Goal: Task Accomplishment & Management: Use online tool/utility

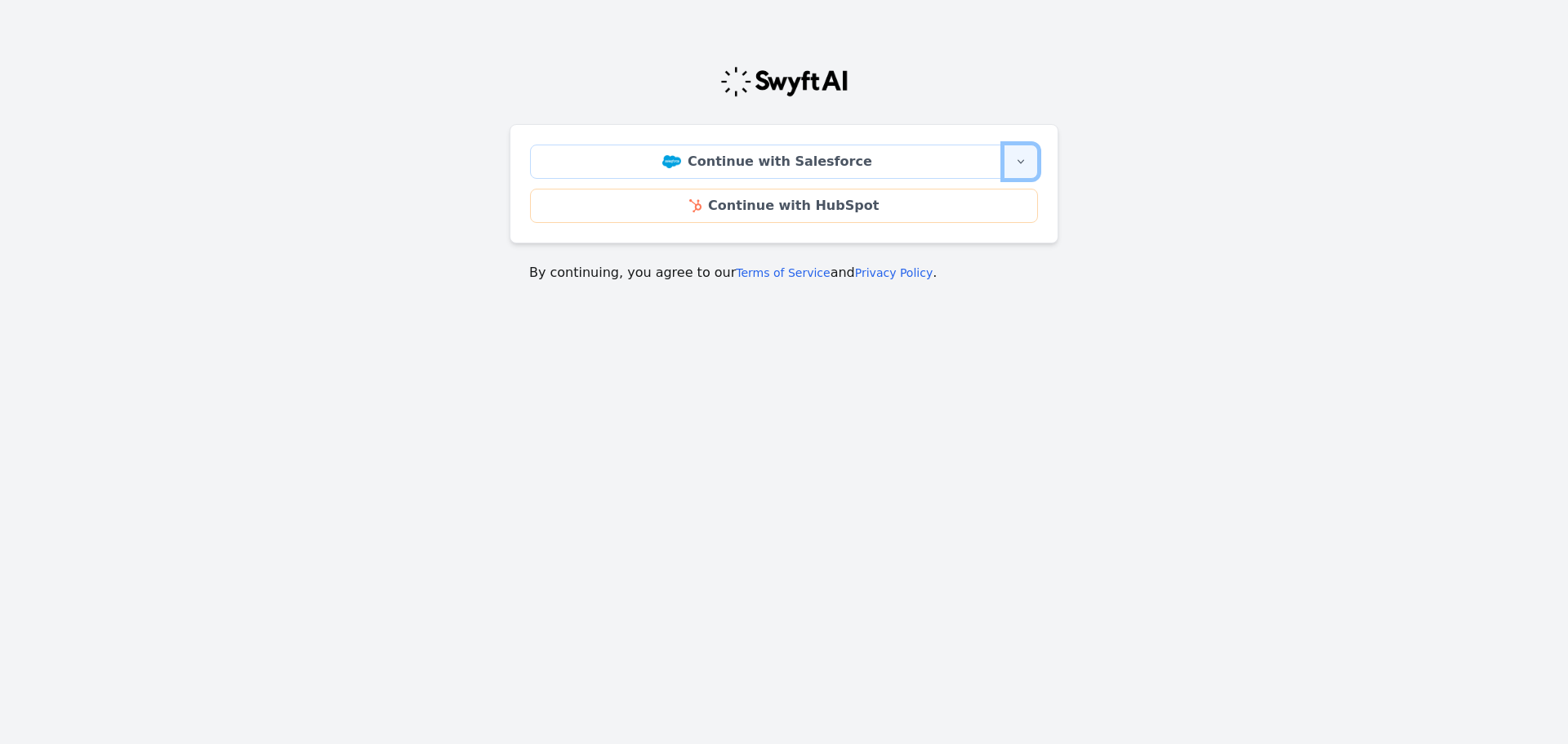
click at [1023, 157] on icon "button" at bounding box center [1021, 161] width 13 height 13
click at [955, 214] on link "Continue with Salesforce Sandbox" at bounding box center [921, 209] width 234 height 52
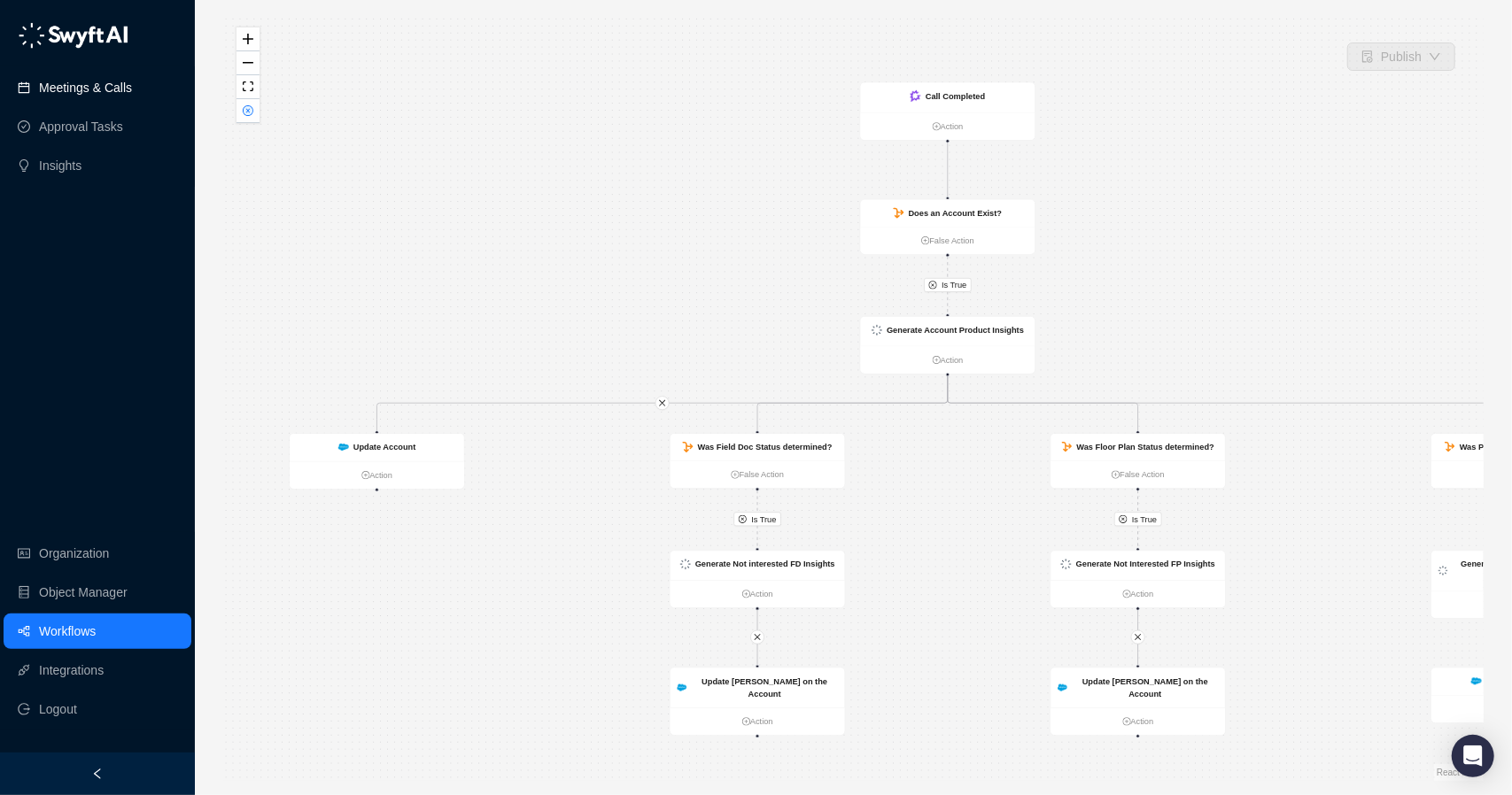
click at [103, 94] on link "Meetings & Calls" at bounding box center [86, 87] width 93 height 35
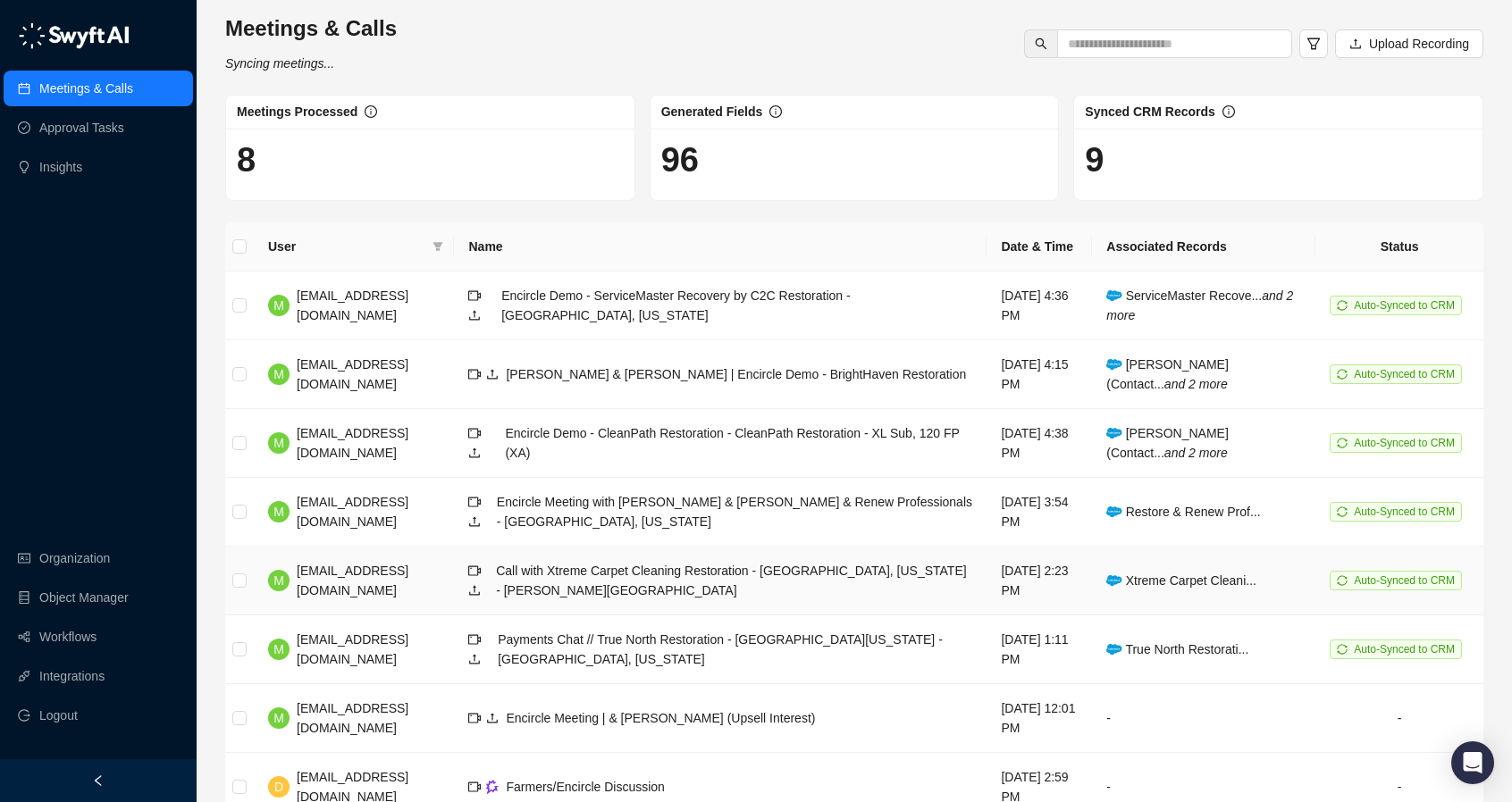
click at [770, 581] on div "Call with Xtreme Carpet Cleaning Restoration - [GEOGRAPHIC_DATA], [US_STATE] - …" at bounding box center [734, 580] width 477 height 39
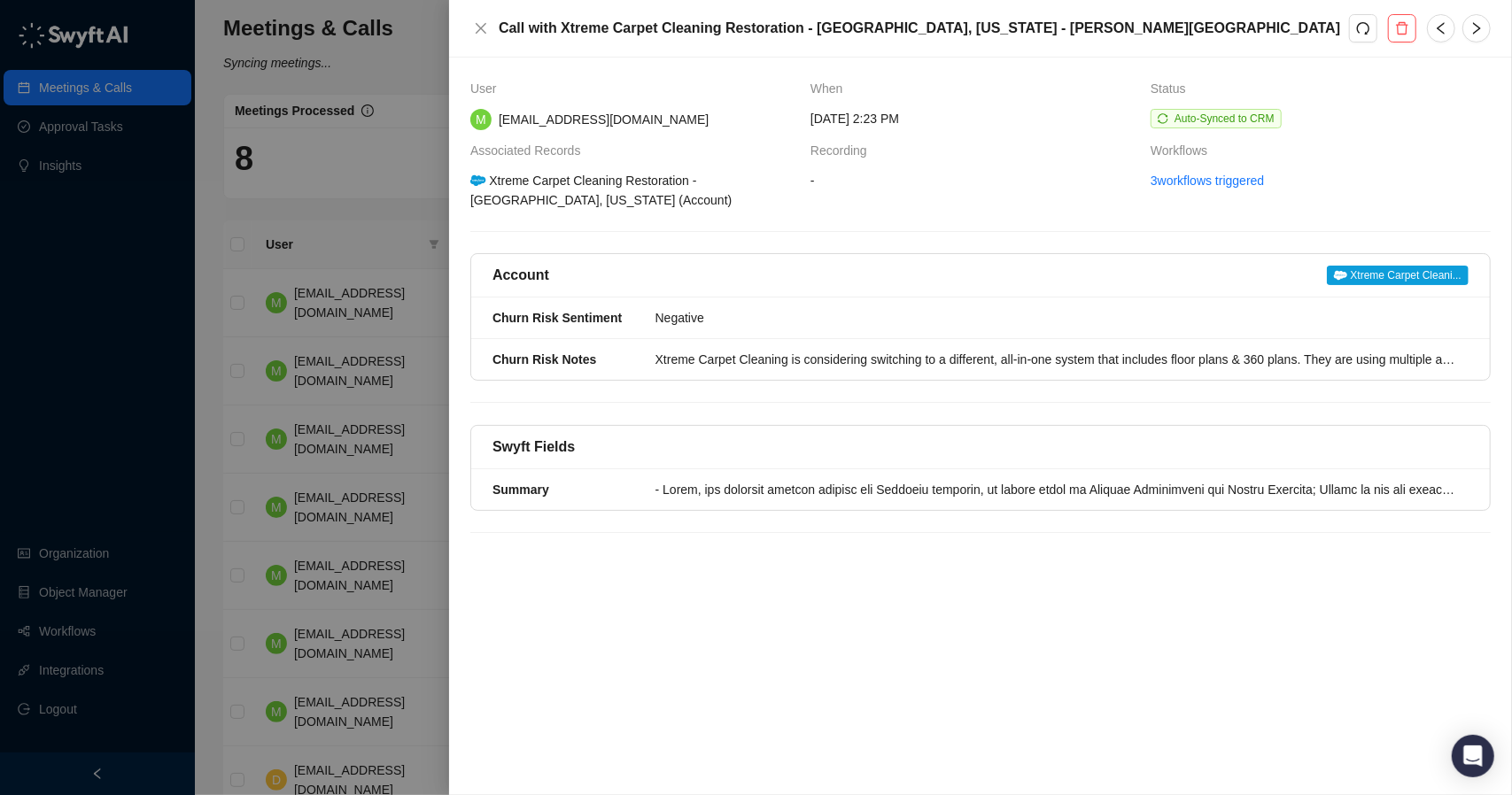
click at [358, 225] on div at bounding box center [756, 398] width 1512 height 795
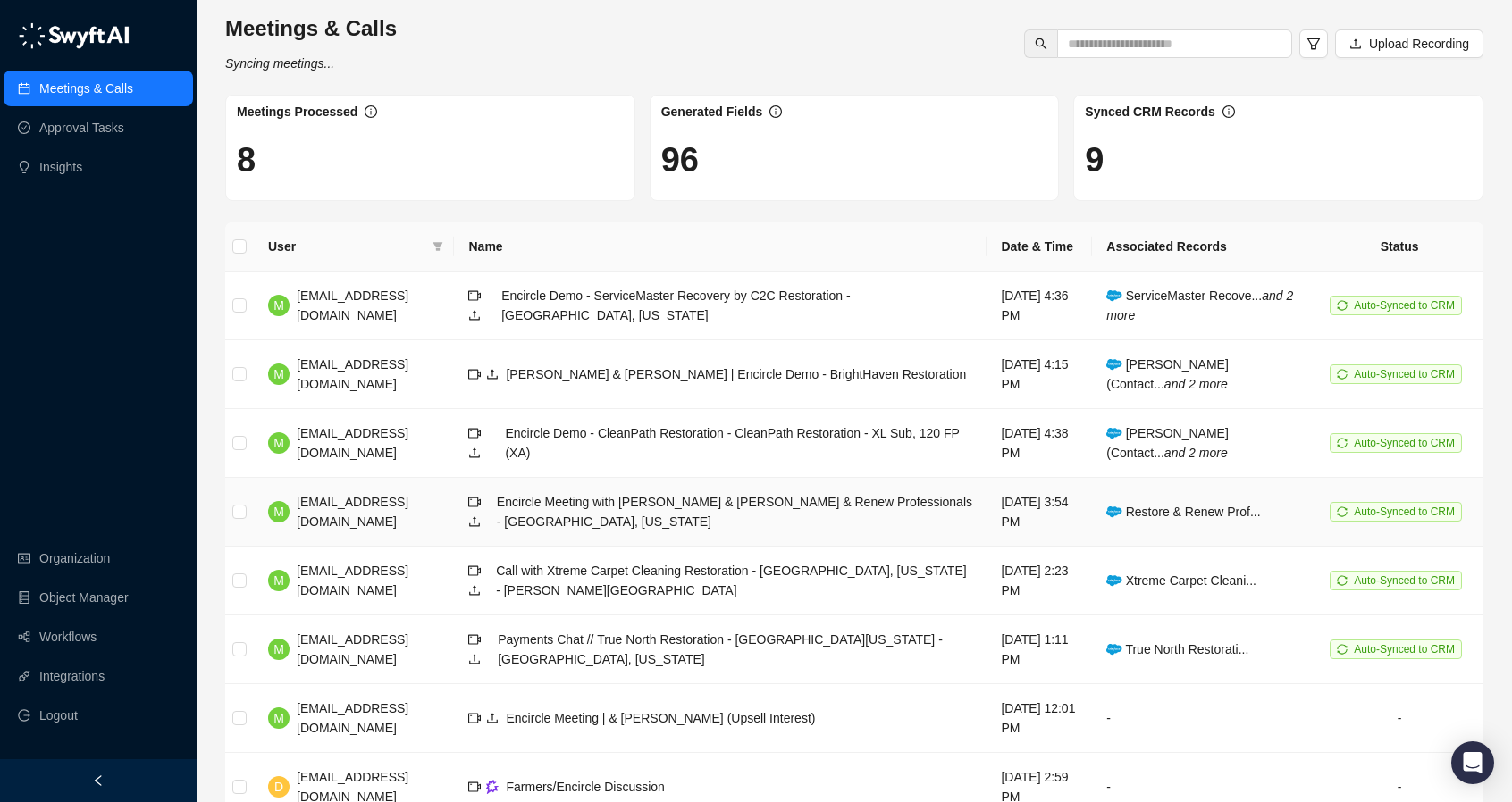
click at [568, 518] on span "Encircle Meeting with [PERSON_NAME] & [PERSON_NAME] & Renew Professionals - [GE…" at bounding box center [734, 512] width 476 height 34
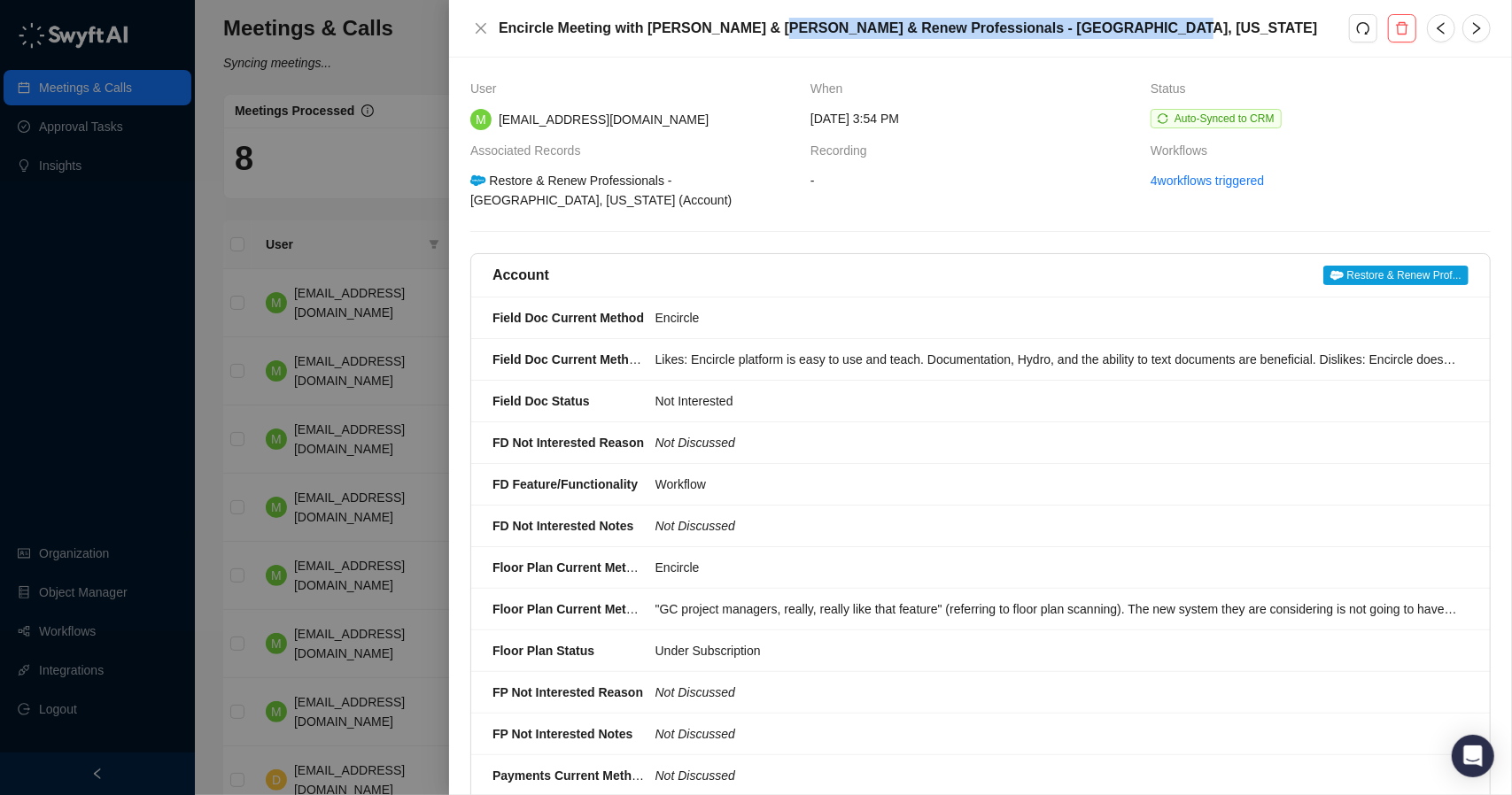
drag, startPoint x: 742, startPoint y: 25, endPoint x: 1079, endPoint y: 25, distance: 337.0
click at [1079, 25] on h5 "Encircle Meeting with [PERSON_NAME] & [PERSON_NAME] & Renew Professionals - [GE…" at bounding box center [924, 28] width 851 height 21
copy h5 "Restore & Renew Professionals - Noblesville, Indiana"
click at [1361, 34] on icon "redo" at bounding box center [1363, 28] width 15 height 15
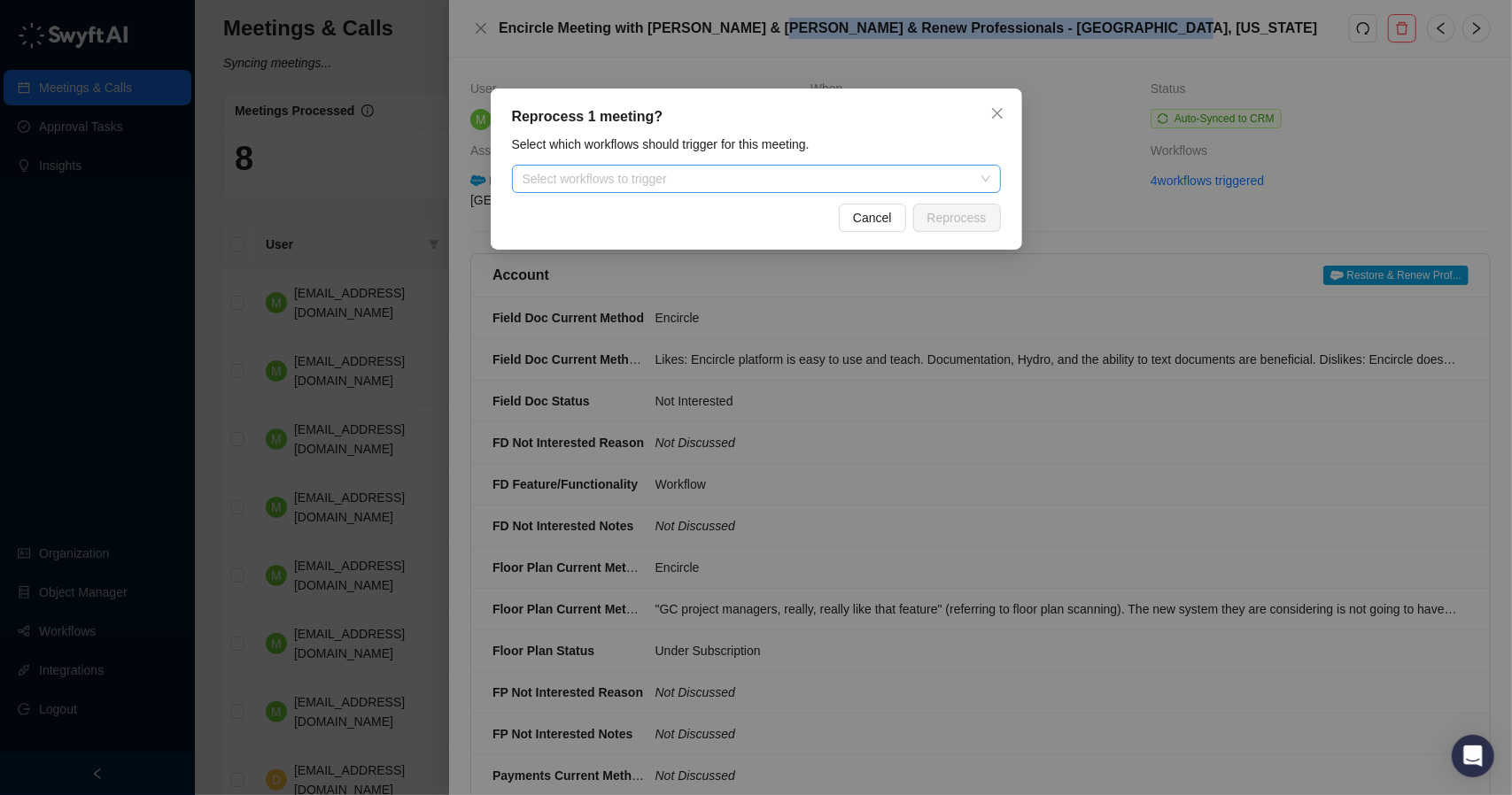
click at [628, 184] on div at bounding box center [747, 180] width 464 height 14
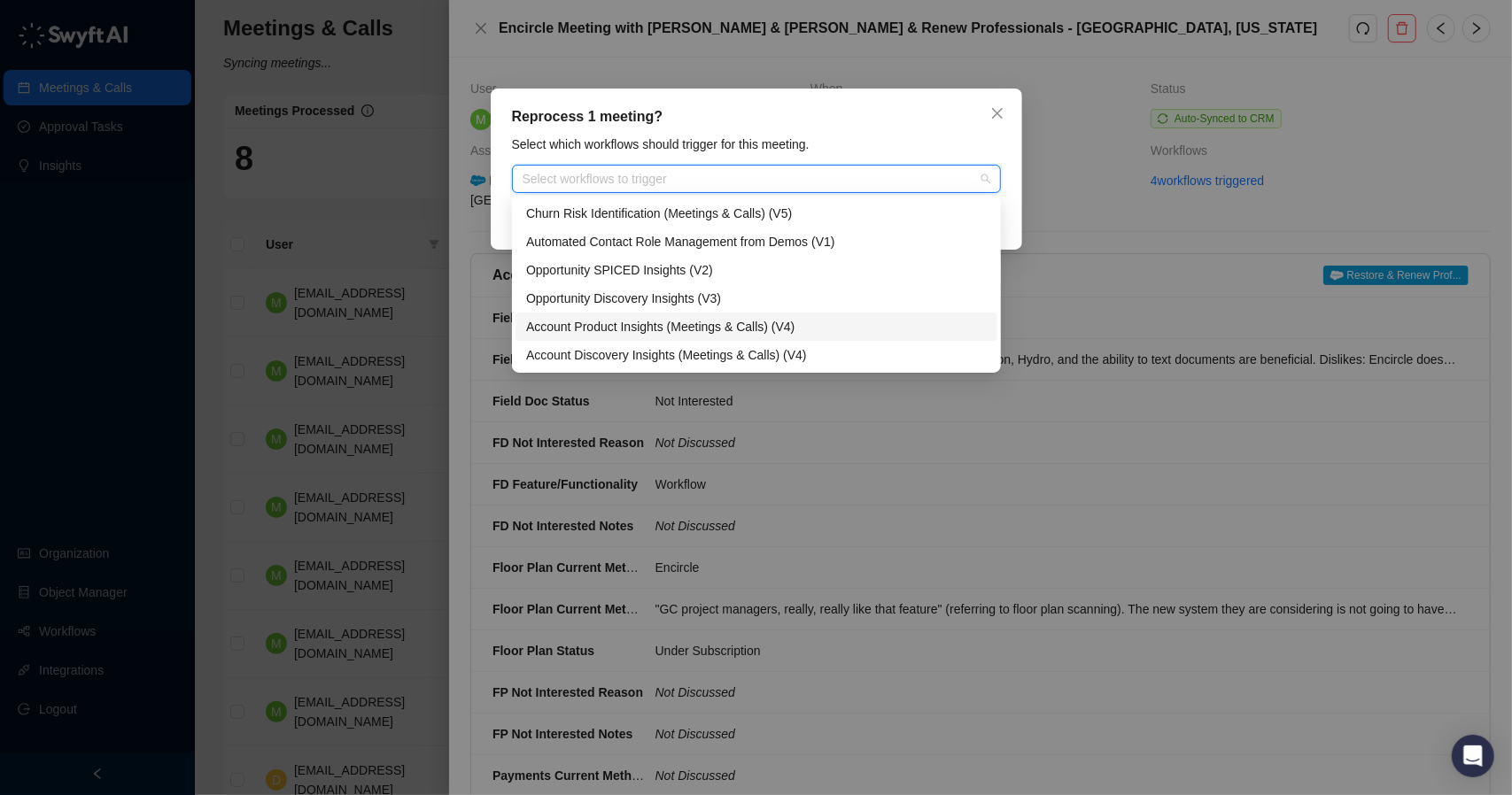
click at [629, 325] on div "Account Product Insights (Meetings & Calls) (V4)" at bounding box center [756, 327] width 461 height 19
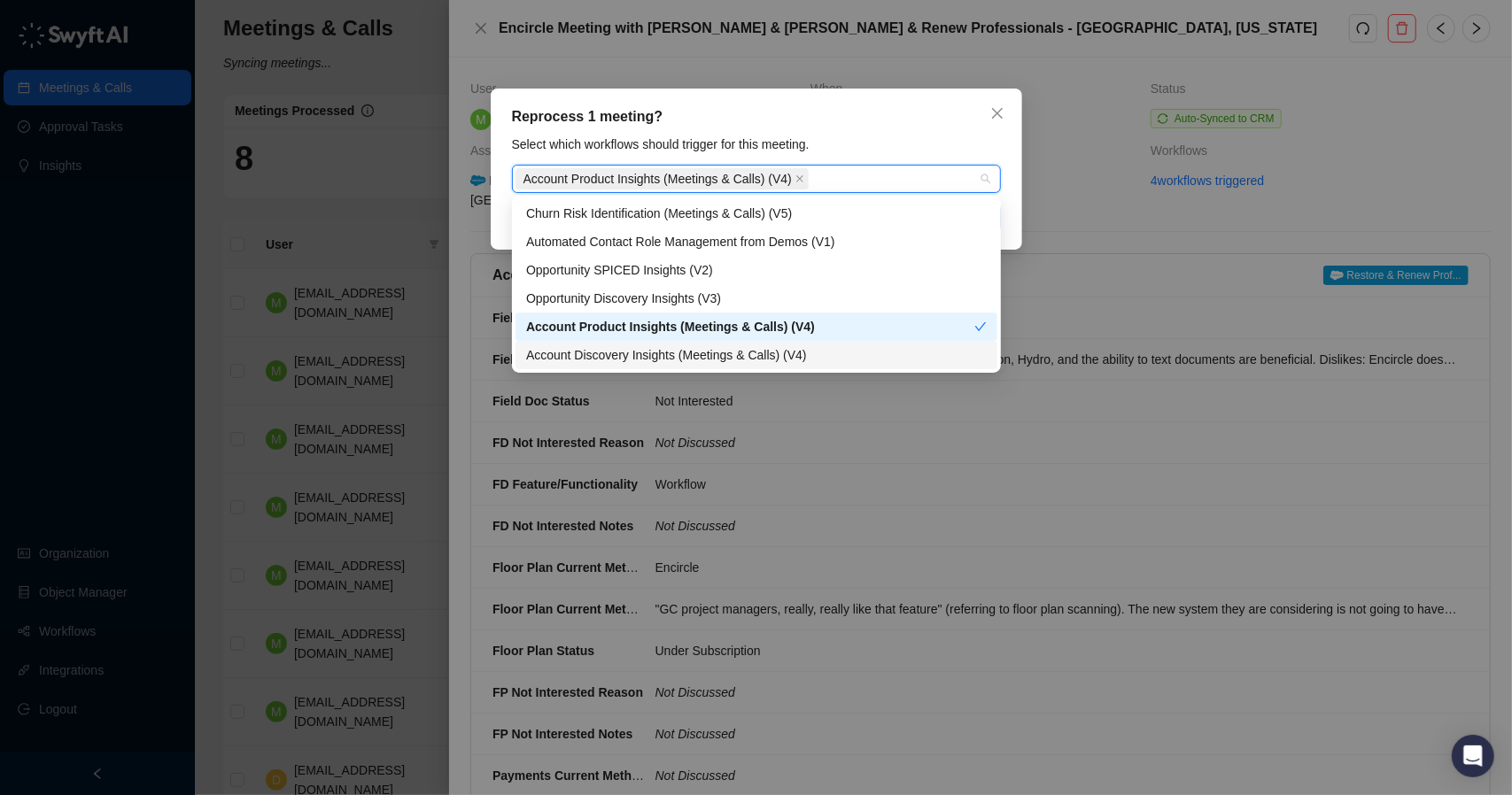
click at [629, 355] on div "Account Discovery Insights (Meetings & Calls) (V4)" at bounding box center [756, 355] width 461 height 19
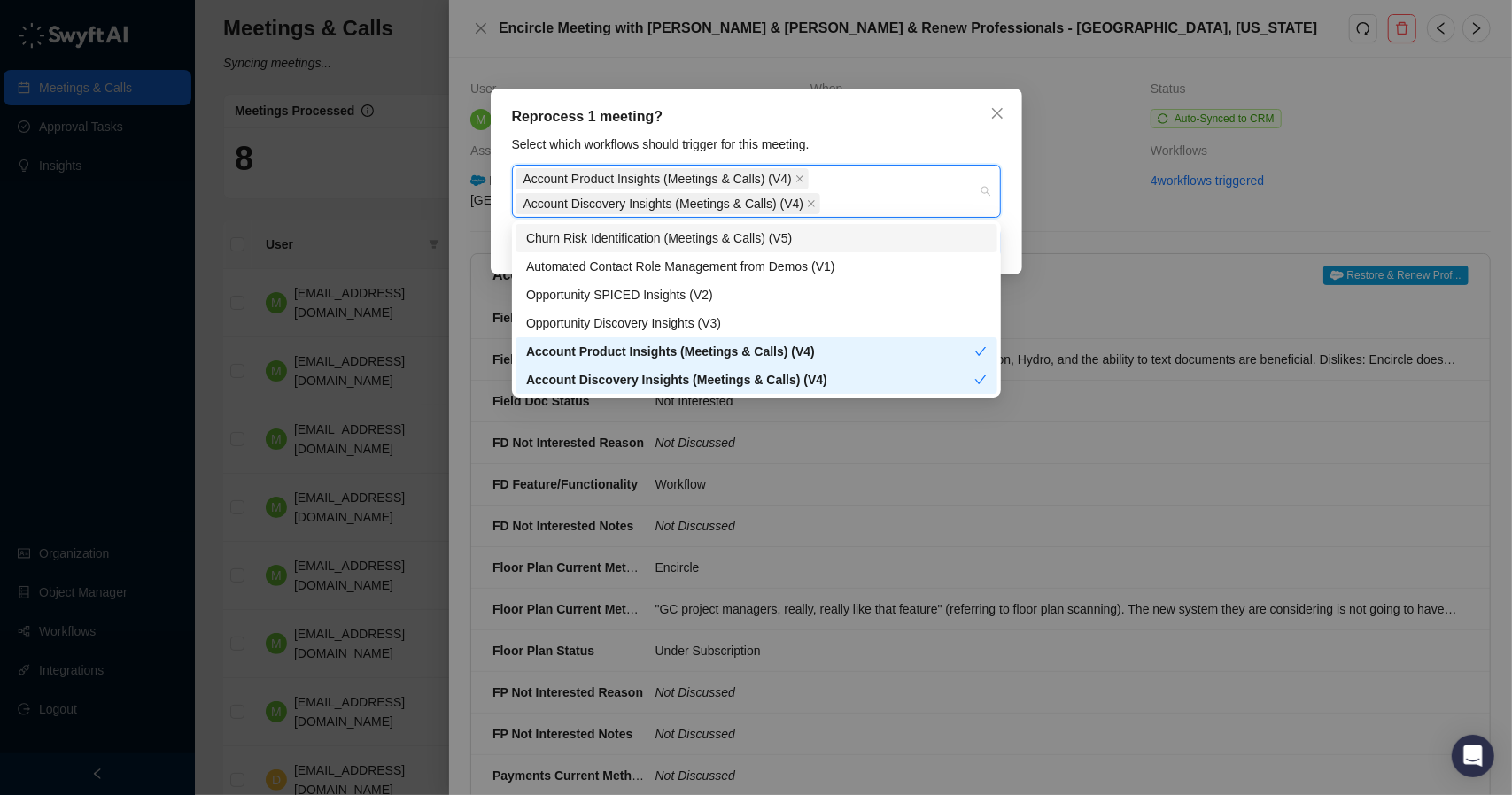
click at [939, 135] on div "Select which workflows should trigger for this meeting." at bounding box center [756, 145] width 500 height 19
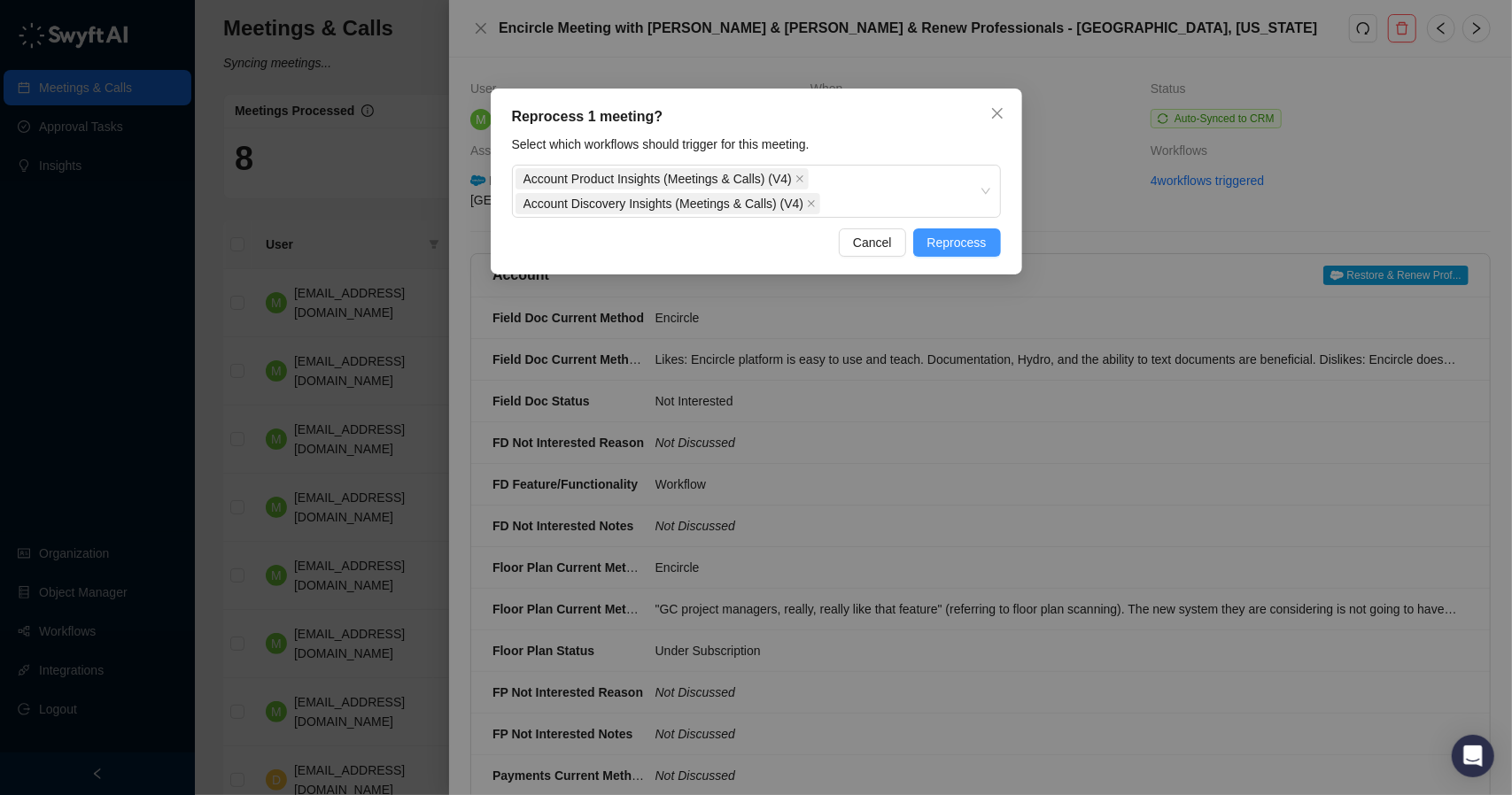
click at [971, 248] on span "Reprocess" at bounding box center [957, 243] width 59 height 19
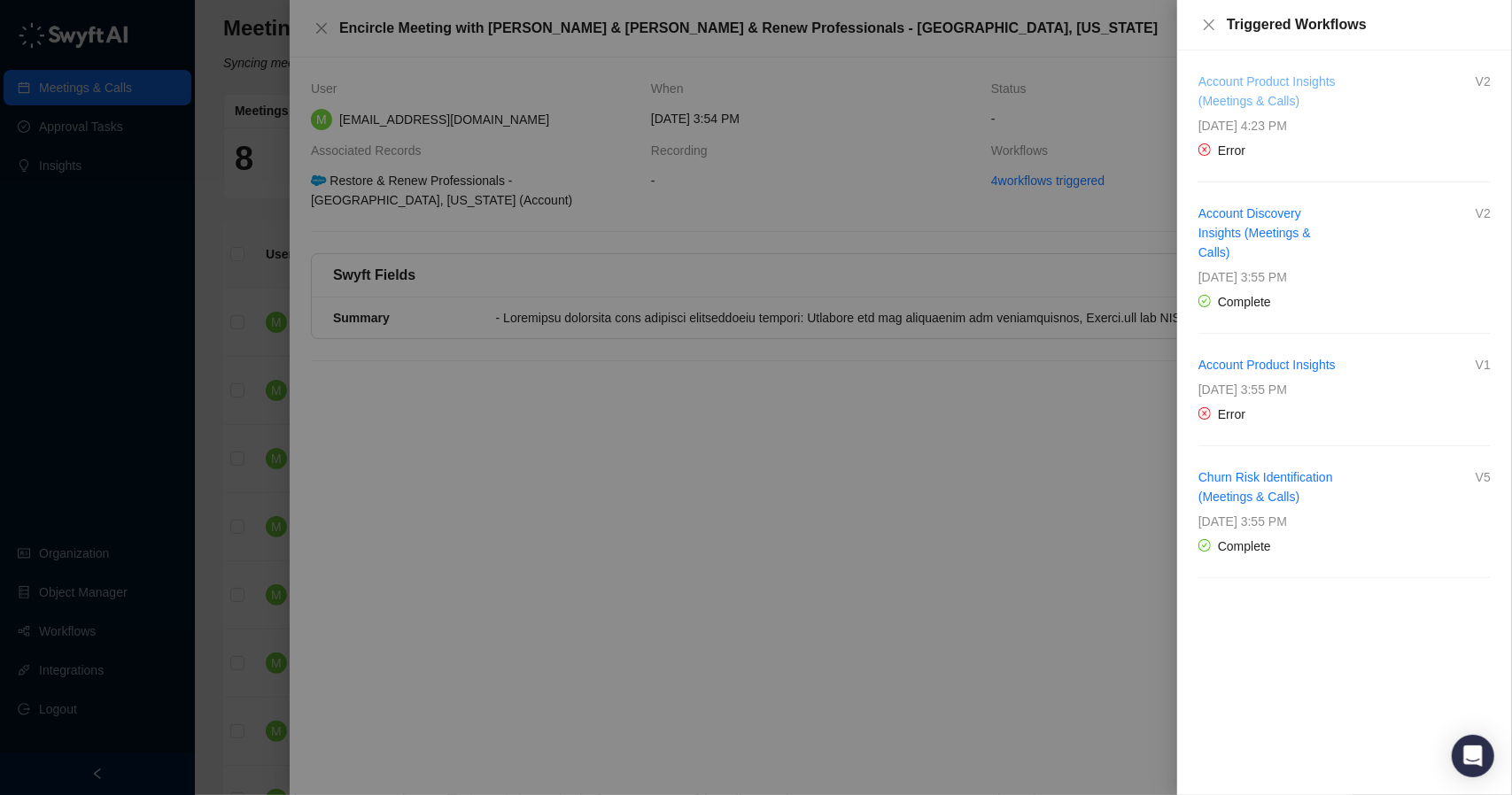
click at [1251, 86] on link "Account Product Insights (Meetings & Calls)" at bounding box center [1267, 91] width 137 height 34
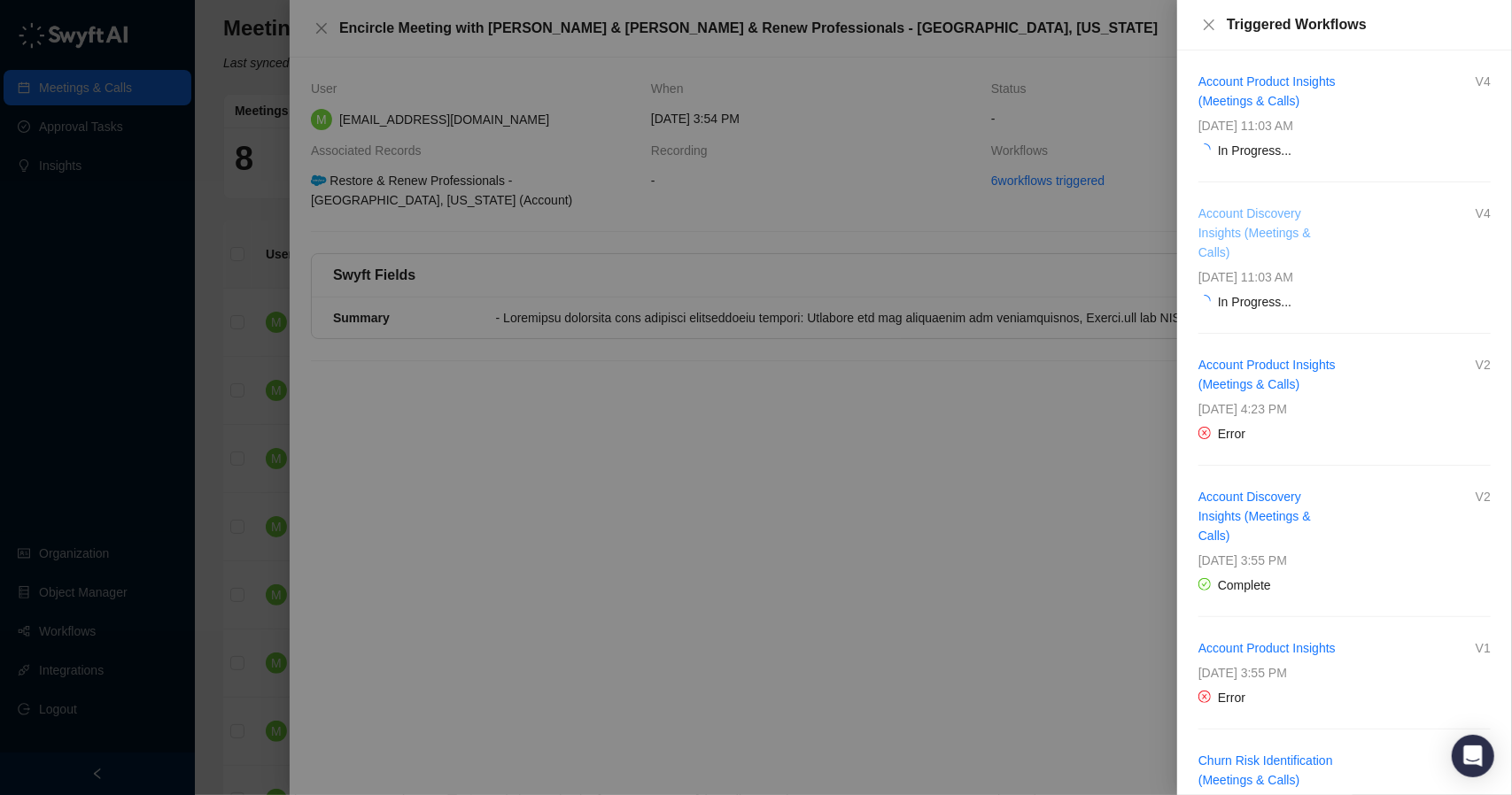
click at [1249, 224] on link "Account Discovery Insights (Meetings & Calls)" at bounding box center [1255, 232] width 113 height 53
click at [1278, 213] on link "Account Discovery Insights (Meetings & Calls)" at bounding box center [1255, 232] width 113 height 53
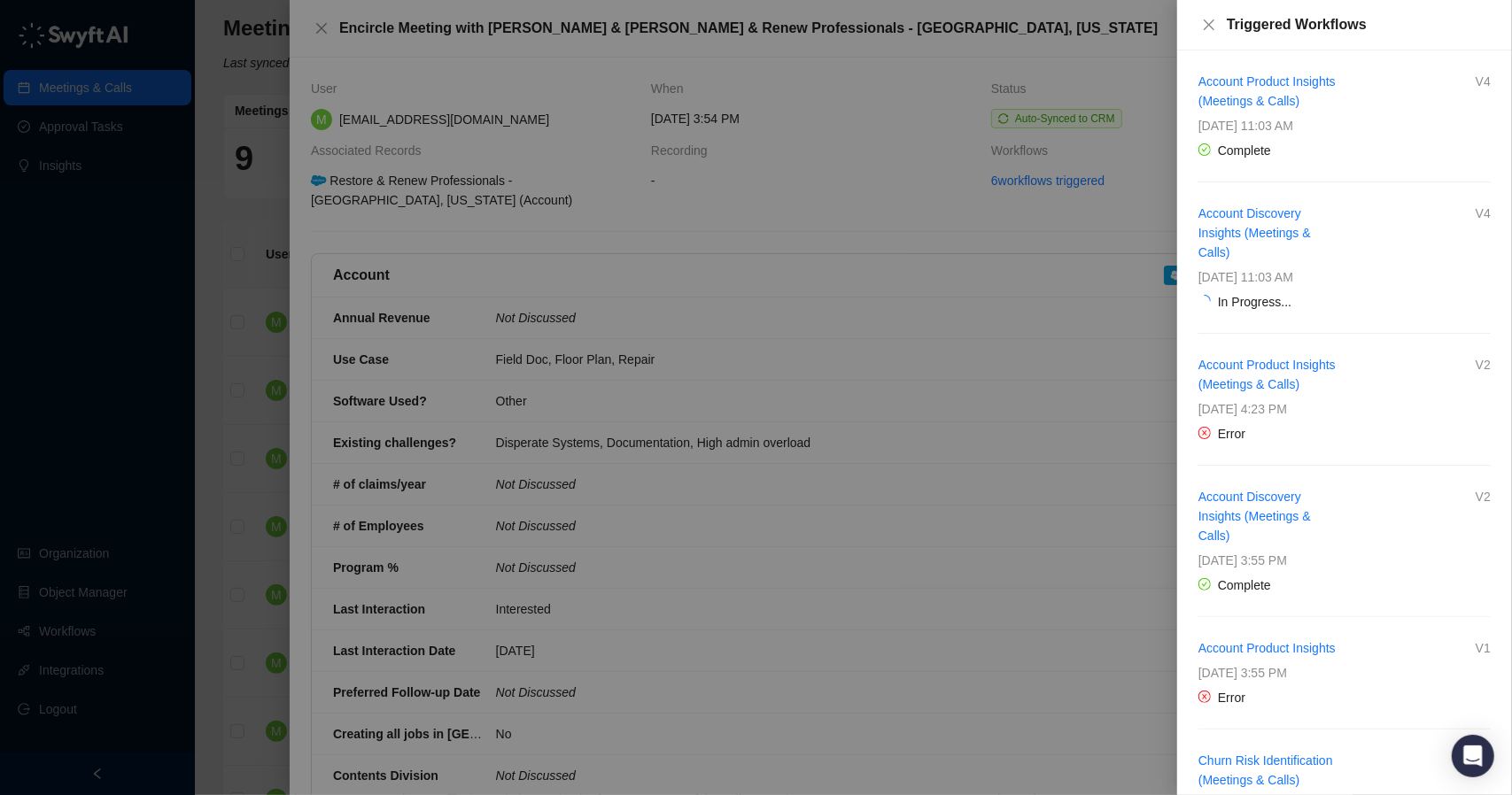
click at [1240, 223] on div "Account Discovery Insights (Meetings & Calls)" at bounding box center [1272, 233] width 146 height 58
click at [1252, 216] on link "Account Discovery Insights (Meetings & Calls)" at bounding box center [1255, 232] width 113 height 53
click at [286, 143] on div at bounding box center [756, 398] width 1512 height 795
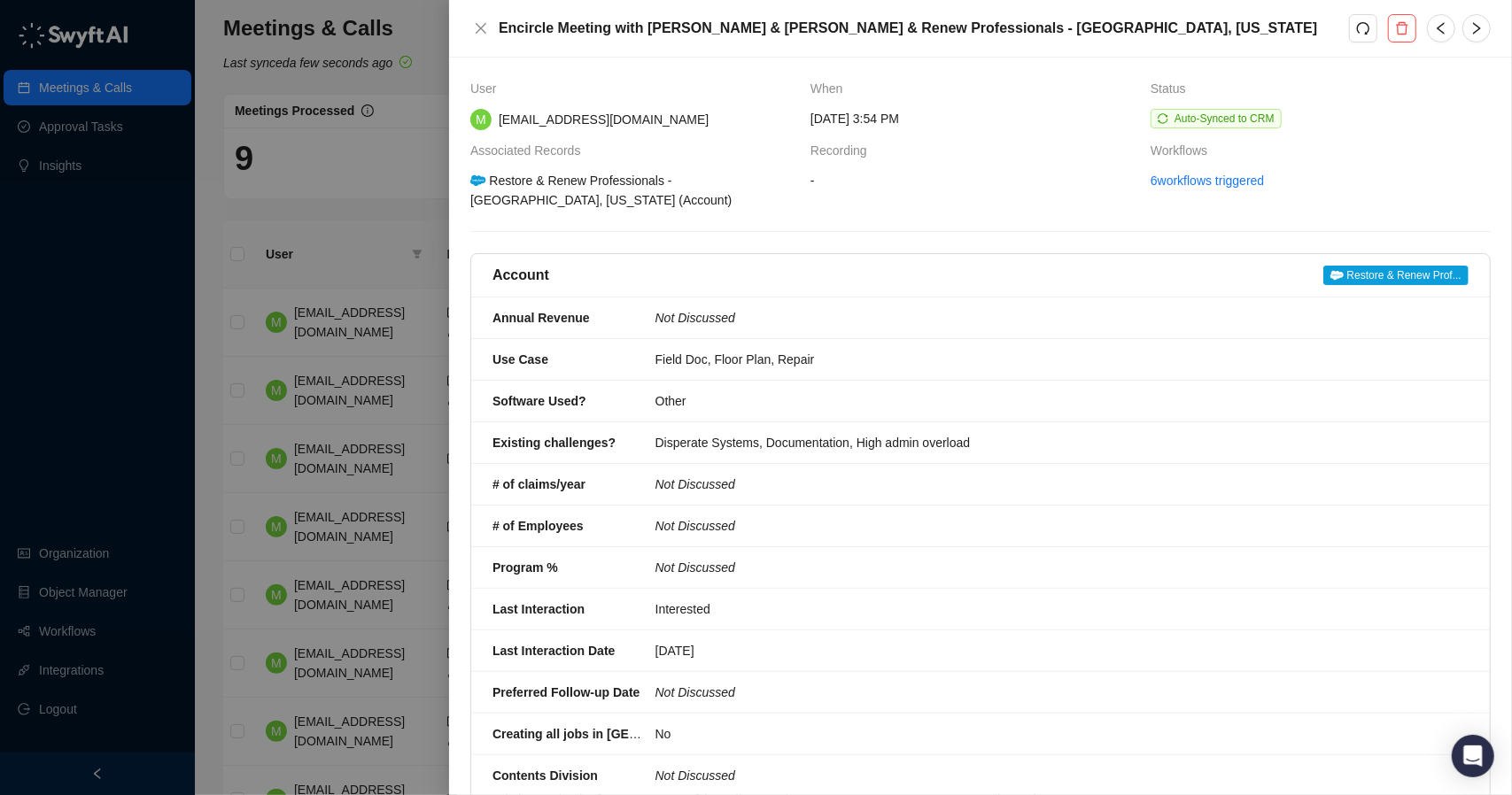
click at [354, 168] on div at bounding box center [756, 398] width 1512 height 795
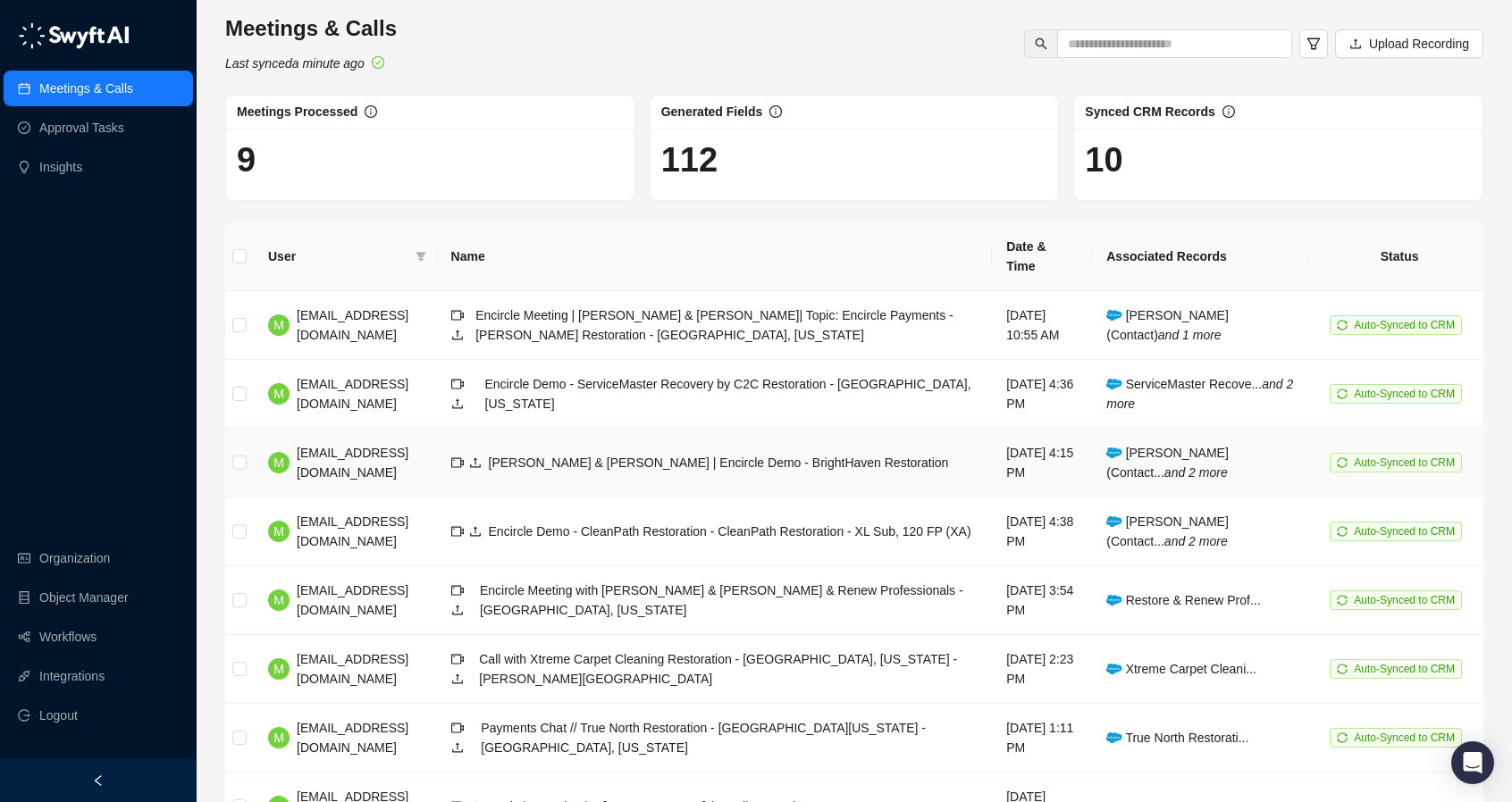
click at [681, 453] on td "[PERSON_NAME] & [PERSON_NAME] | Encircle Demo - BrightHaven Restoration" at bounding box center [715, 463] width 556 height 69
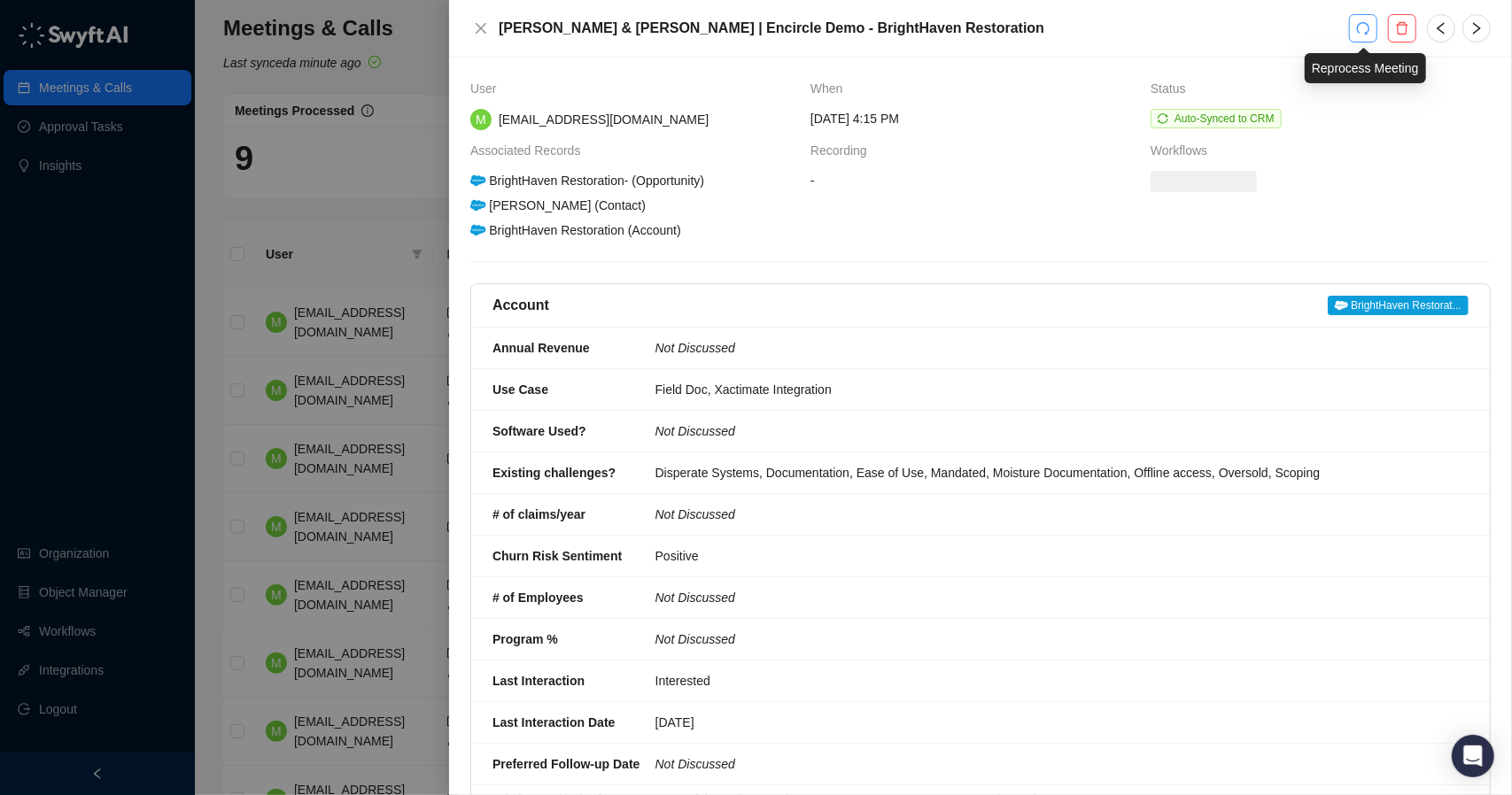
click at [1368, 26] on icon "redo" at bounding box center [1363, 28] width 15 height 15
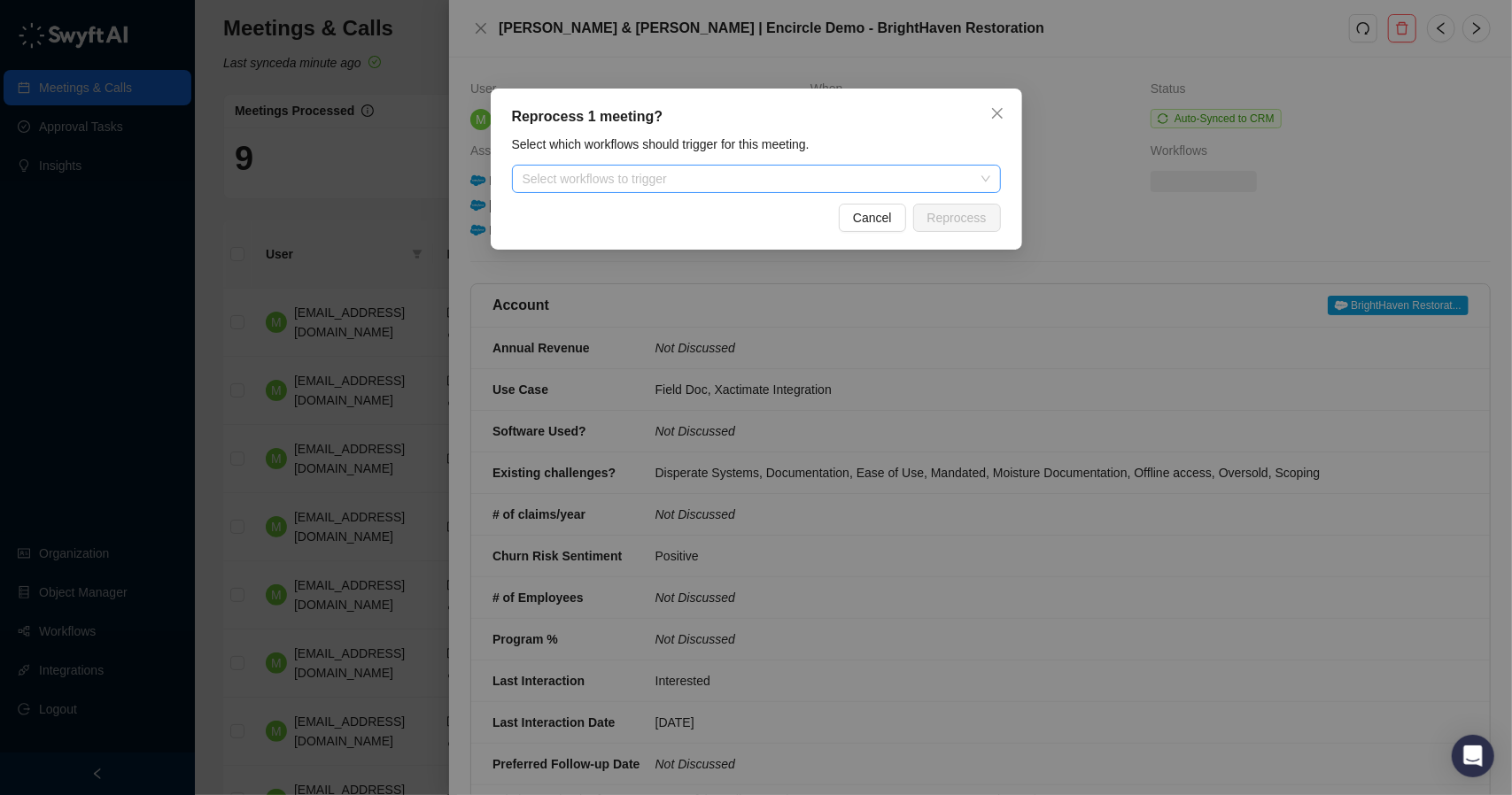
click at [778, 175] on div at bounding box center [747, 180] width 464 height 14
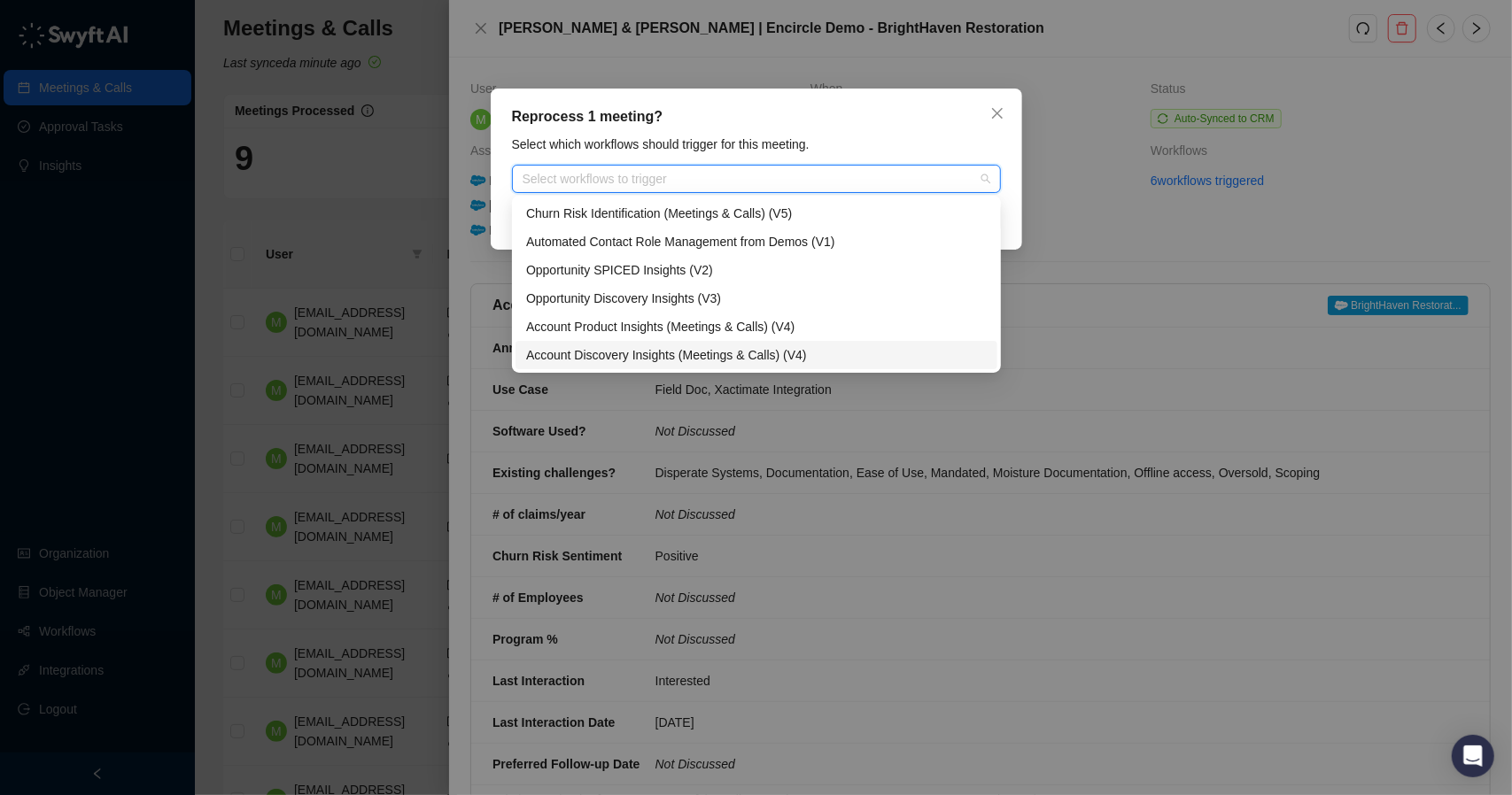
click at [655, 354] on div "Account Discovery Insights (Meetings & Calls) (V4)" at bounding box center [756, 355] width 461 height 19
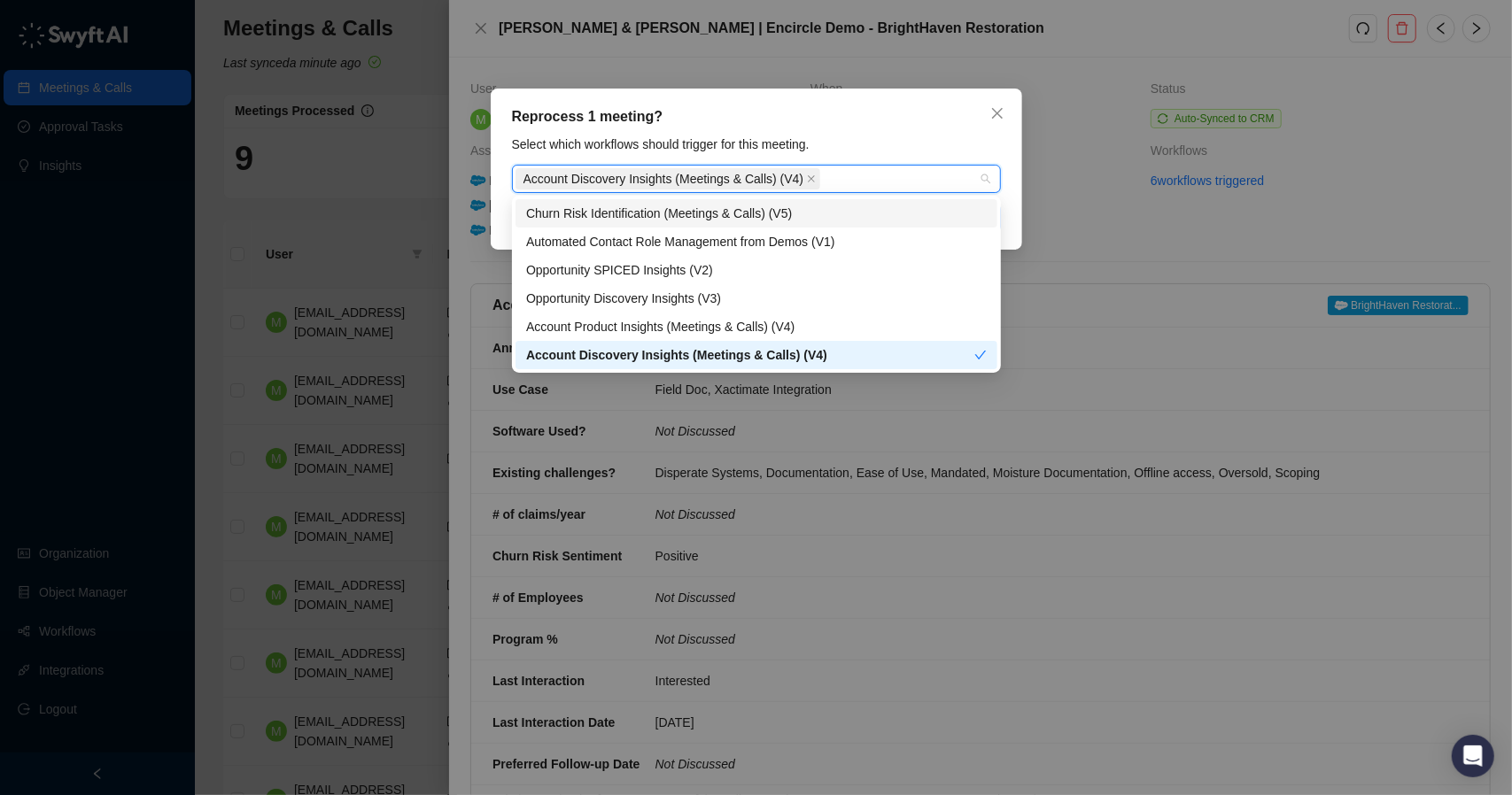
click at [834, 136] on div "Select which workflows should trigger for this meeting." at bounding box center [756, 145] width 500 height 19
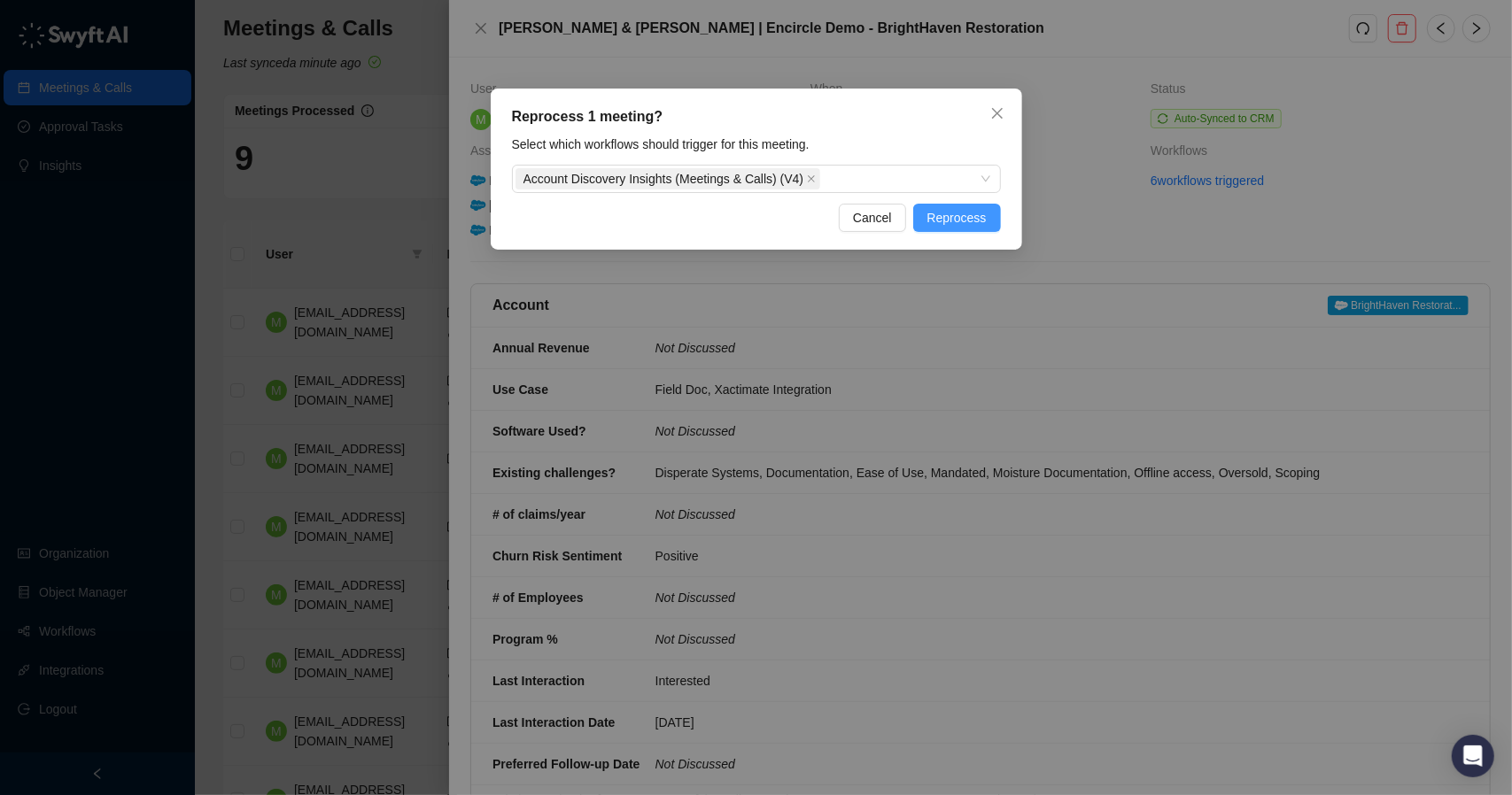
click at [934, 213] on span "Reprocess" at bounding box center [957, 218] width 59 height 19
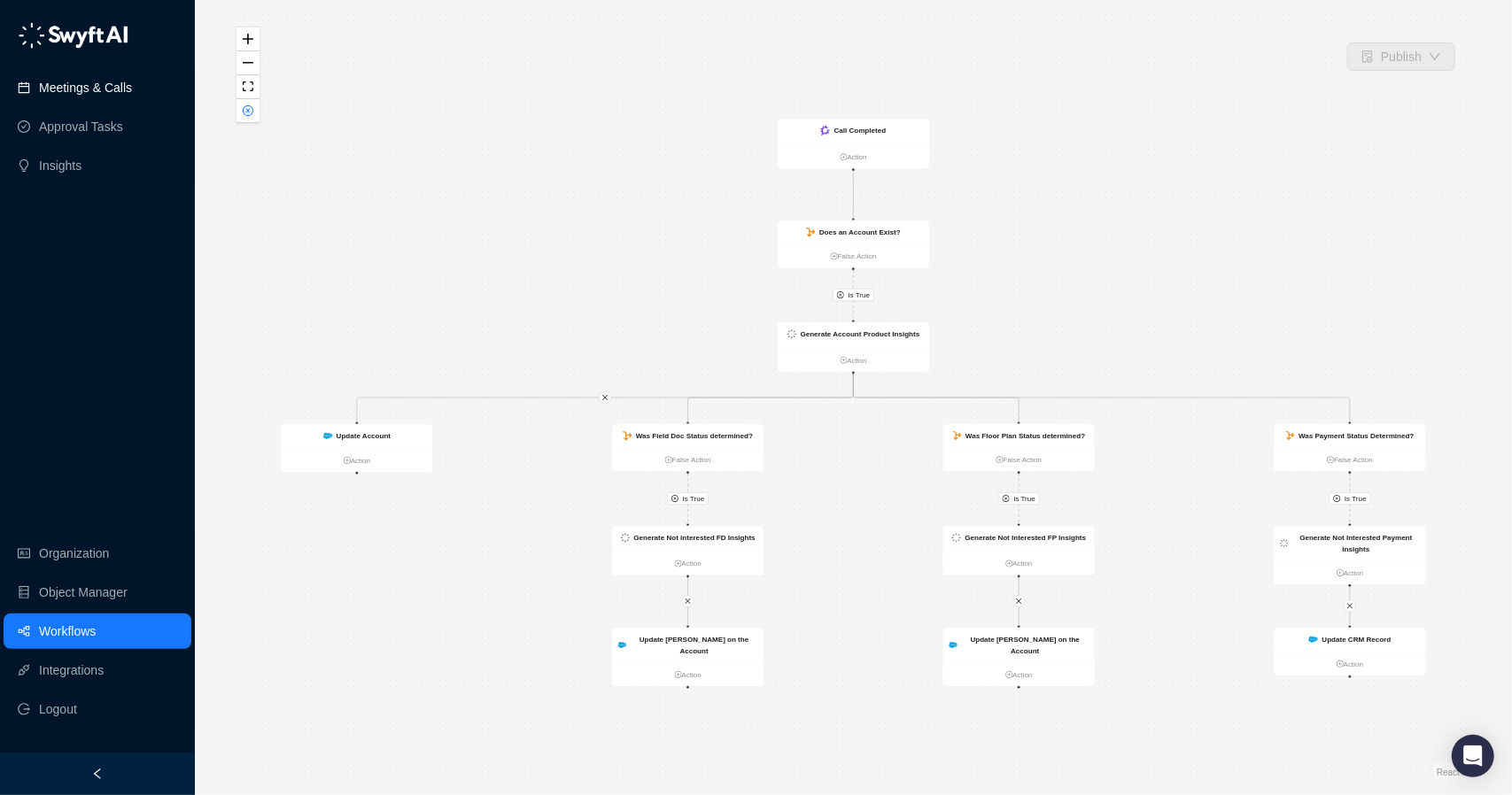
click at [106, 92] on link "Meetings & Calls" at bounding box center [86, 87] width 93 height 35
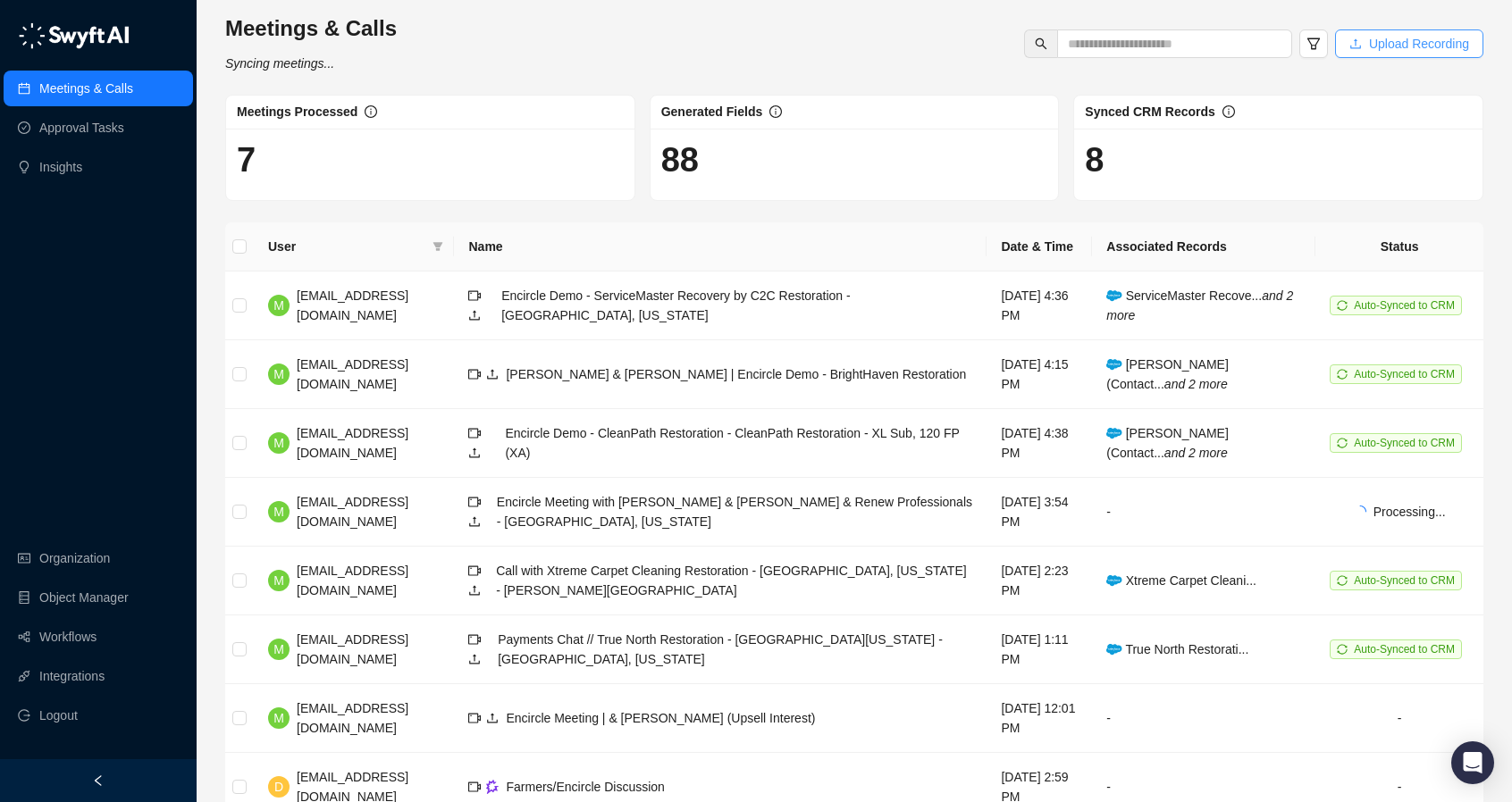
click at [1368, 51] on button "Upload Recording" at bounding box center [1408, 43] width 148 height 28
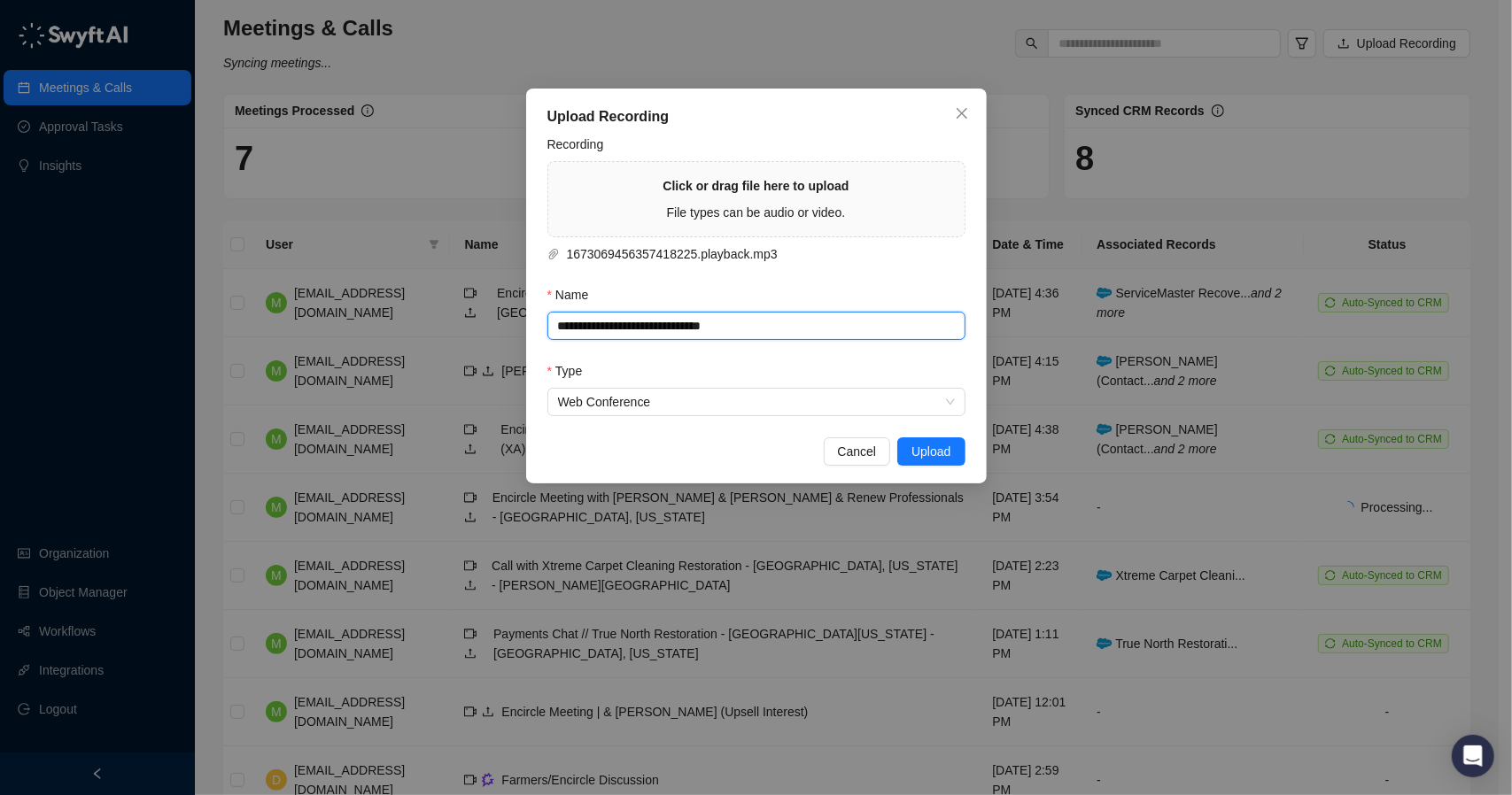
click at [703, 323] on input "**********" at bounding box center [756, 326] width 418 height 28
click at [703, 322] on input "**********" at bounding box center [756, 326] width 418 height 28
paste input "**********"
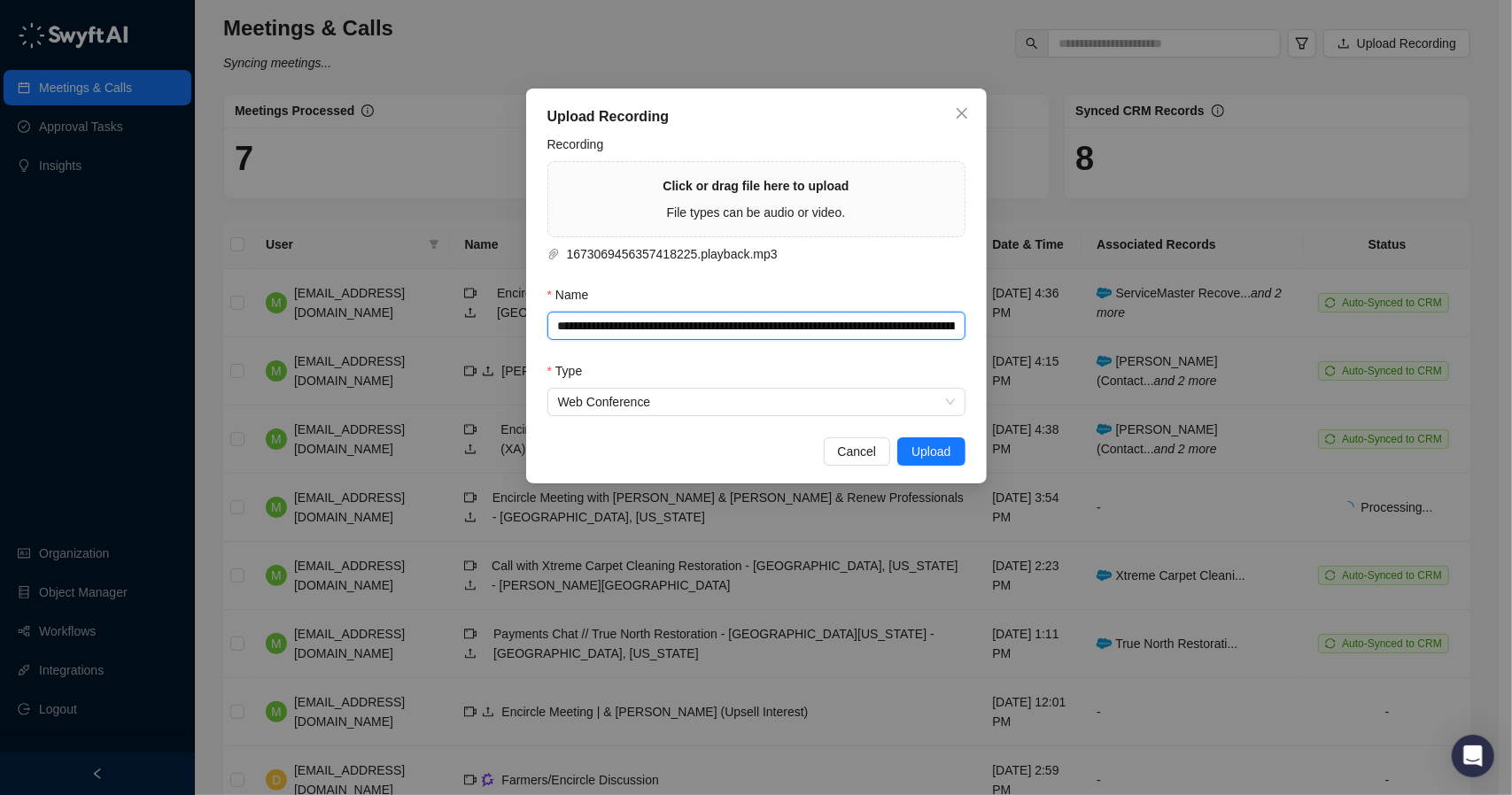
scroll to position [0, 156]
type input "**********"
click at [813, 325] on input "**********" at bounding box center [756, 326] width 418 height 27
click at [877, 367] on div "Type" at bounding box center [756, 374] width 418 height 26
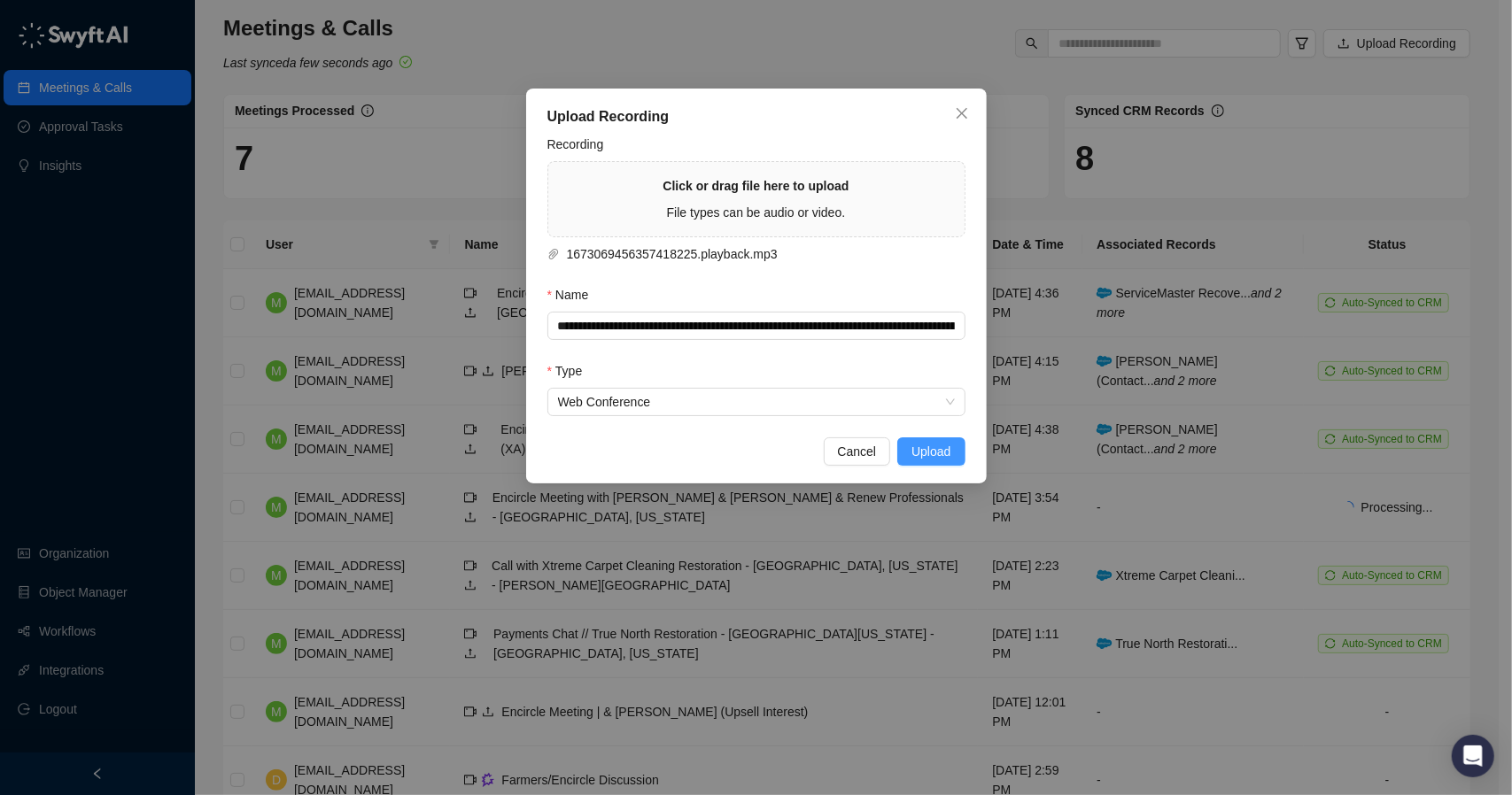
click at [931, 447] on span "Upload" at bounding box center [932, 452] width 39 height 19
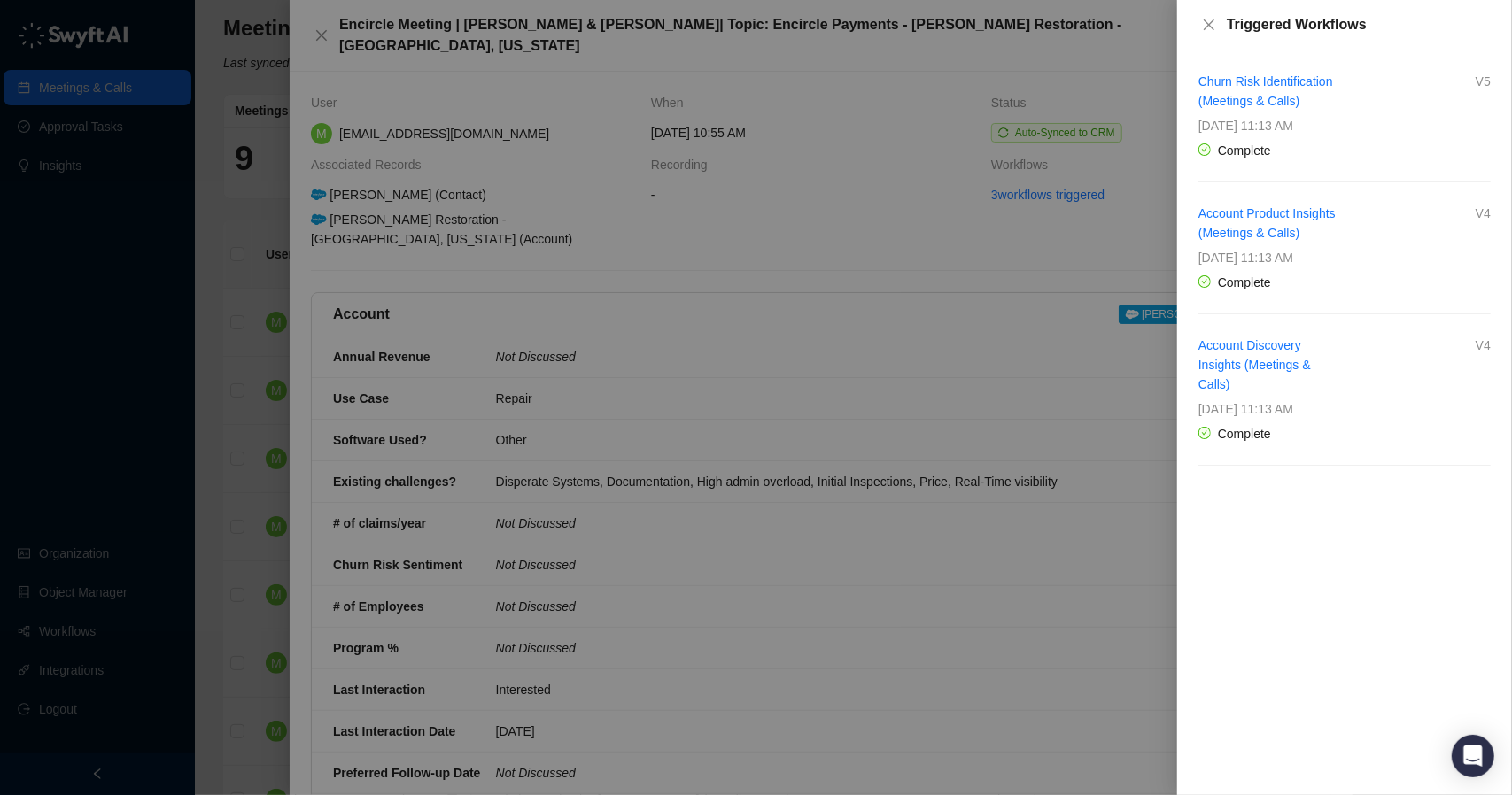
click at [551, 69] on div at bounding box center [756, 398] width 1512 height 795
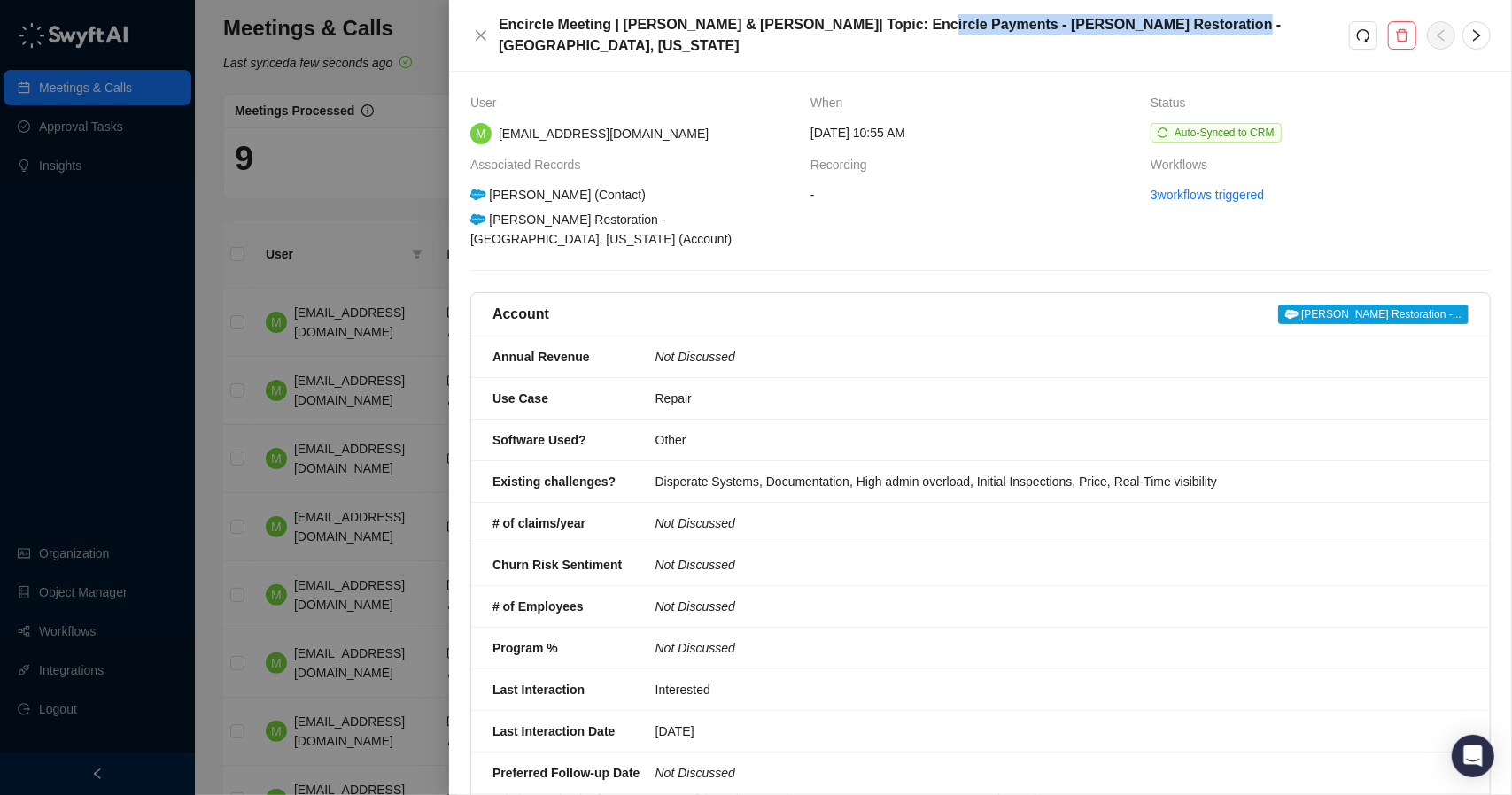
drag, startPoint x: 886, startPoint y: 31, endPoint x: 1157, endPoint y: 33, distance: 271.0
click at [1157, 33] on h5 "Encircle Meeting | [PERSON_NAME] & [PERSON_NAME]| Topic: Encircle Payments - [P…" at bounding box center [924, 36] width 851 height 43
copy h5 "Carson Restoration - Indianapolis, Indiana"
click at [838, 72] on div "User When Status M msmith@encircleapp.com Wednesday, 09/24/25, 10:55 AM Auto-Sy…" at bounding box center [980, 433] width 1063 height 723
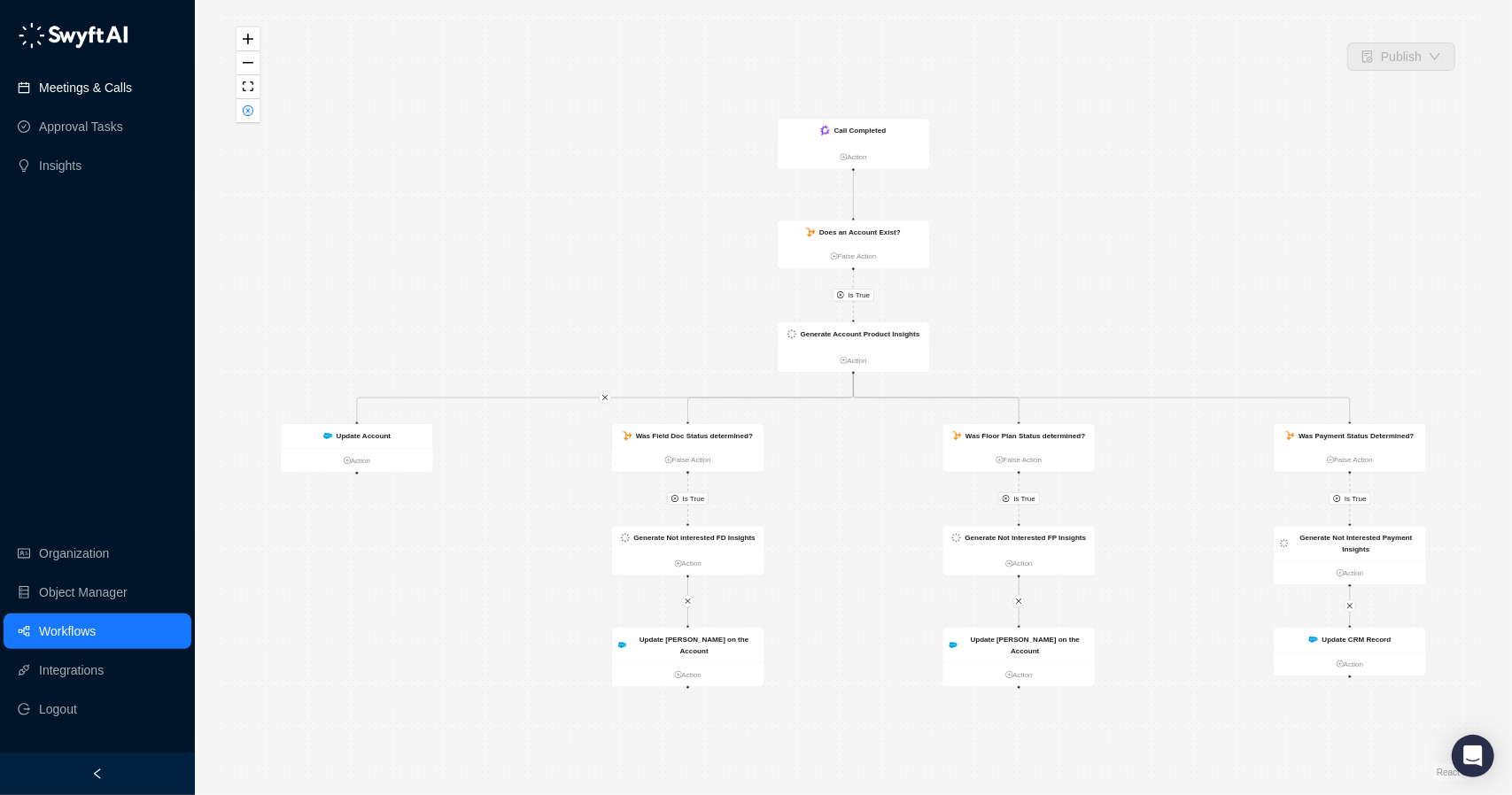
click at [78, 91] on link "Meetings & Calls" at bounding box center [86, 87] width 93 height 35
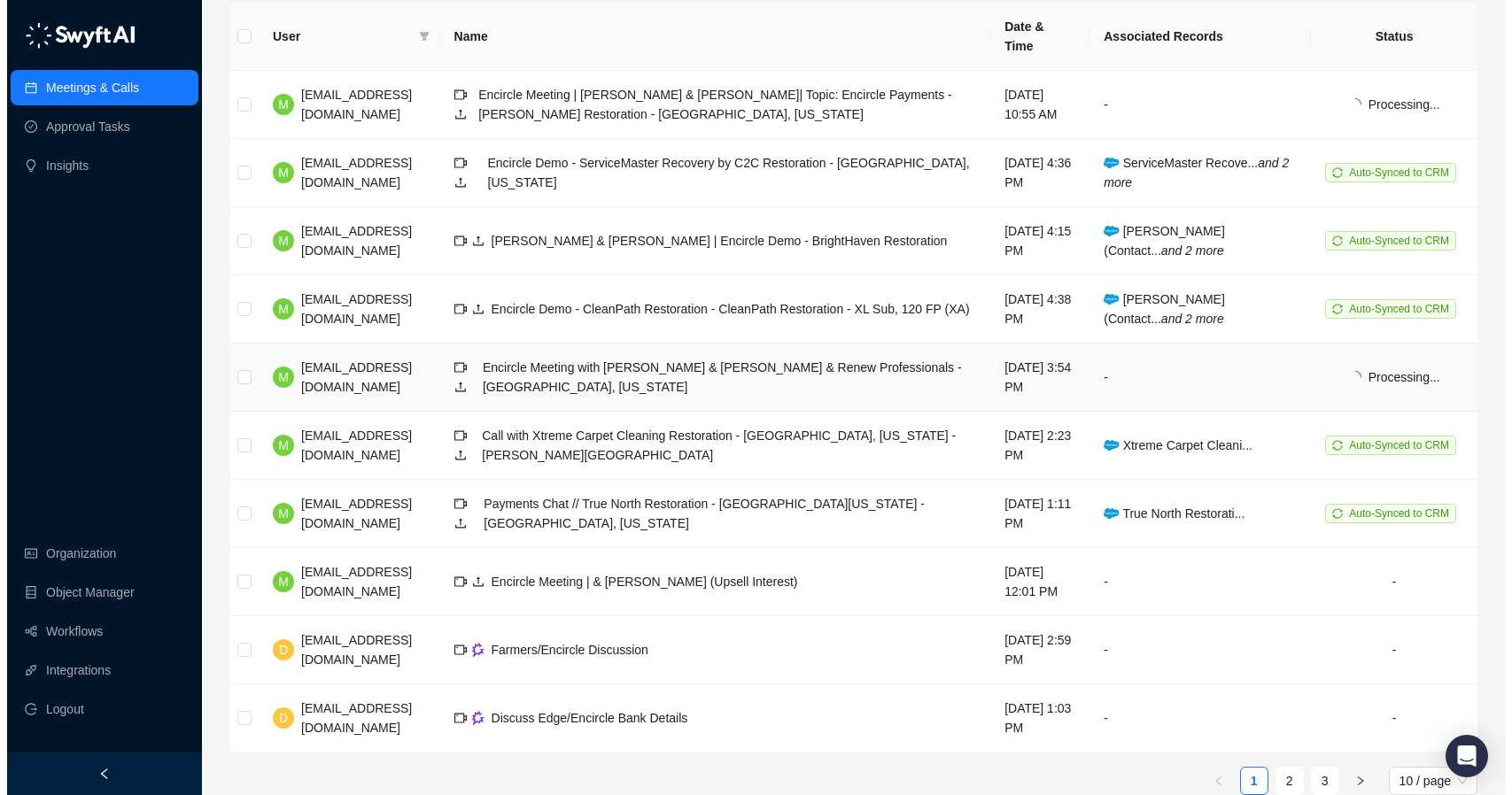
scroll to position [224, 0]
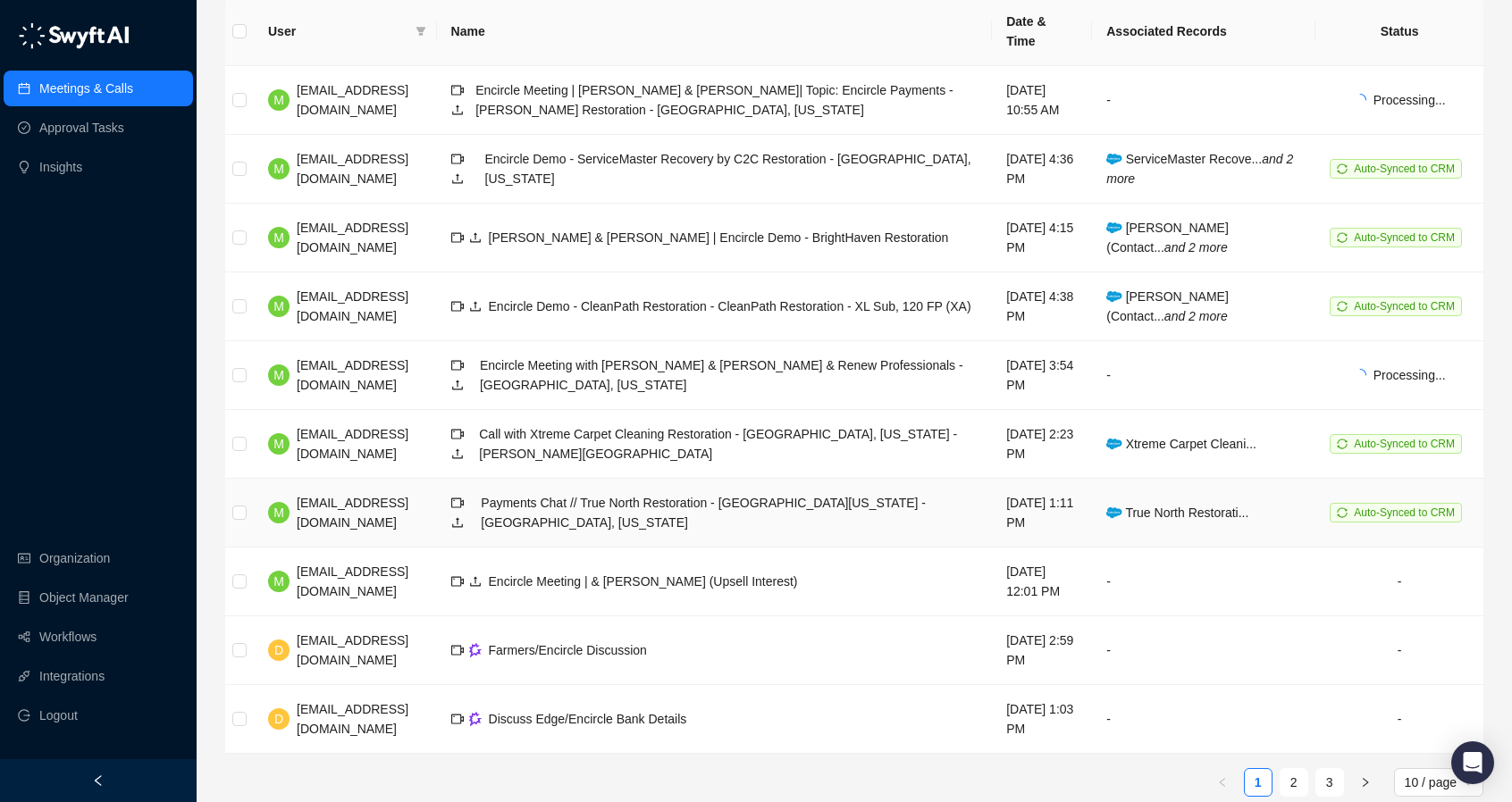
click at [558, 493] on div "Payments Chat // True North Restoration - Southwest Oregon - Roseburg, Oregon" at bounding box center [729, 513] width 497 height 39
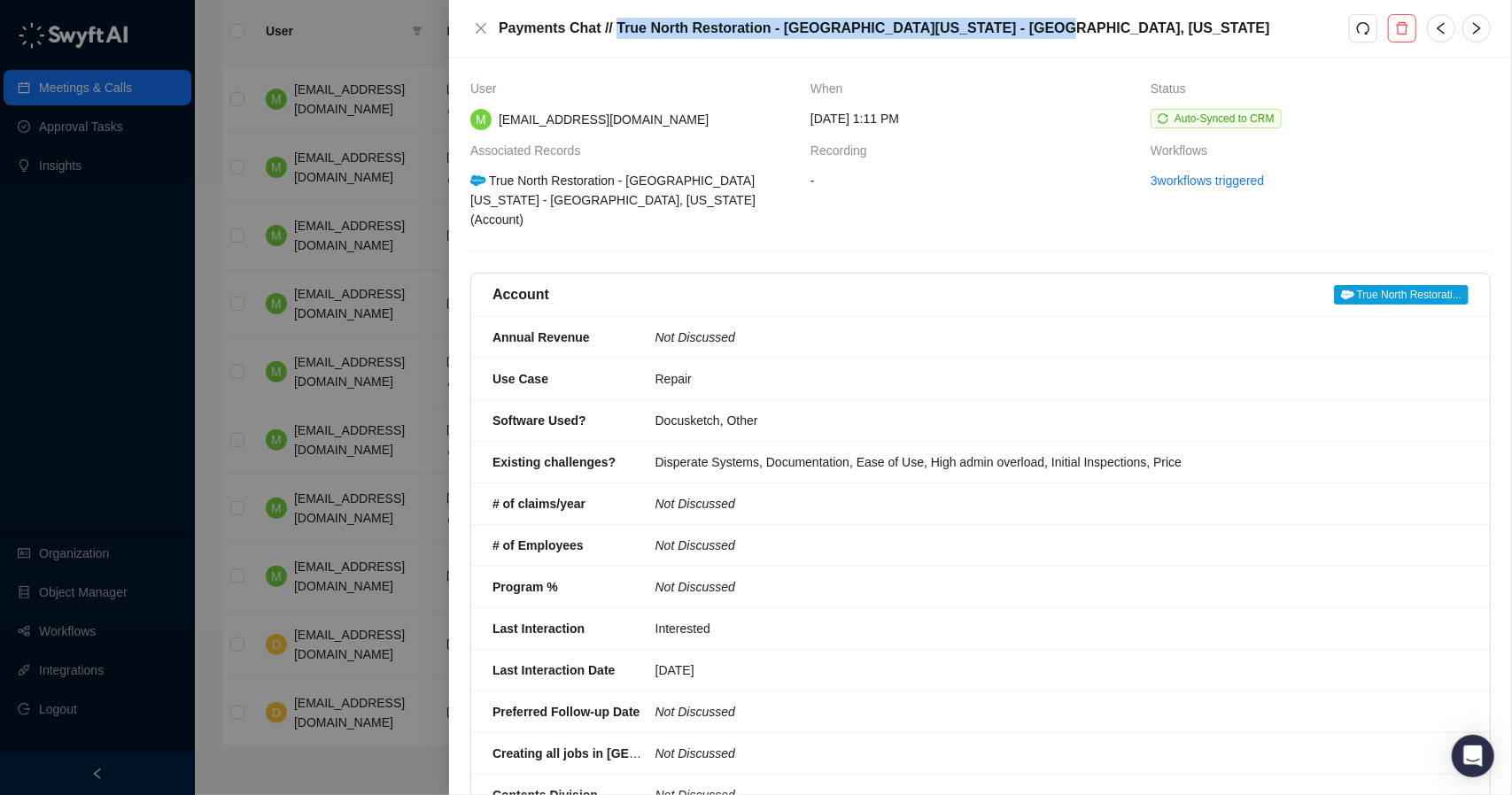
drag, startPoint x: 616, startPoint y: 31, endPoint x: 1028, endPoint y: 18, distance: 412.2
click at [1028, 18] on h5 "Payments Chat // True North Restoration - Southwest Oregon - Roseburg, Oregon" at bounding box center [924, 28] width 851 height 21
copy h5 "True North Restoration - Southwest Oregon - Roseburg, Oregon"
drag, startPoint x: 503, startPoint y: 31, endPoint x: 1026, endPoint y: 25, distance: 523.0
click at [1026, 25] on h5 "Payments Chat // True North Restoration - Southwest Oregon - Roseburg, Oregon" at bounding box center [924, 28] width 851 height 21
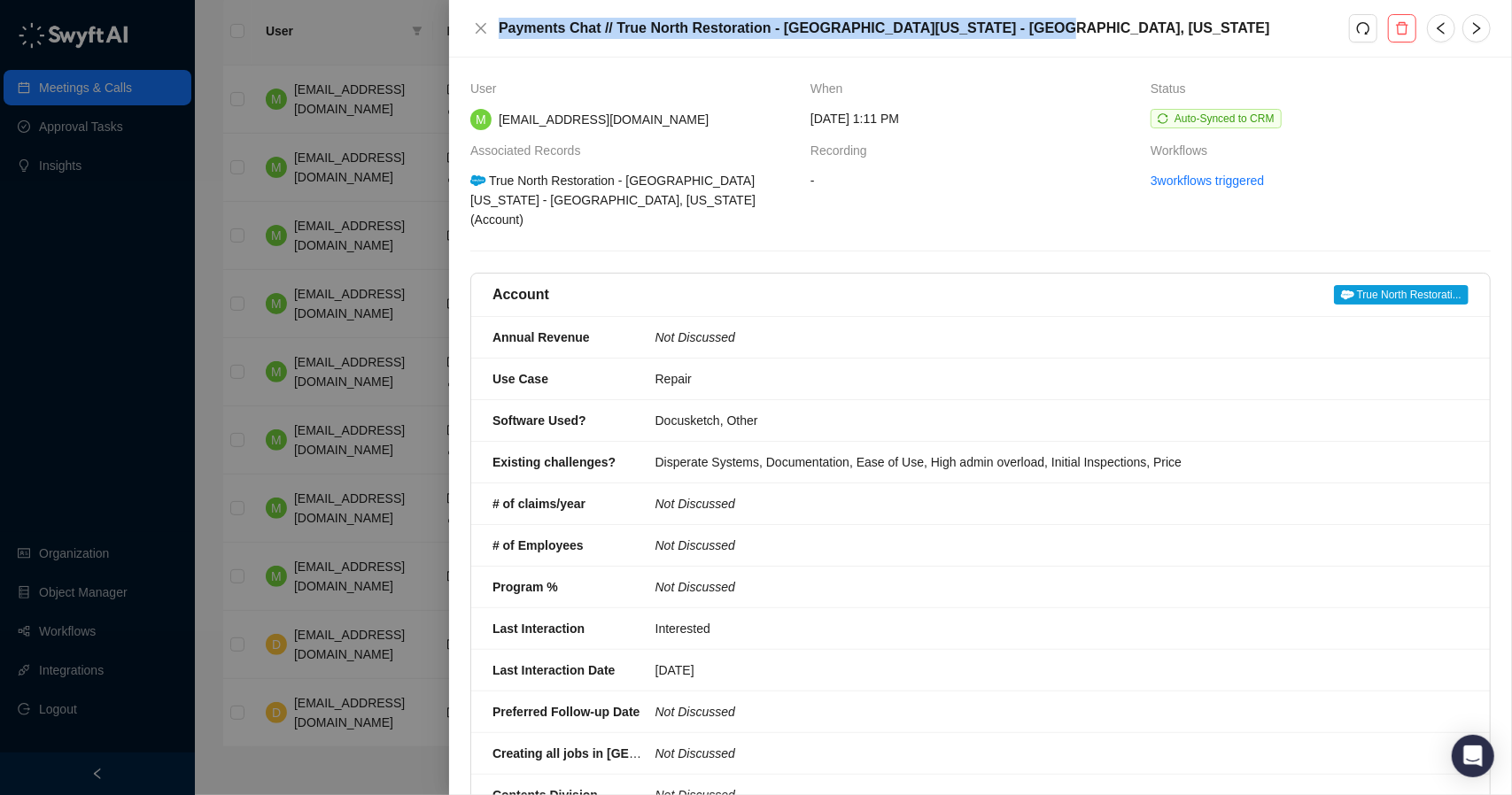
copy h5 "Payments Chat // True North Restoration - Southwest Oregon - Roseburg, Oregon"
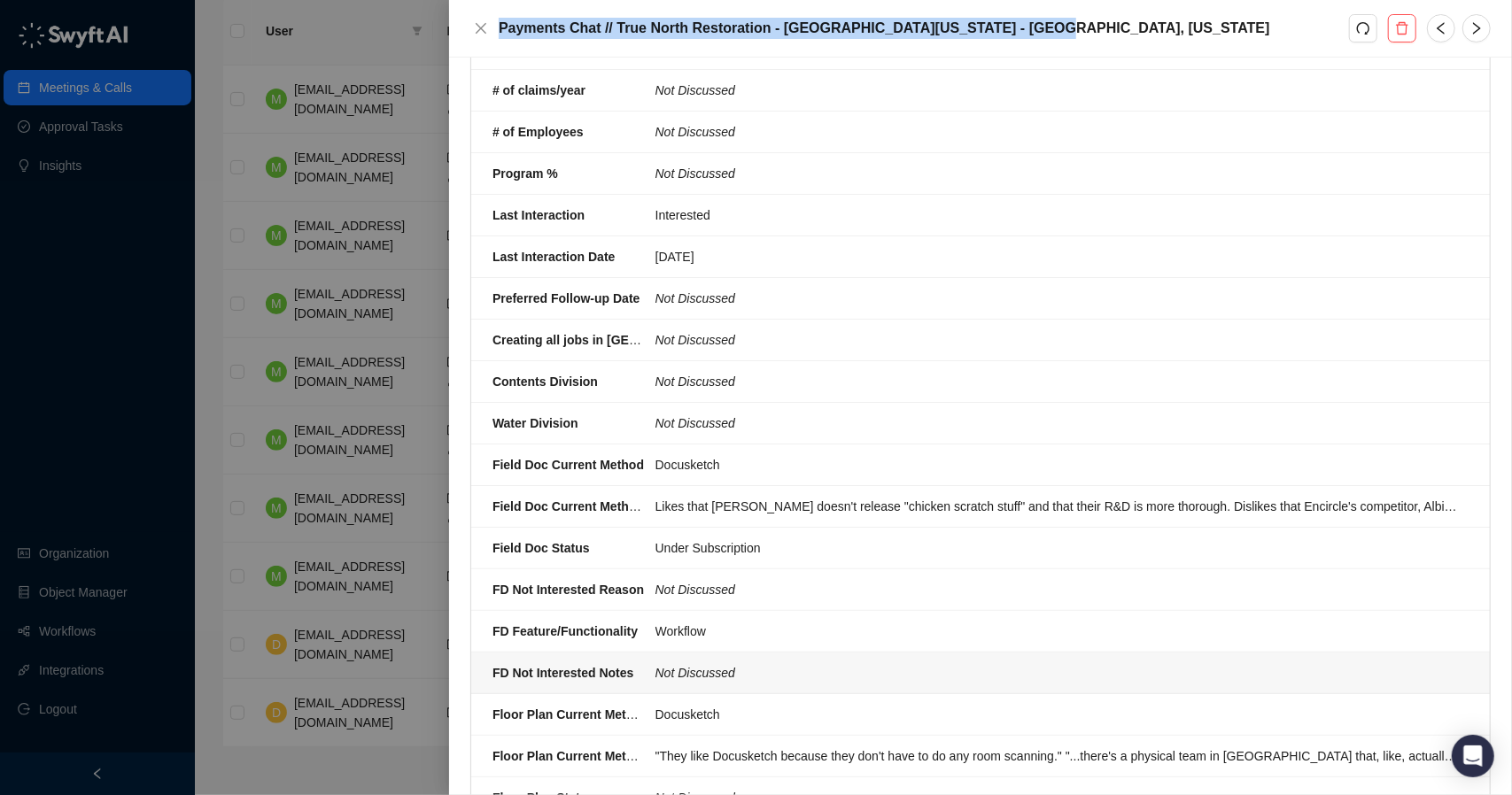
scroll to position [411, 0]
click at [483, 32] on icon "close" at bounding box center [480, 28] width 15 height 15
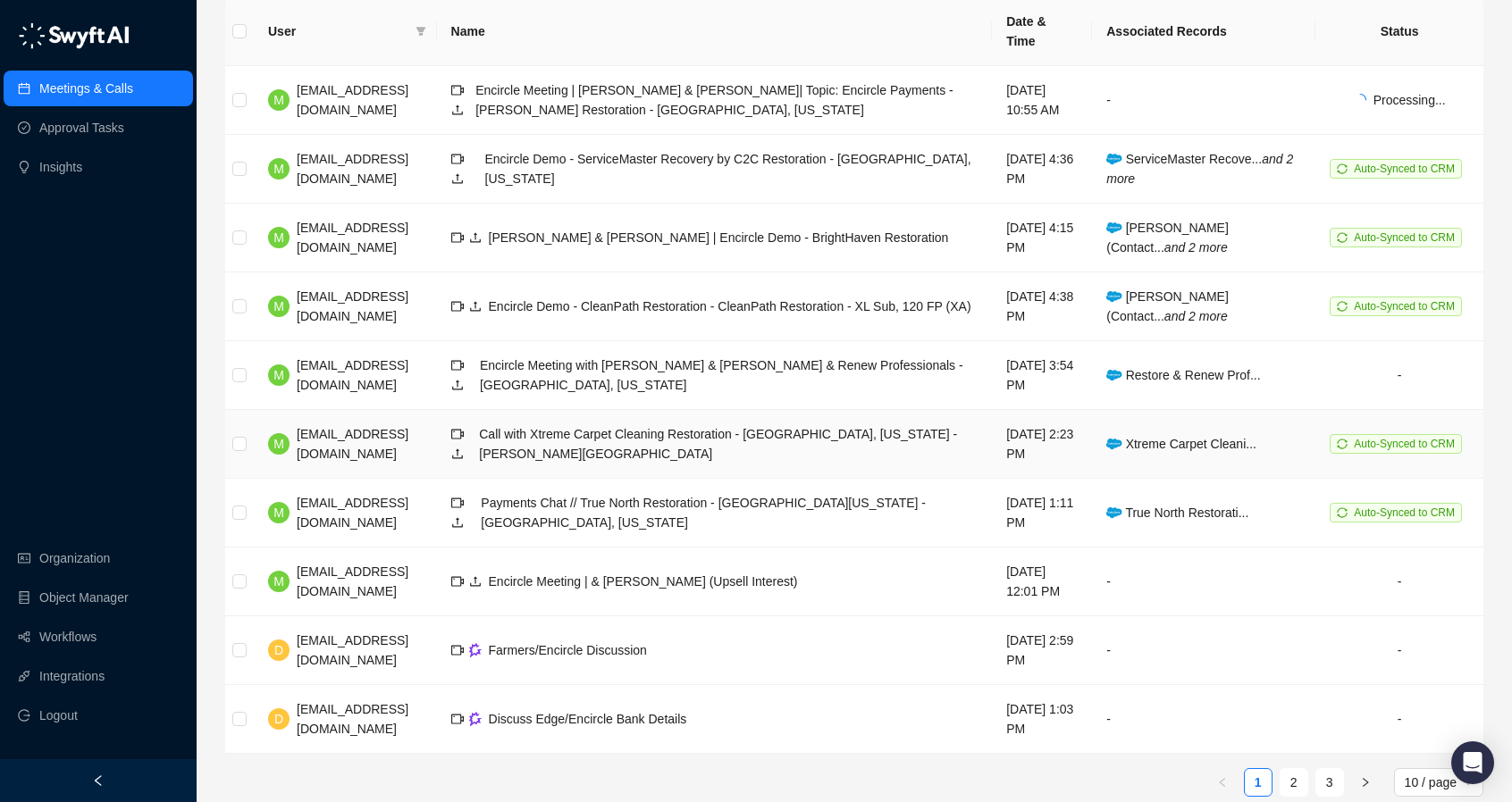
click at [609, 425] on div "Call with Xtreme Carpet Cleaning Restoration - Kalispell, Montana - Mindy Bills…" at bounding box center [728, 444] width 498 height 39
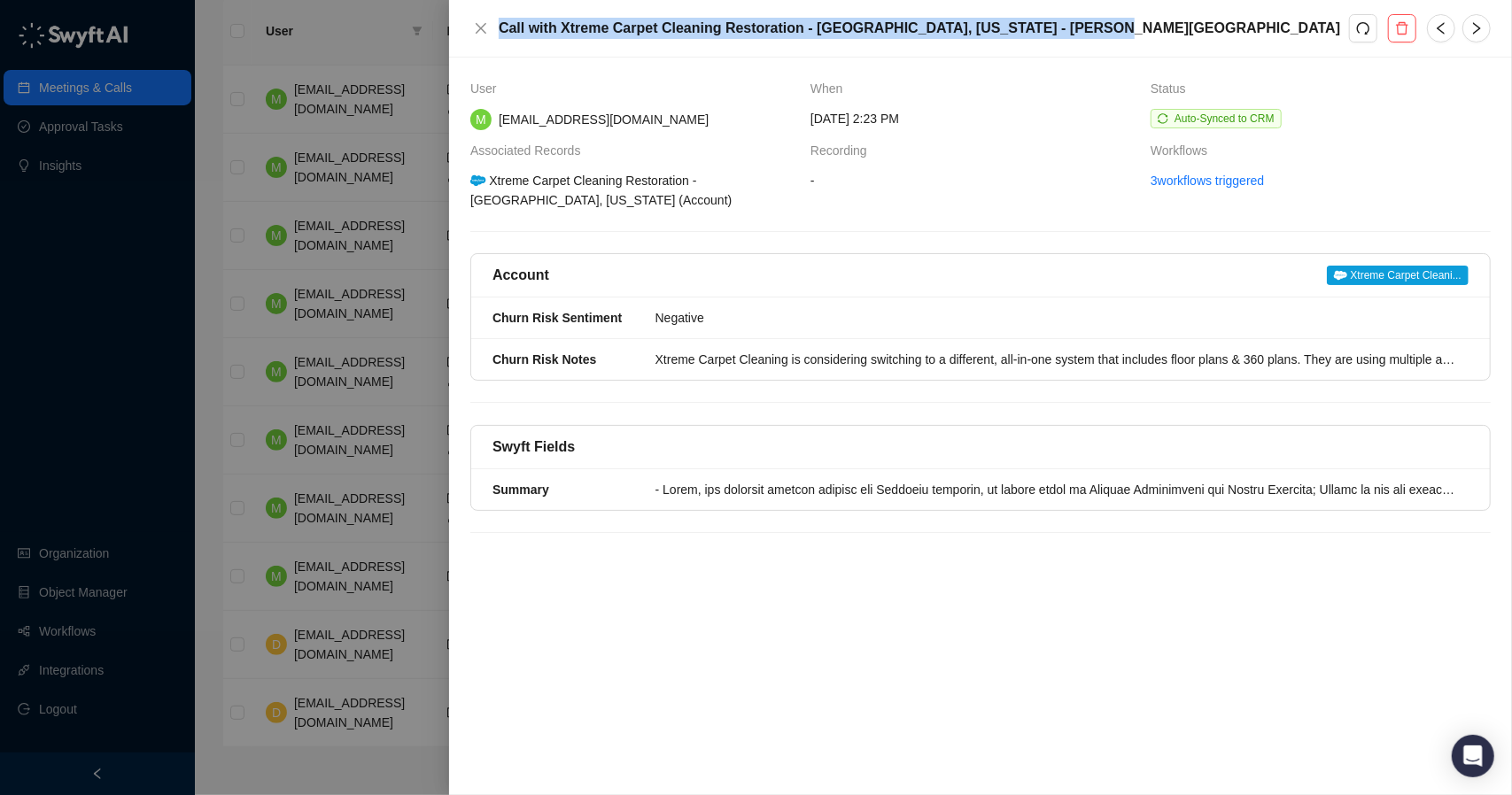
drag, startPoint x: 502, startPoint y: 22, endPoint x: 1069, endPoint y: 7, distance: 567.2
click at [1069, 7] on div "Call with Xtreme Carpet Cleaning Restoration - Kalispell, Montana - Mindy Bills…" at bounding box center [980, 28] width 1063 height 57
copy h5 "Call with Xtreme Carpet Cleaning Restoration - Kalispell, Montana - Mindy Bills…"
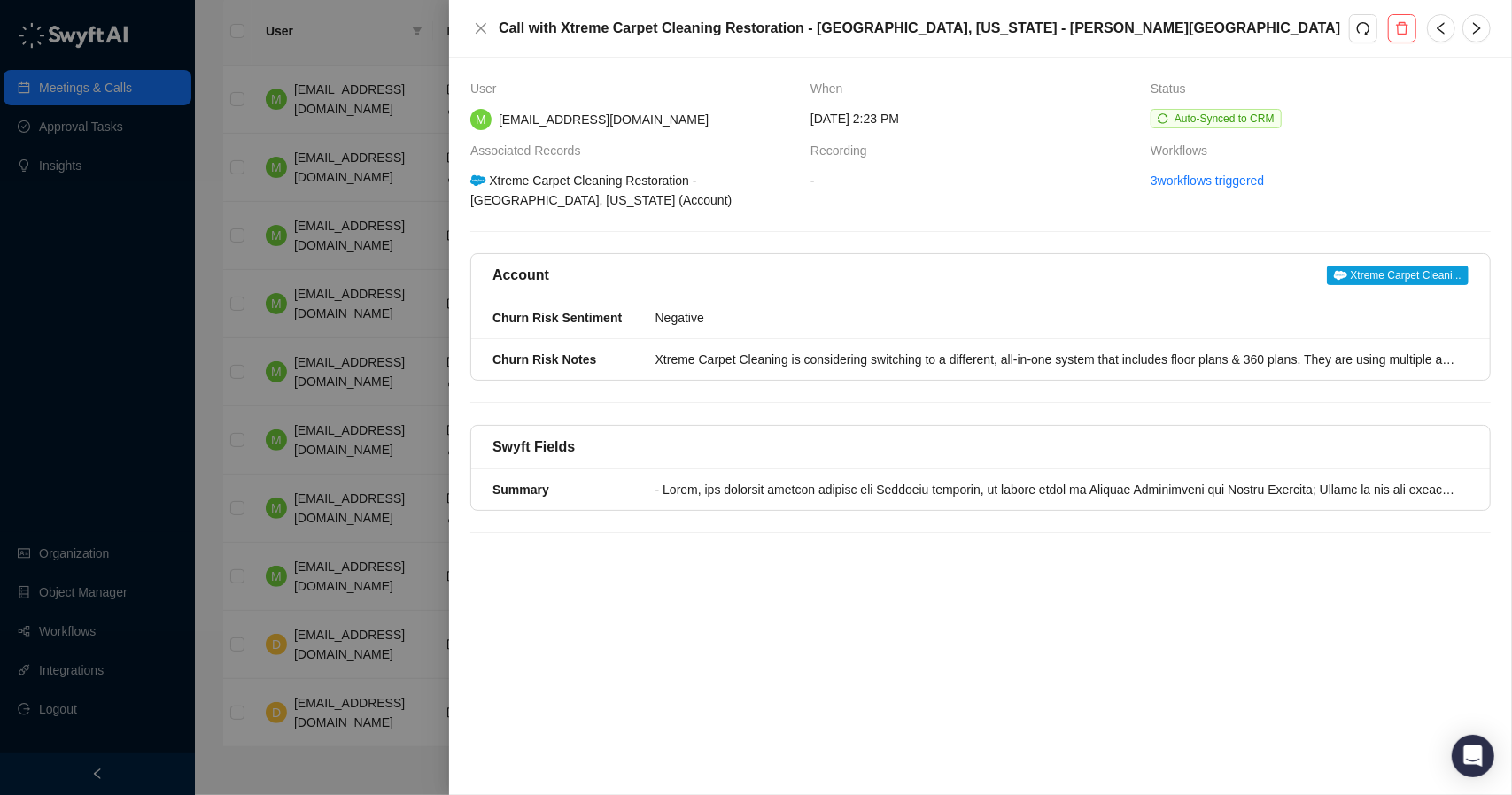
click at [368, 251] on div at bounding box center [756, 398] width 1512 height 795
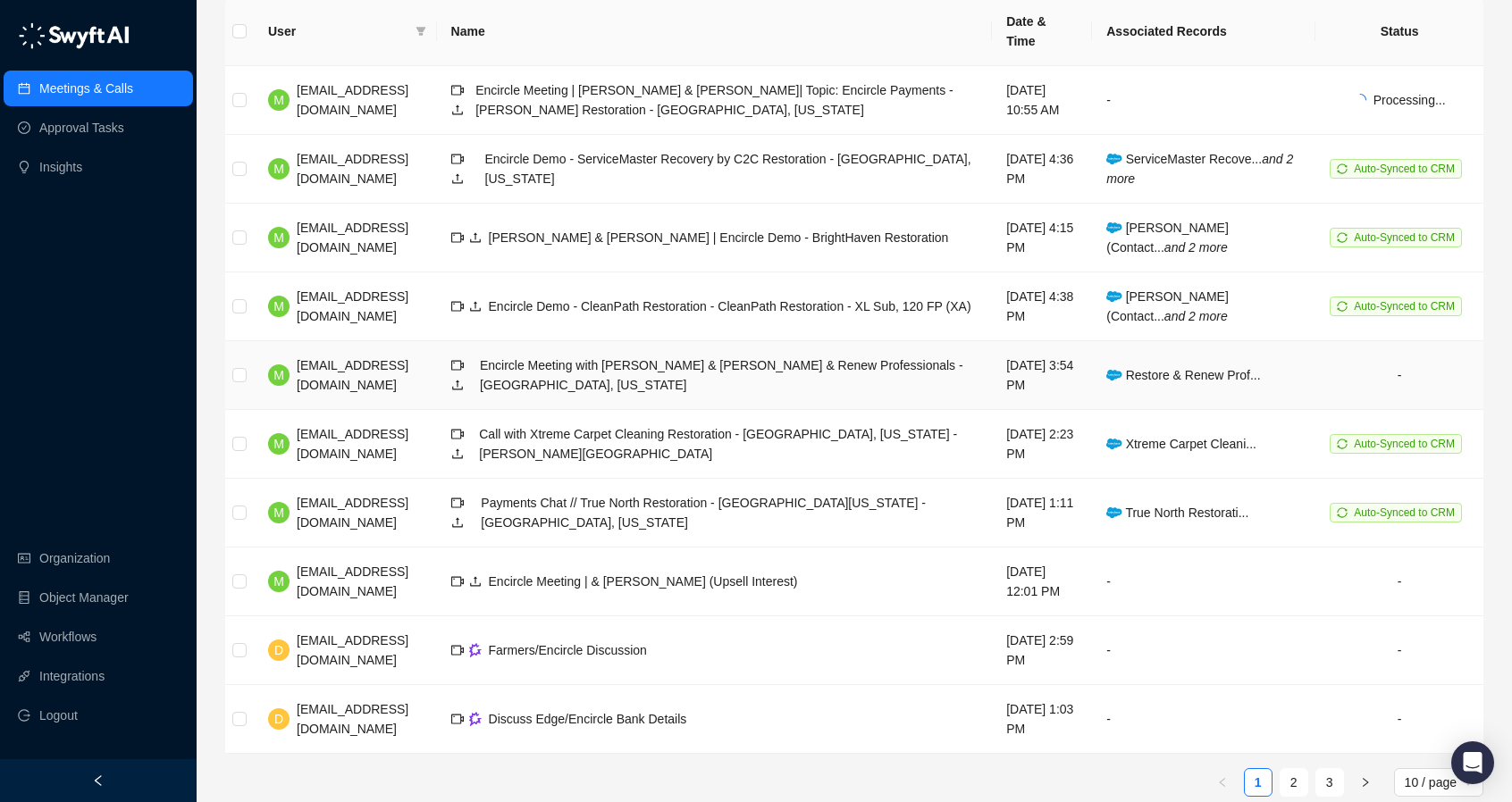
click at [579, 368] on div "Encircle Meeting with Dale & Elliott - Restore & Renew Professionals - Noblesvi…" at bounding box center [729, 376] width 498 height 39
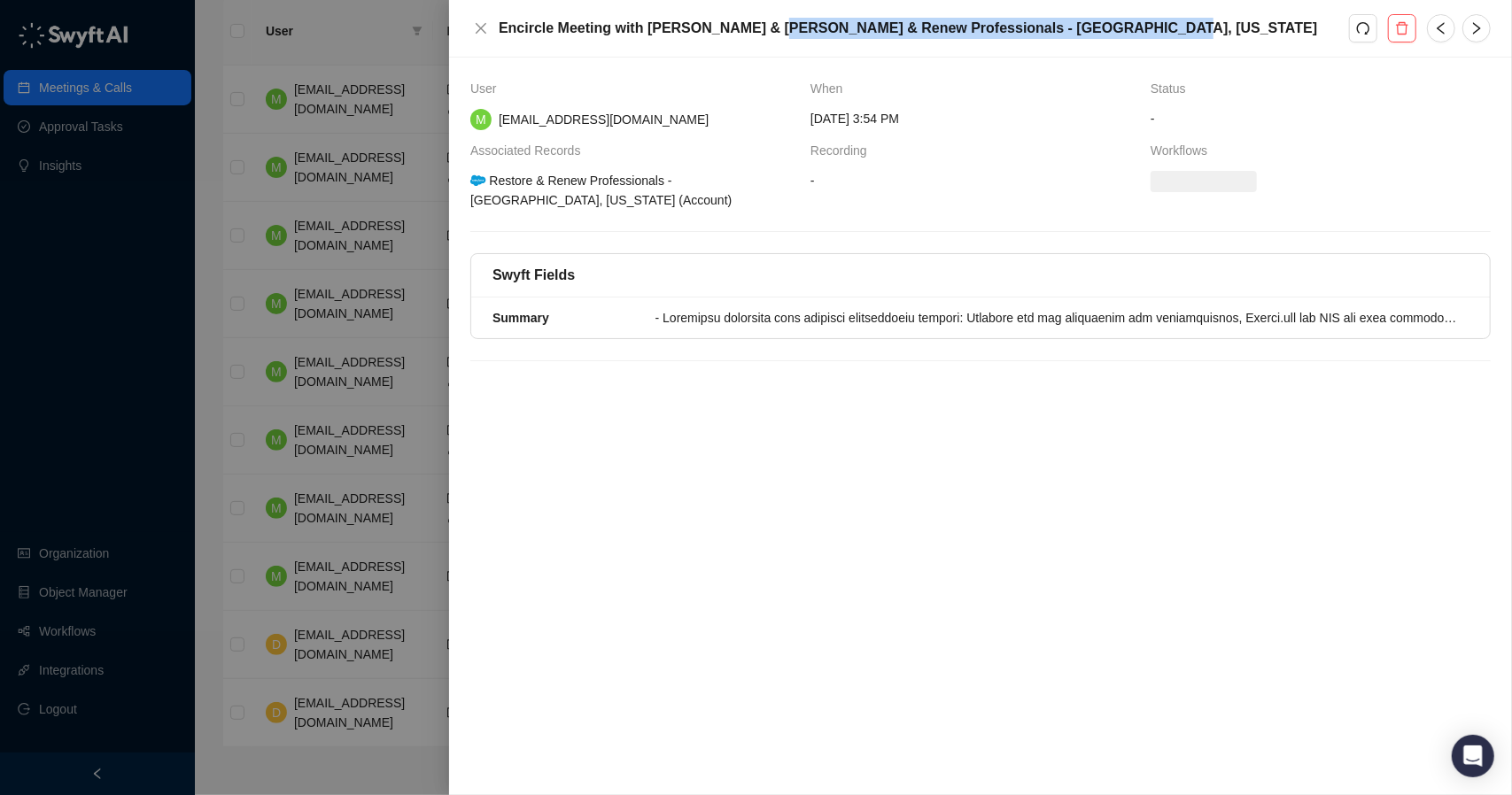
drag, startPoint x: 741, startPoint y: 31, endPoint x: 1075, endPoint y: 27, distance: 334.0
click at [1075, 27] on h5 "Encircle Meeting with Dale & Elliott - Restore & Renew Professionals - Noblesvi…" at bounding box center [924, 28] width 851 height 21
copy h5 "Restore & Renew Professionals - Noblesville, Indiana"
drag, startPoint x: 502, startPoint y: 31, endPoint x: 1083, endPoint y: 28, distance: 581.0
click at [1083, 28] on h5 "Encircle Meeting with Dale & Elliott - Restore & Renew Professionals - Noblesvi…" at bounding box center [924, 28] width 851 height 21
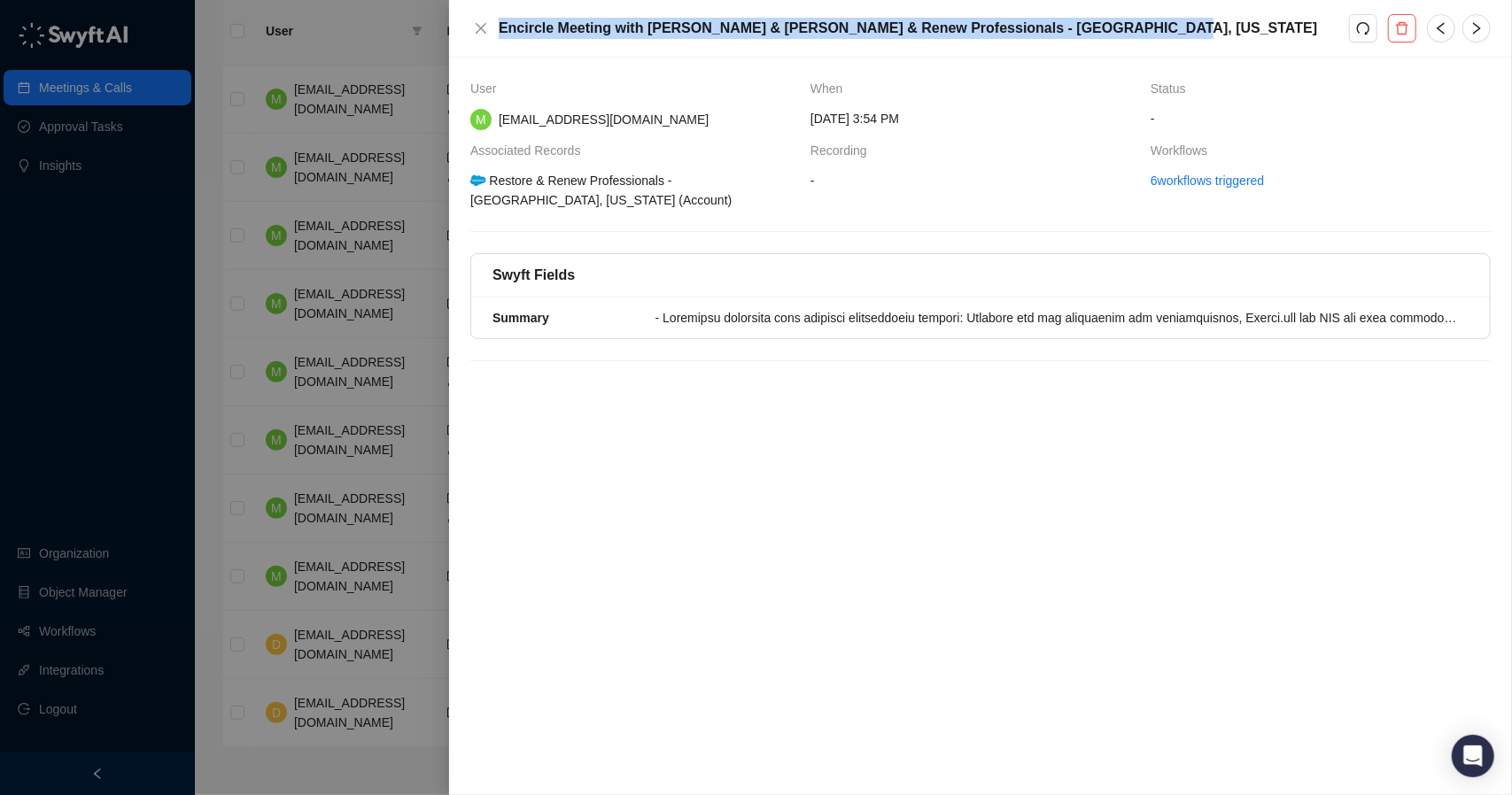
copy h5 "Encircle Meeting with Dale & Elliott - Restore & Renew Professionals - Noblesvi…"
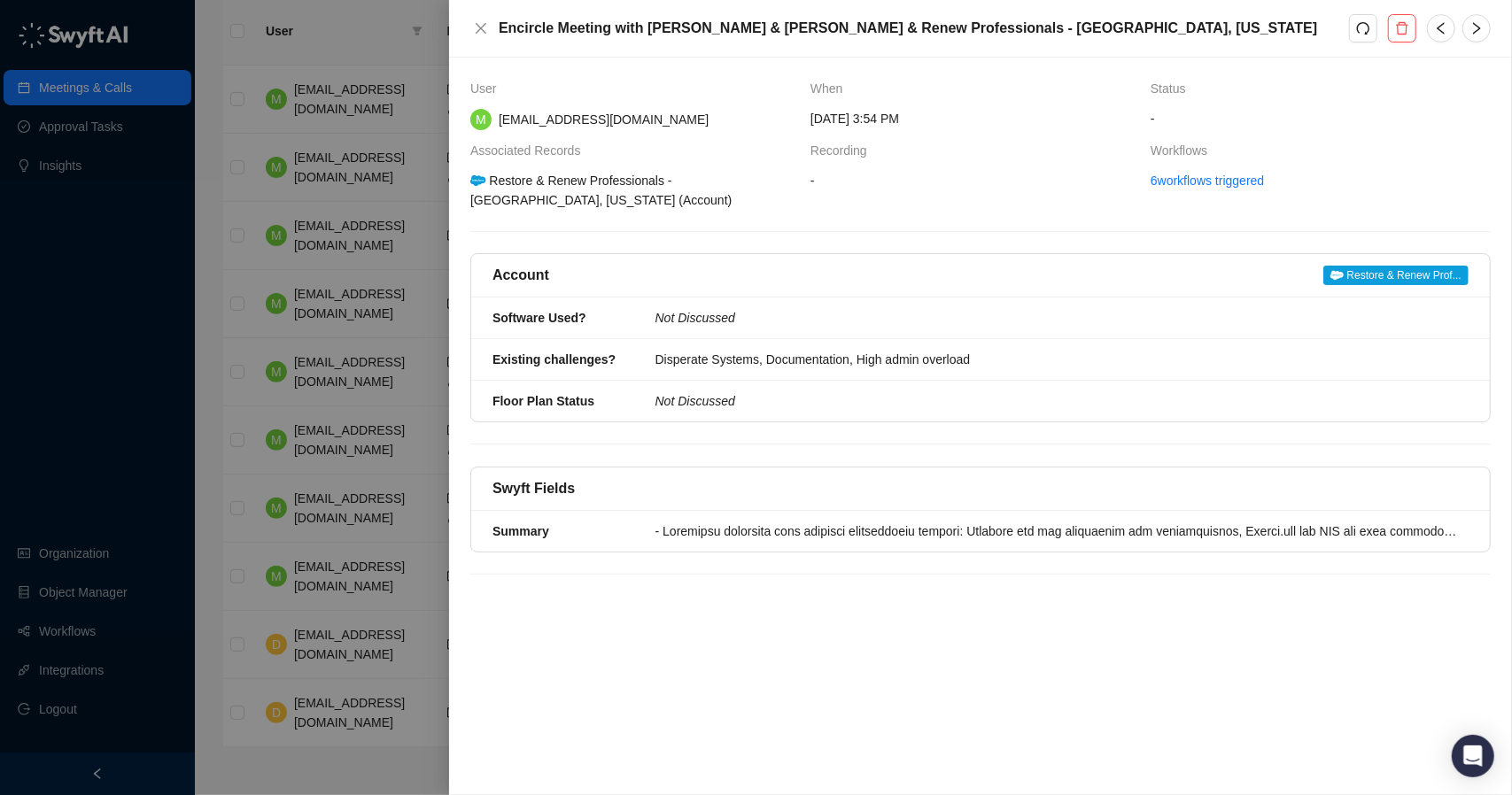
click at [384, 215] on div at bounding box center [756, 398] width 1512 height 795
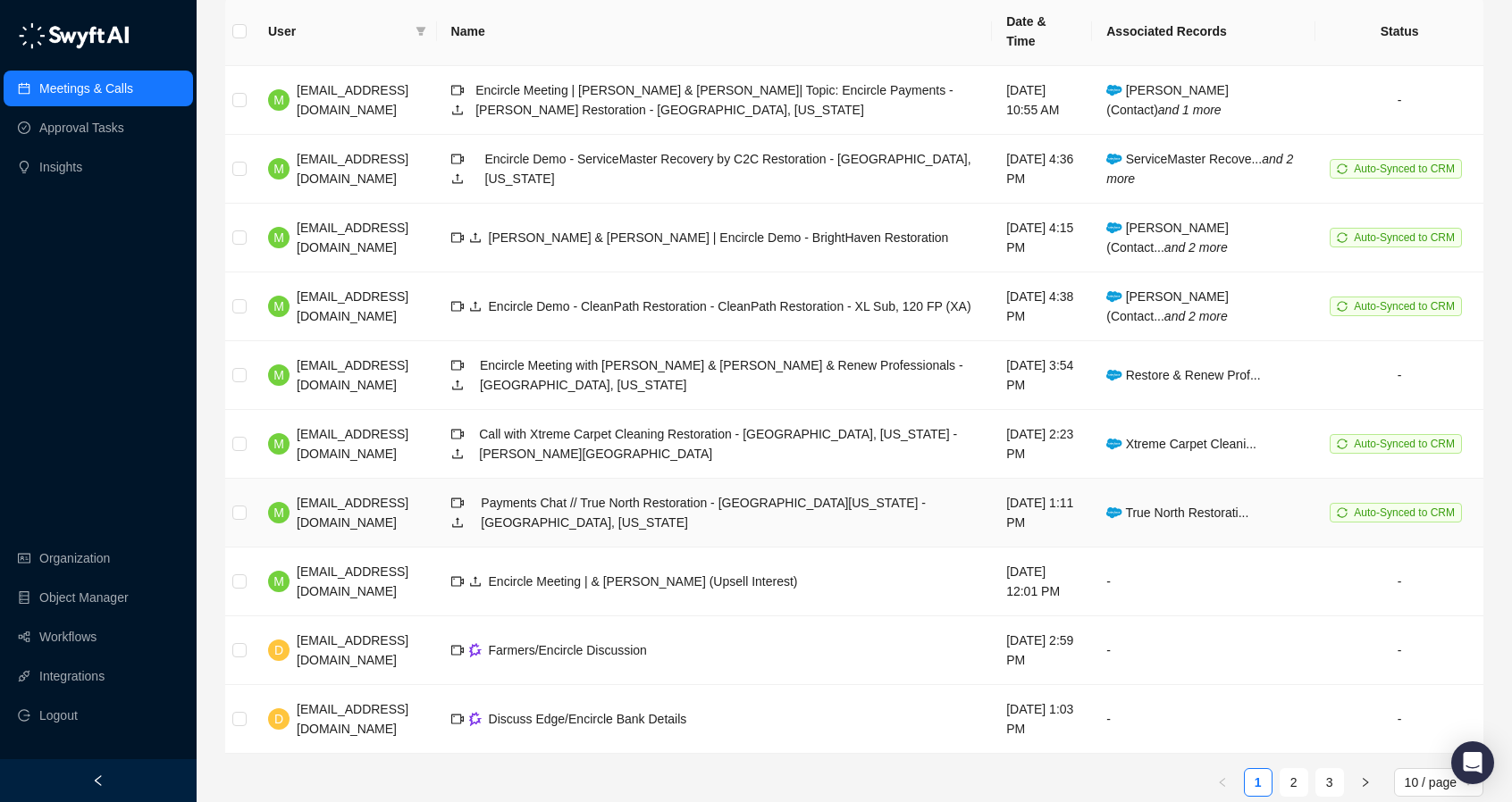
click at [561, 496] on span "Payments Chat // True North Restoration - Southwest Oregon - Roseburg, Oregon" at bounding box center [703, 513] width 445 height 34
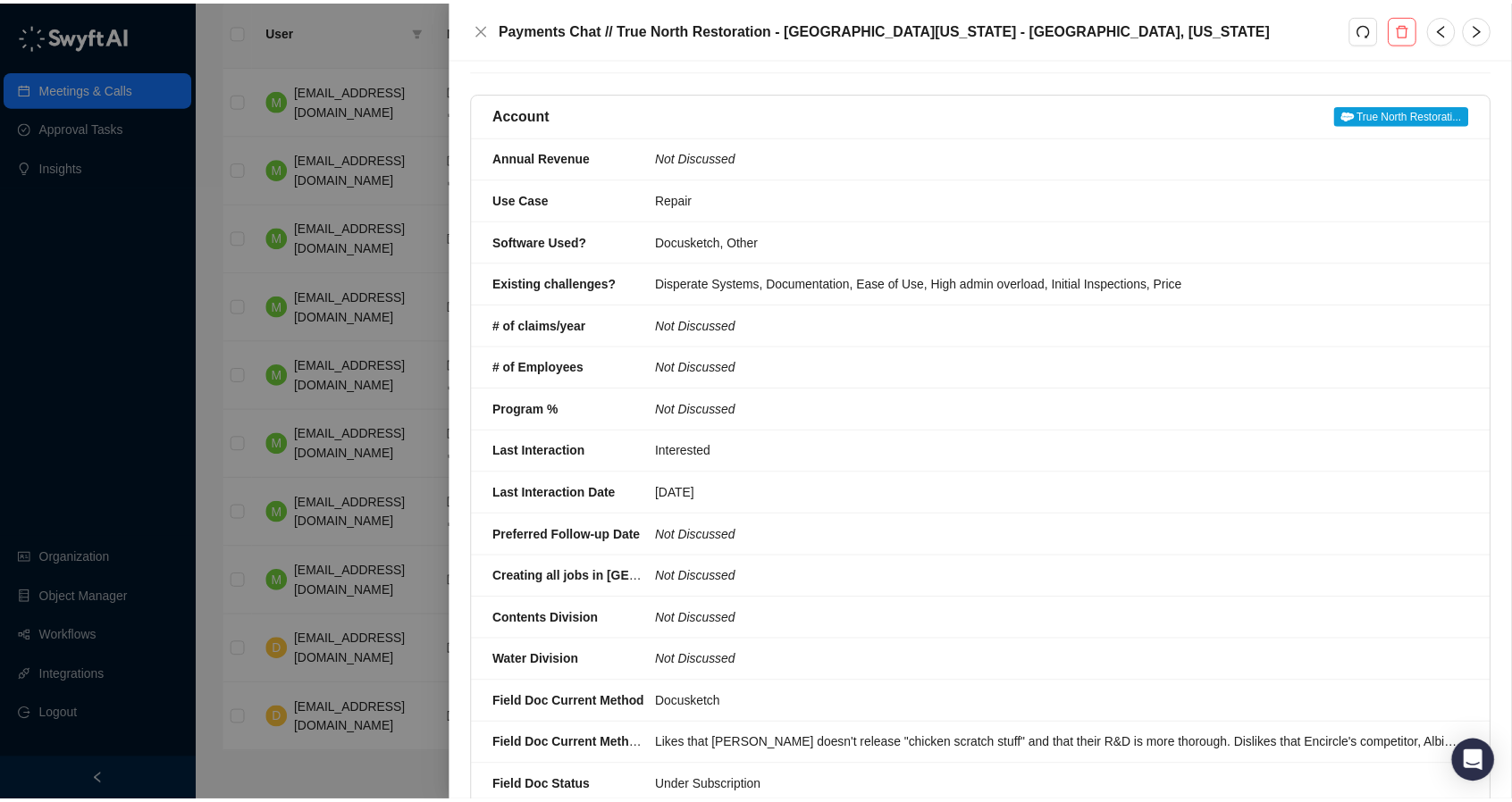
scroll to position [178, 0]
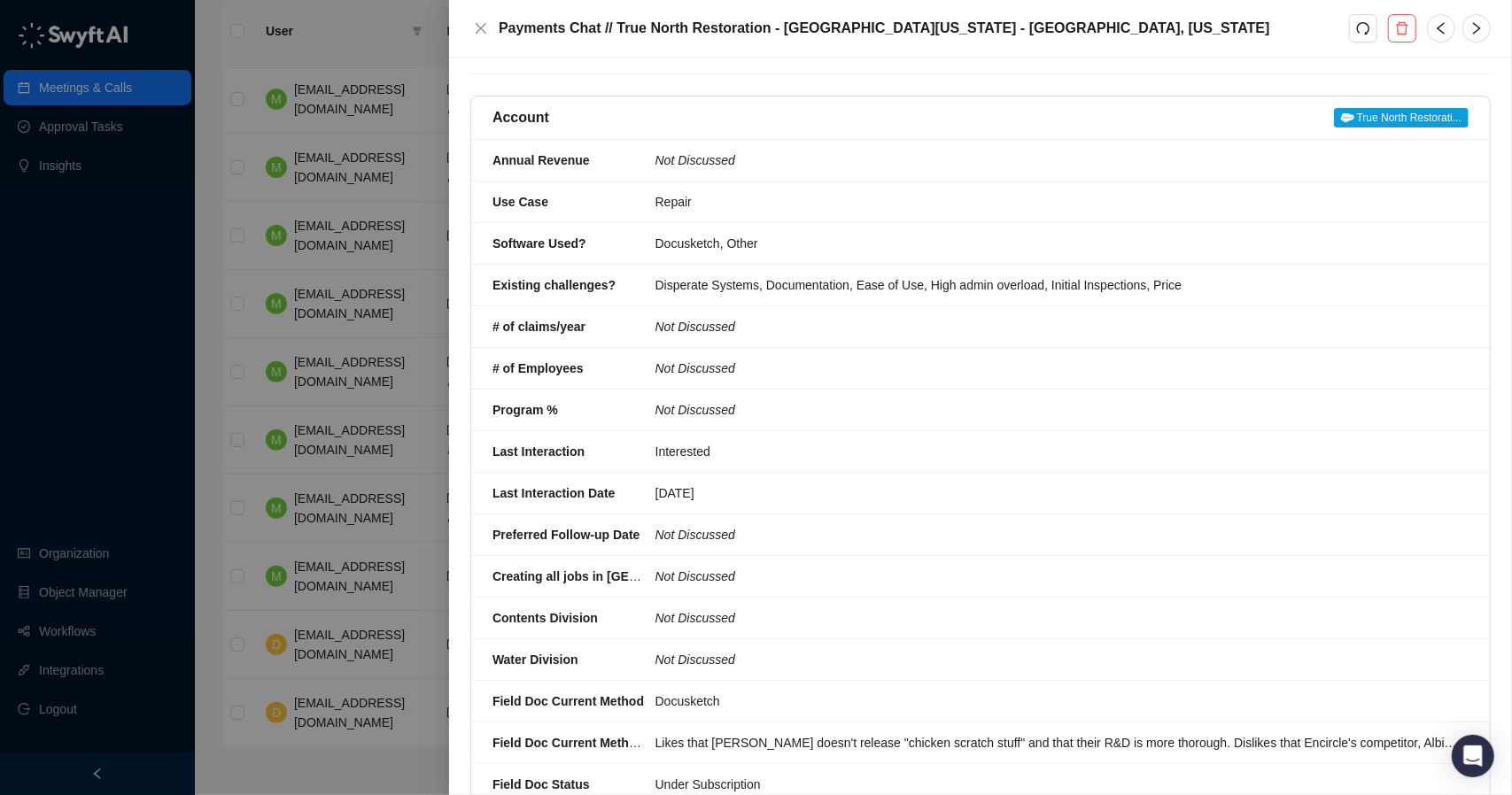
click at [233, 220] on div at bounding box center [756, 398] width 1512 height 795
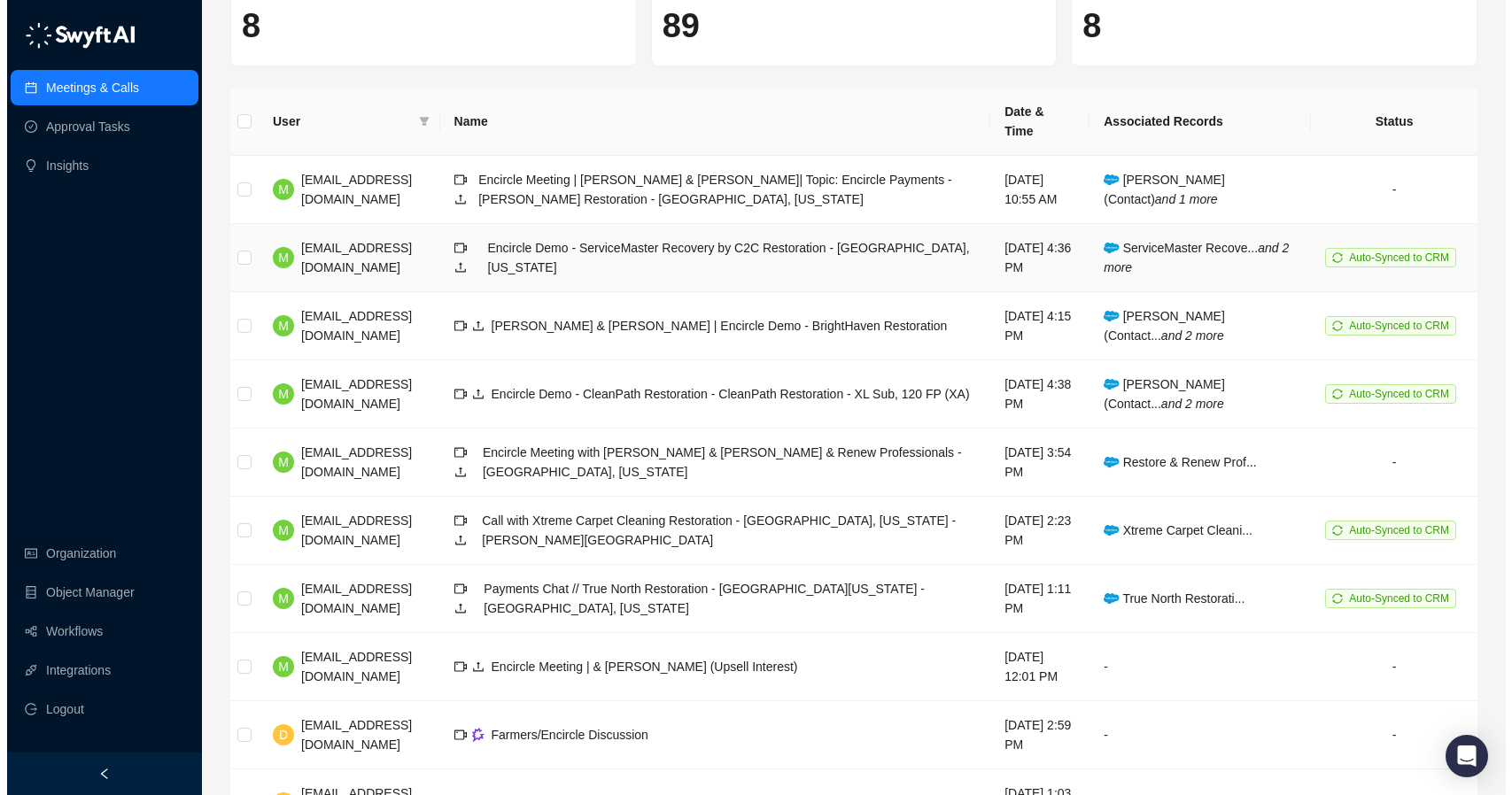
scroll to position [135, 0]
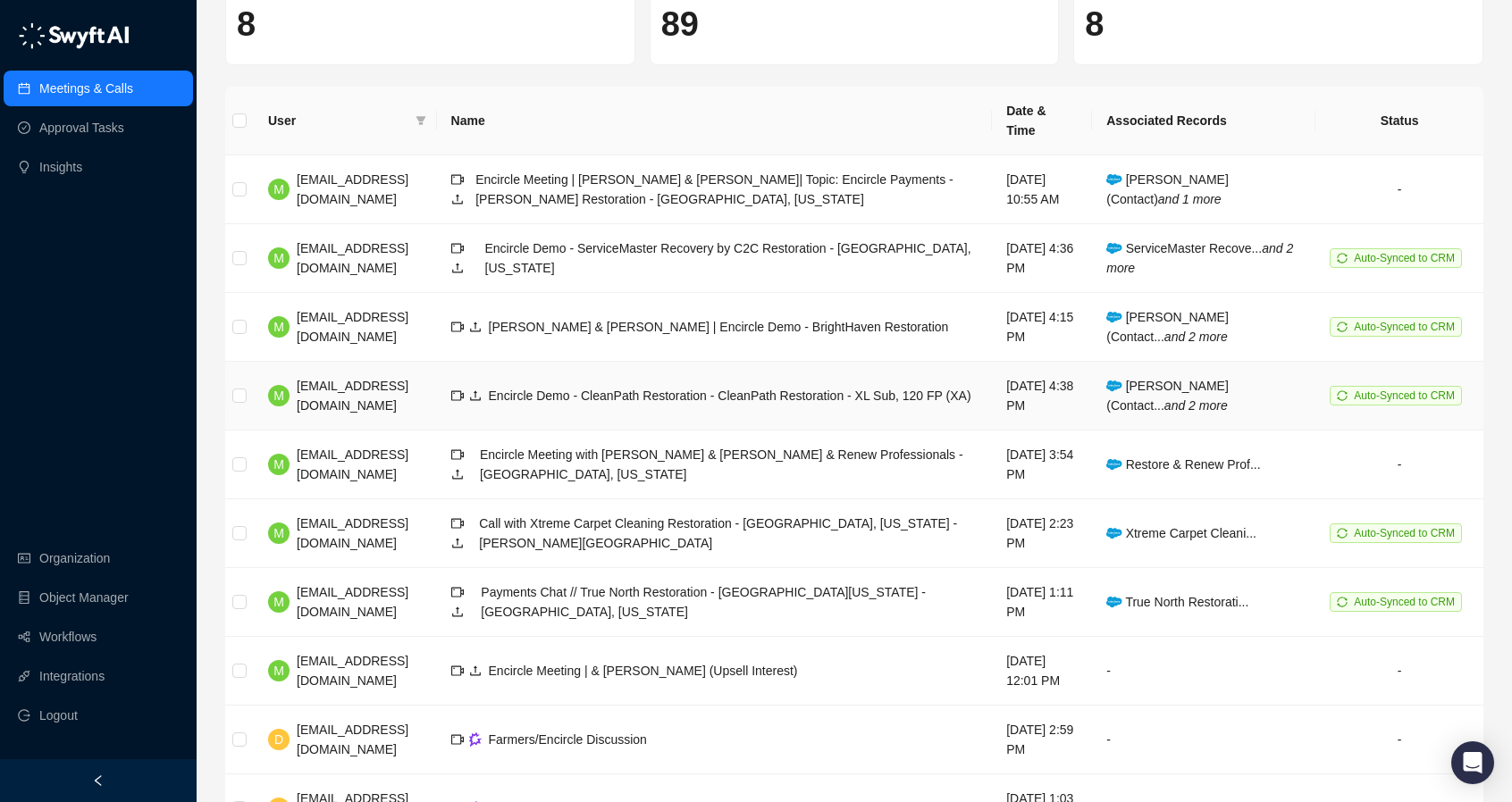
click at [596, 388] on span "Encircle Demo - CleanPath Restoration - CleanPath Restoration - XL Sub, 120 FP …" at bounding box center [730, 395] width 482 height 15
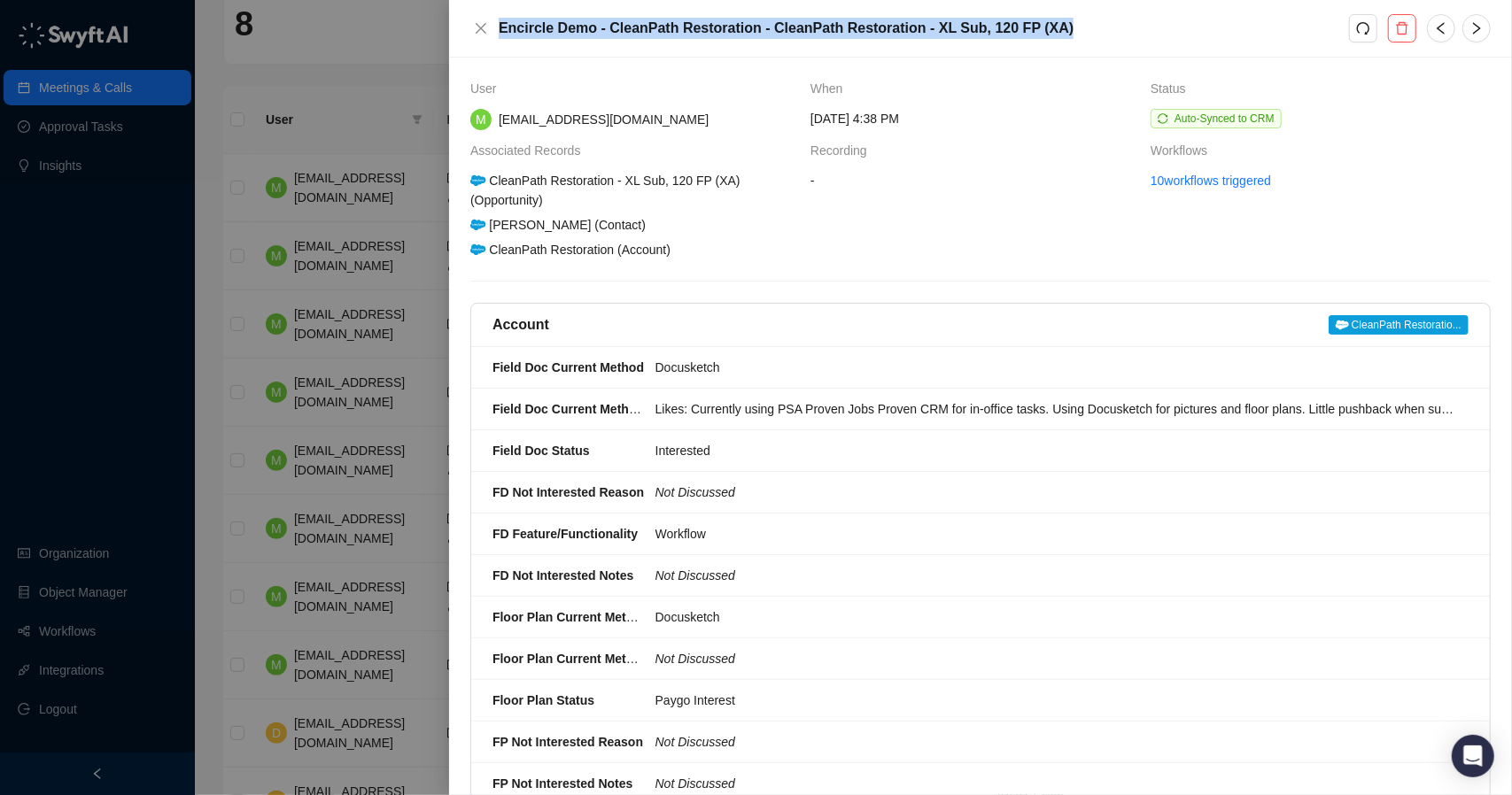
drag, startPoint x: 499, startPoint y: 32, endPoint x: 1044, endPoint y: 19, distance: 545.2
click at [1044, 19] on h5 "Encircle Demo - CleanPath Restoration - CleanPath Restoration - XL Sub, 120 FP …" at bounding box center [924, 28] width 851 height 21
copy h5 "Encircle Demo - CleanPath Restoration - CleanPath Restoration - XL Sub, 120 FP …"
click at [485, 29] on icon "close" at bounding box center [480, 28] width 15 height 15
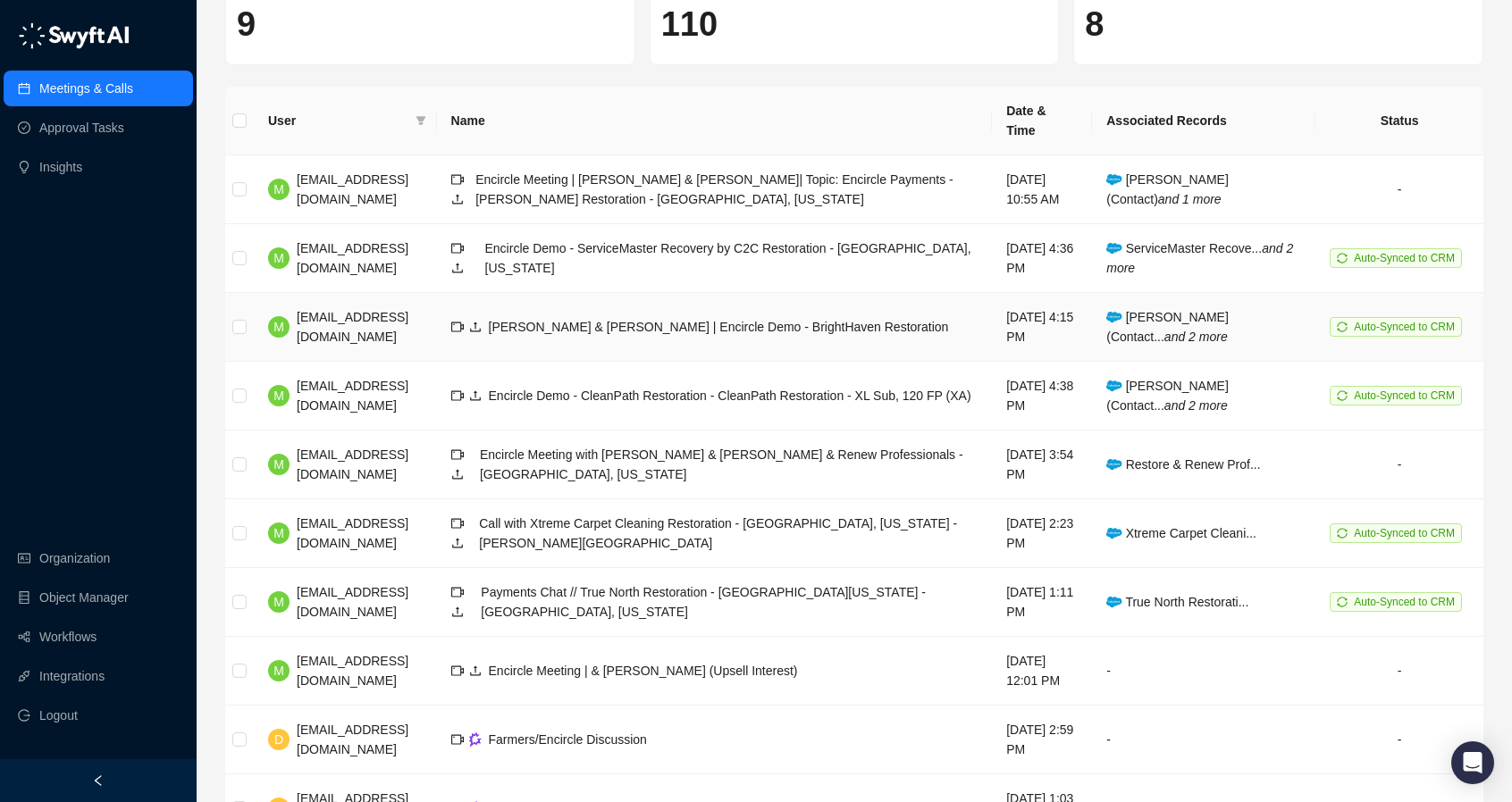
click at [621, 320] on span "David & Kyle | Encircle Demo - BrightHaven Restoration" at bounding box center [718, 326] width 460 height 15
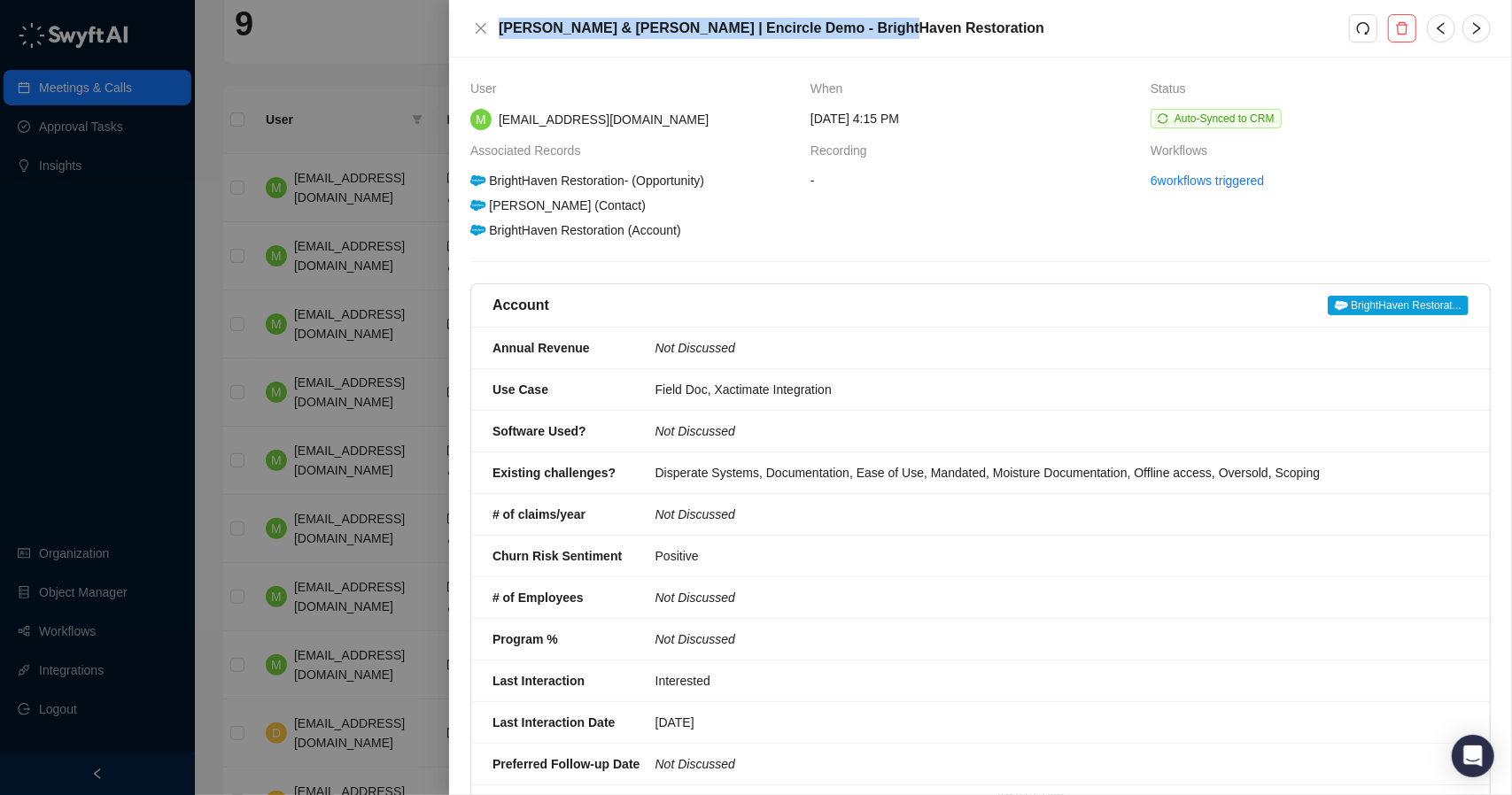
drag, startPoint x: 502, startPoint y: 31, endPoint x: 853, endPoint y: 27, distance: 351.0
click at [853, 27] on h5 "David & Kyle | Encircle Demo - BrightHaven Restoration" at bounding box center [924, 28] width 851 height 21
copy h5 "David & Kyle | Encircle Demo - BrightHaven Restoration"
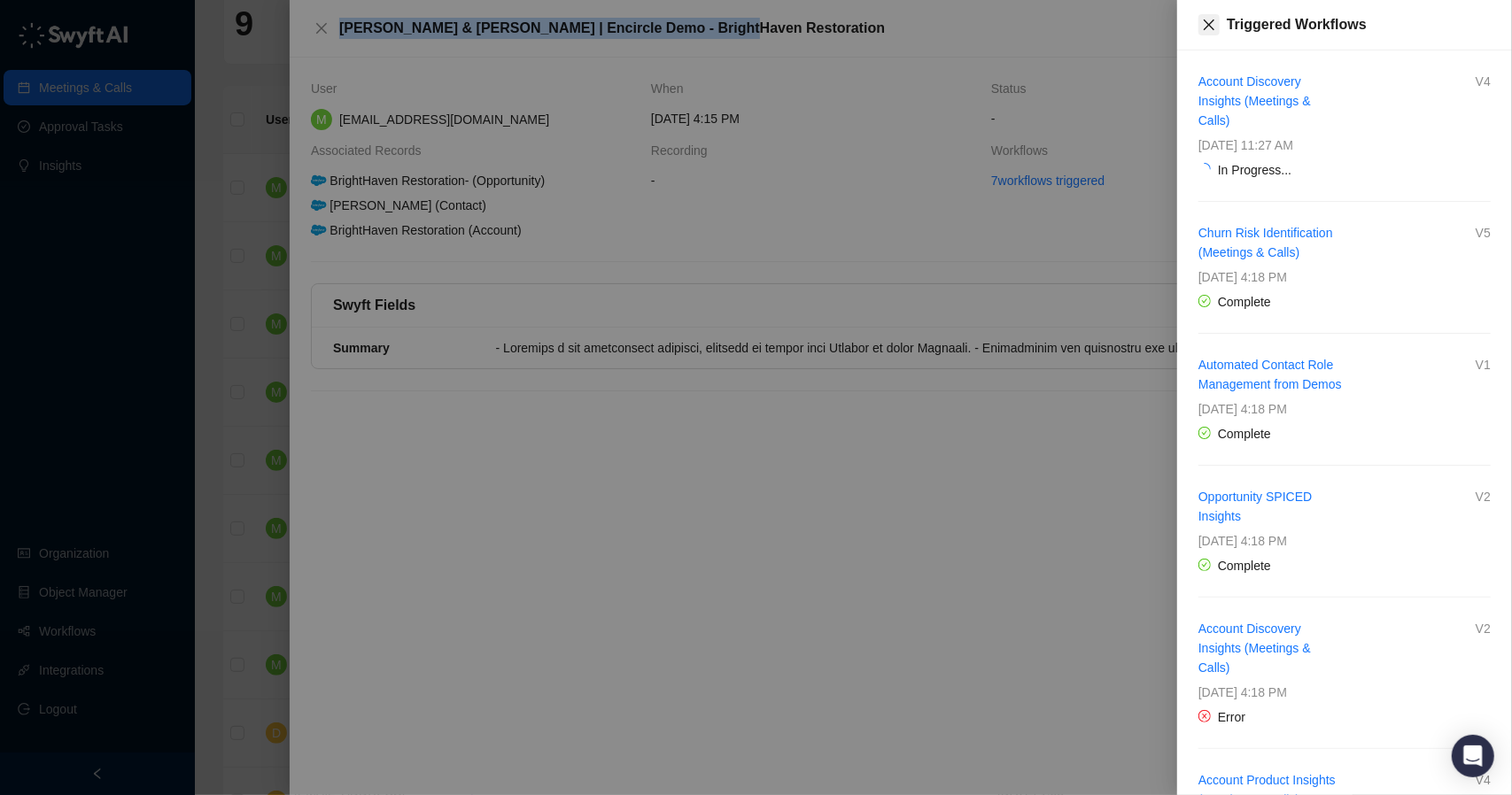
click at [1203, 18] on icon "close" at bounding box center [1209, 24] width 15 height 15
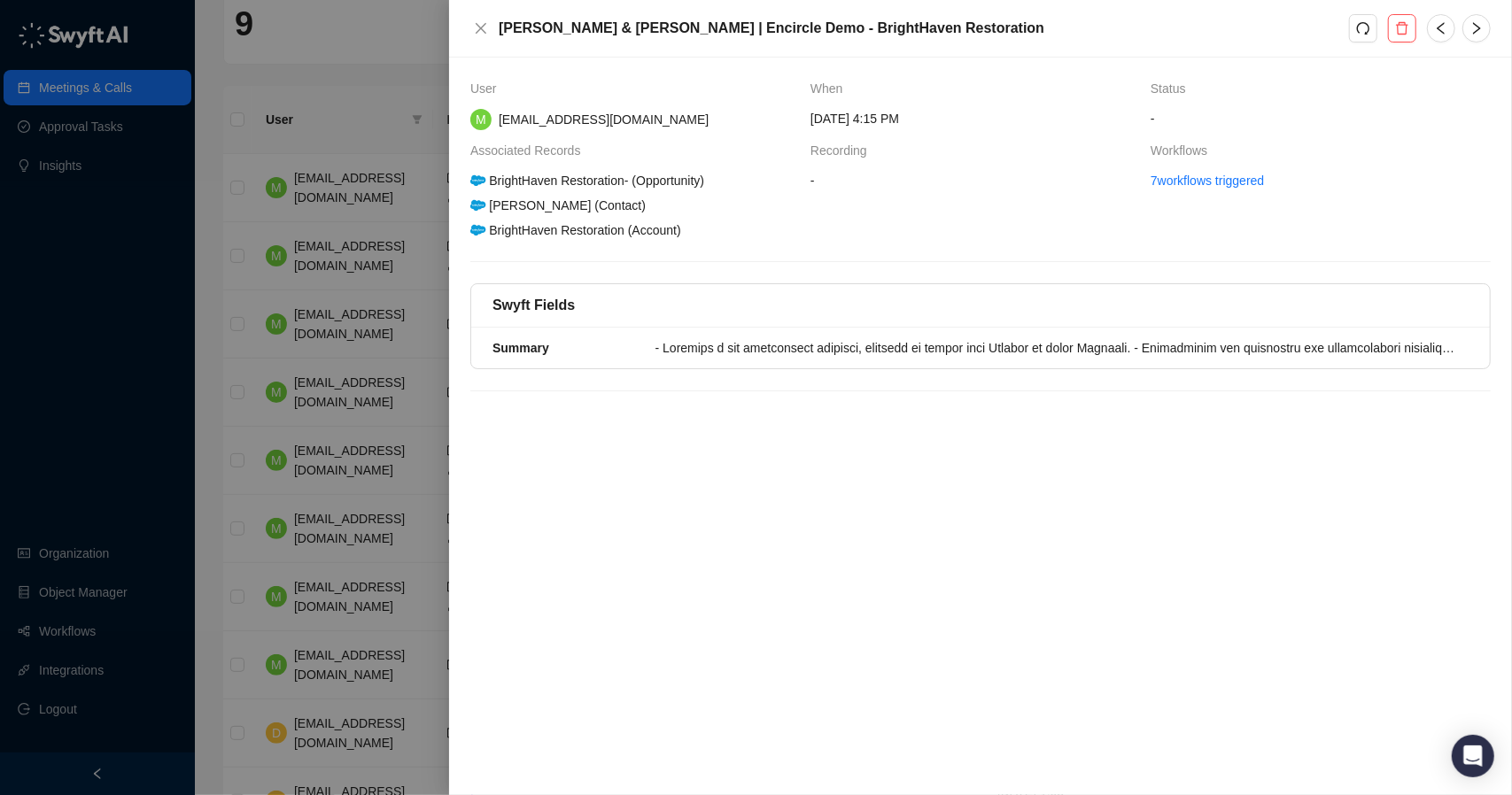
click at [352, 87] on div at bounding box center [756, 398] width 1512 height 795
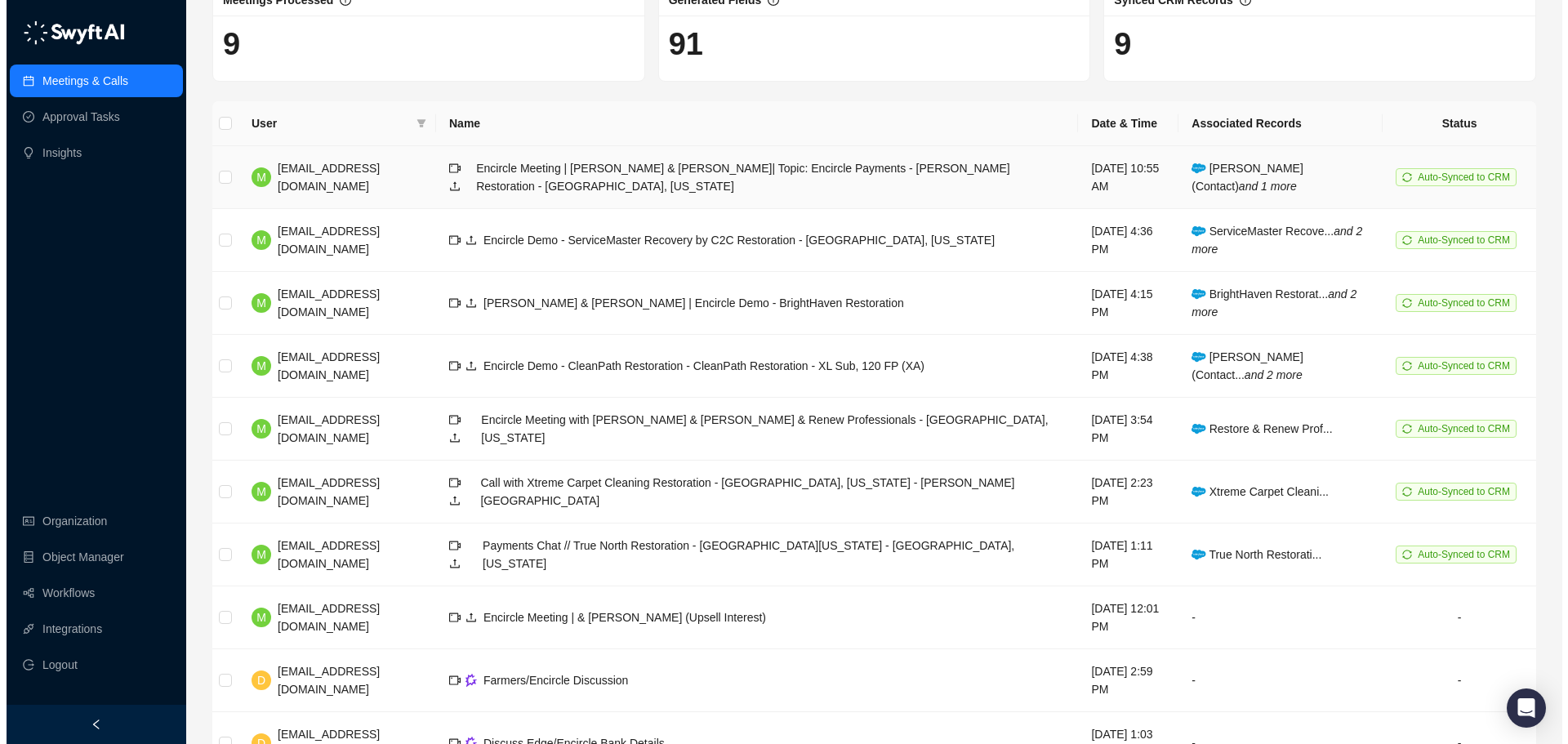
scroll to position [134, 0]
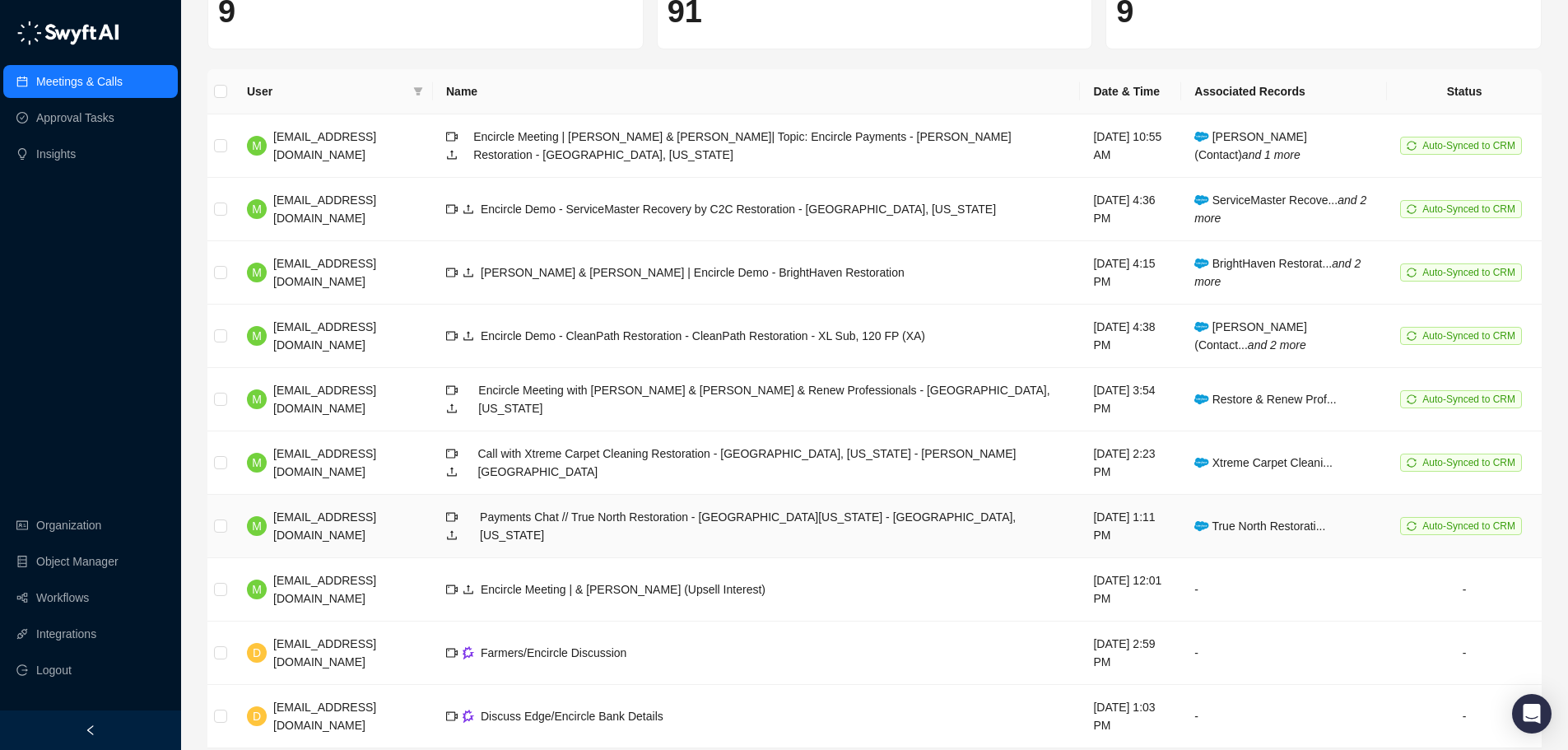
click at [623, 511] on span "Payments Chat // True North Restoration - Southwest Oregon - Roseburg, Oregon" at bounding box center [747, 526] width 536 height 32
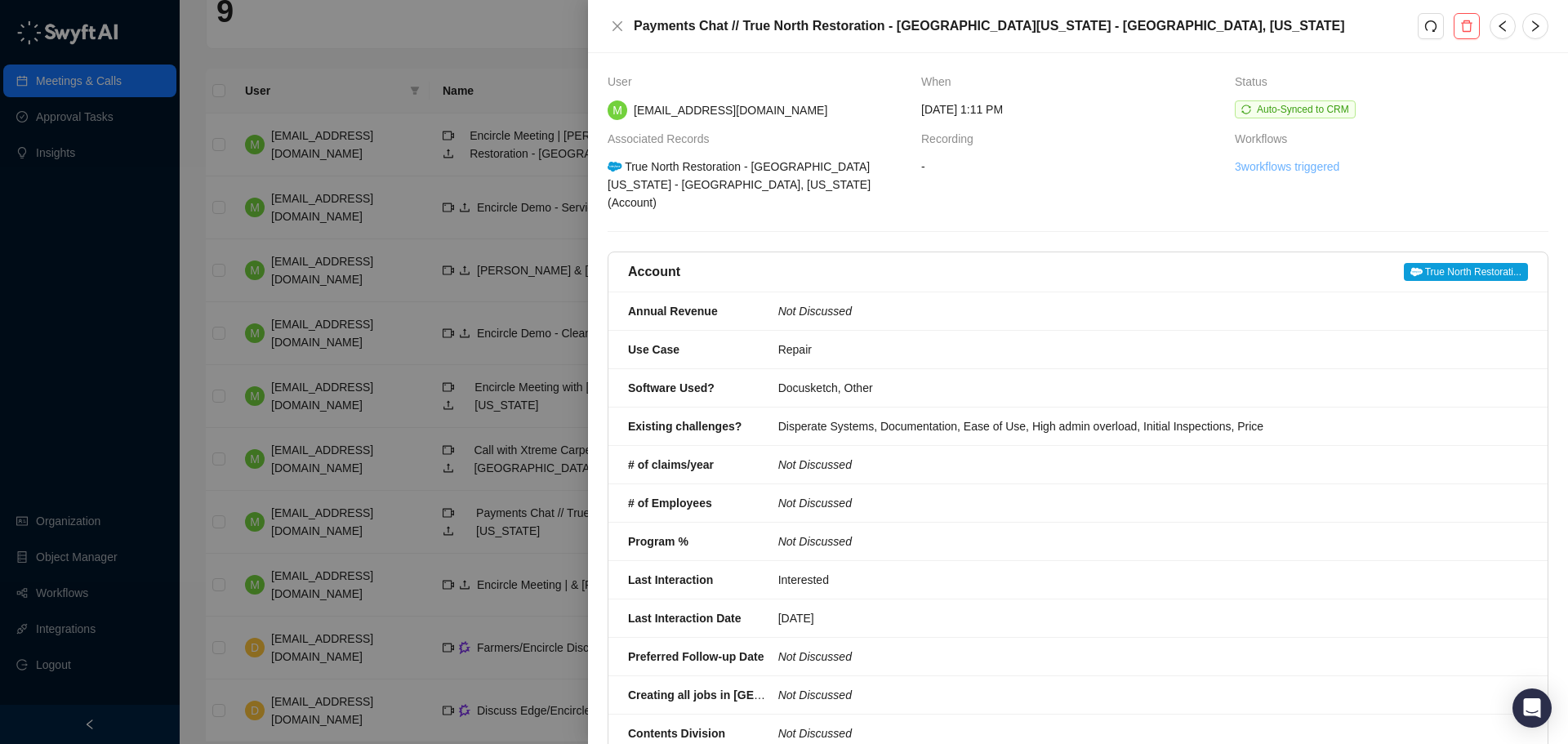
click at [1272, 173] on link "3 workflows triggered" at bounding box center [1287, 167] width 105 height 18
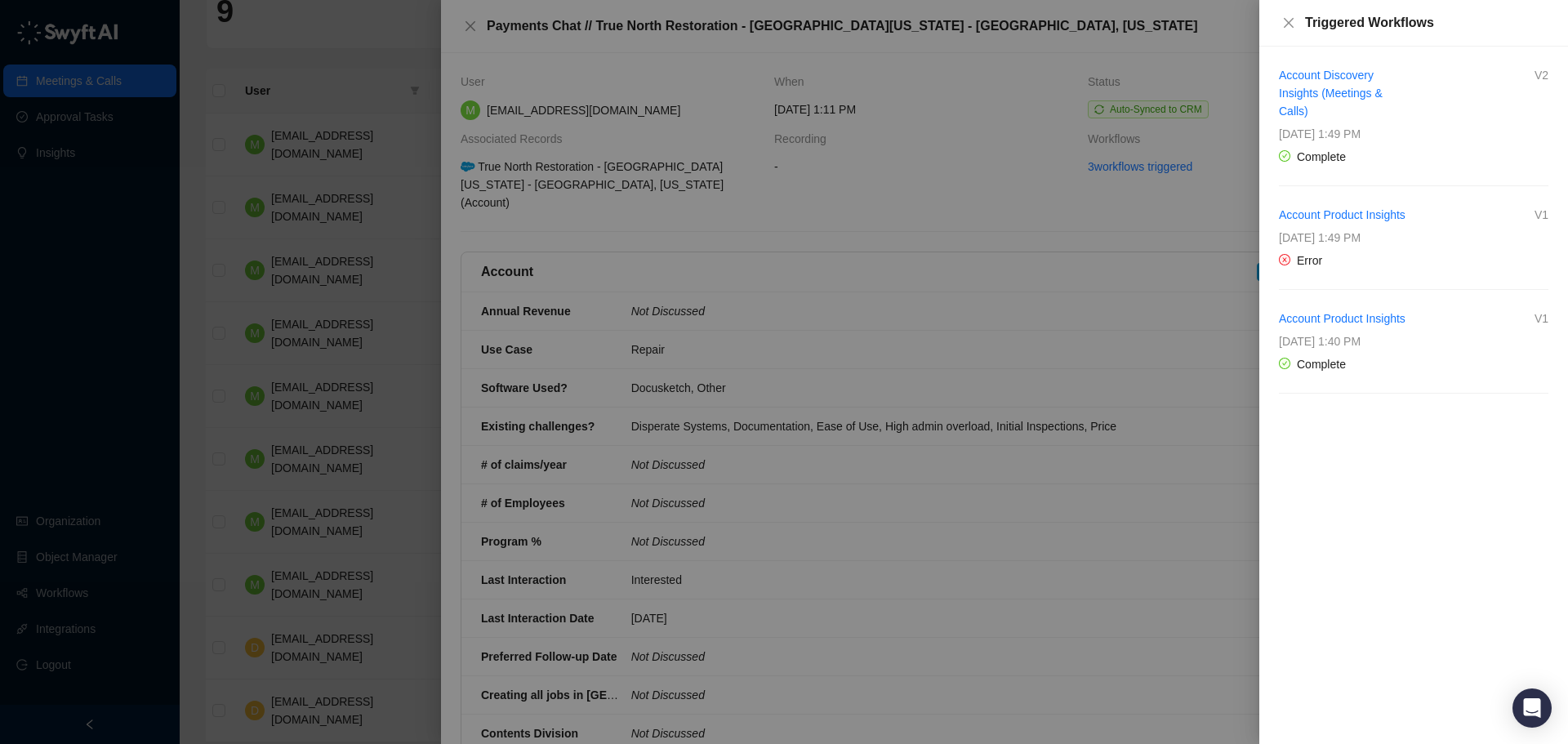
click at [407, 276] on div at bounding box center [784, 372] width 1568 height 744
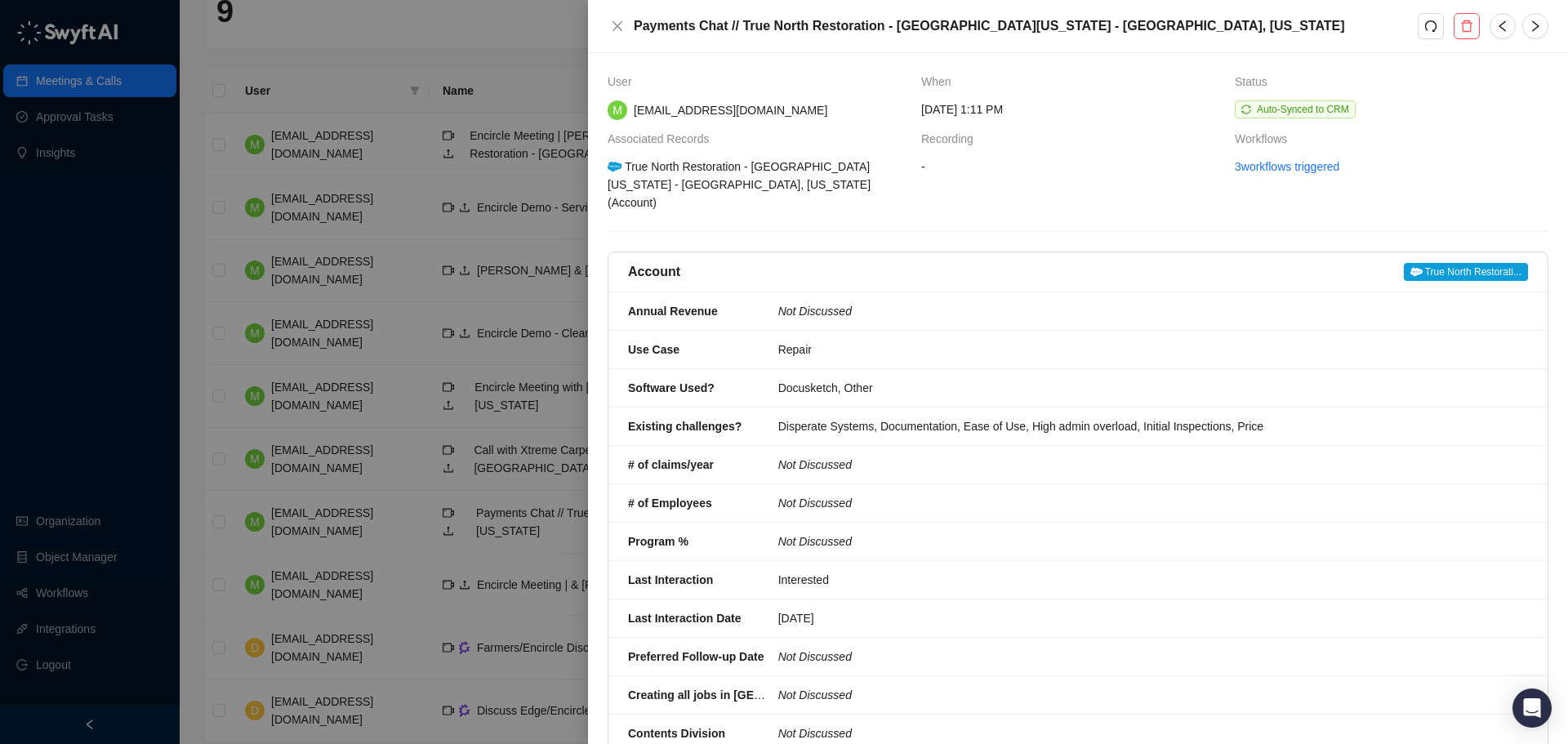
click at [428, 274] on div at bounding box center [784, 372] width 1568 height 744
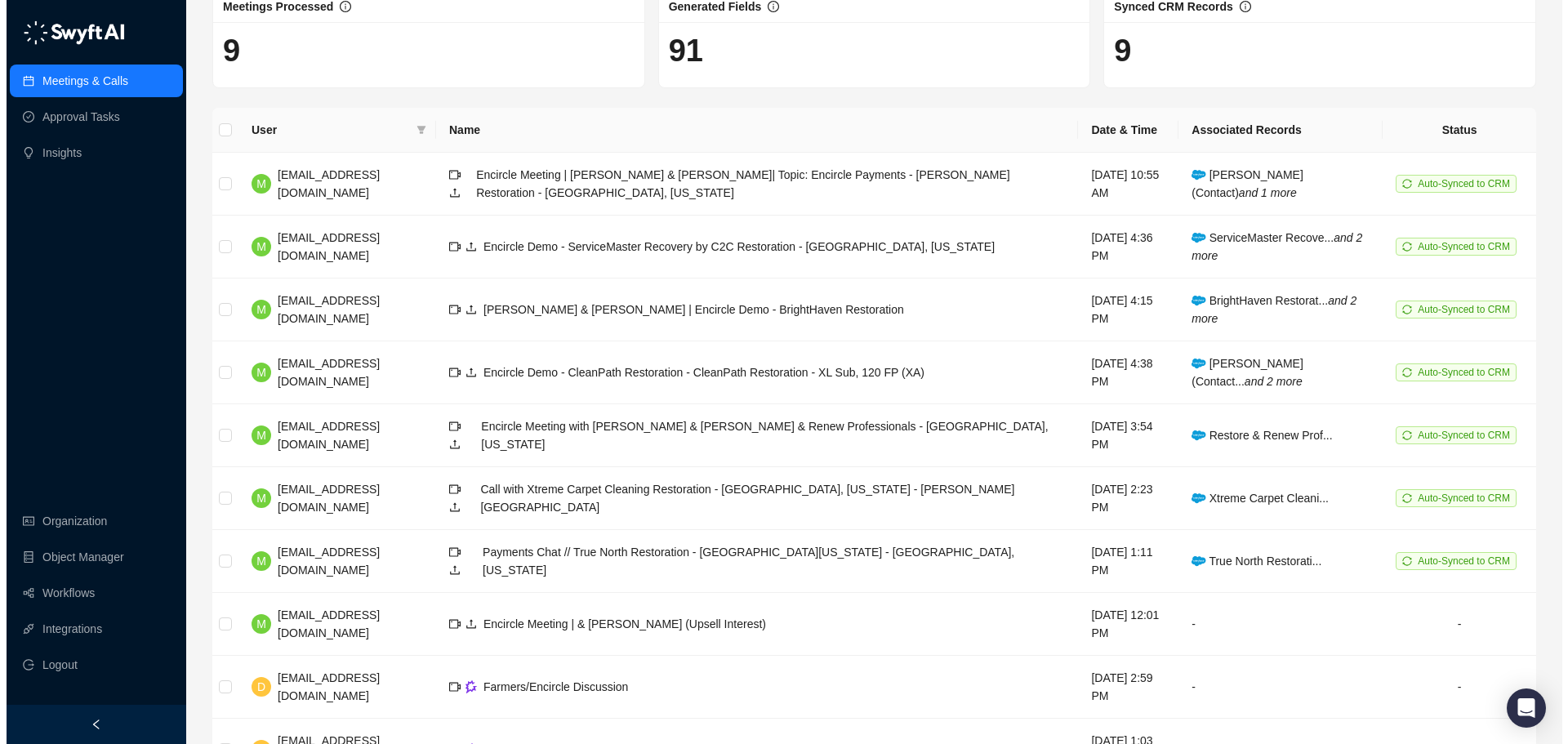
scroll to position [103, 0]
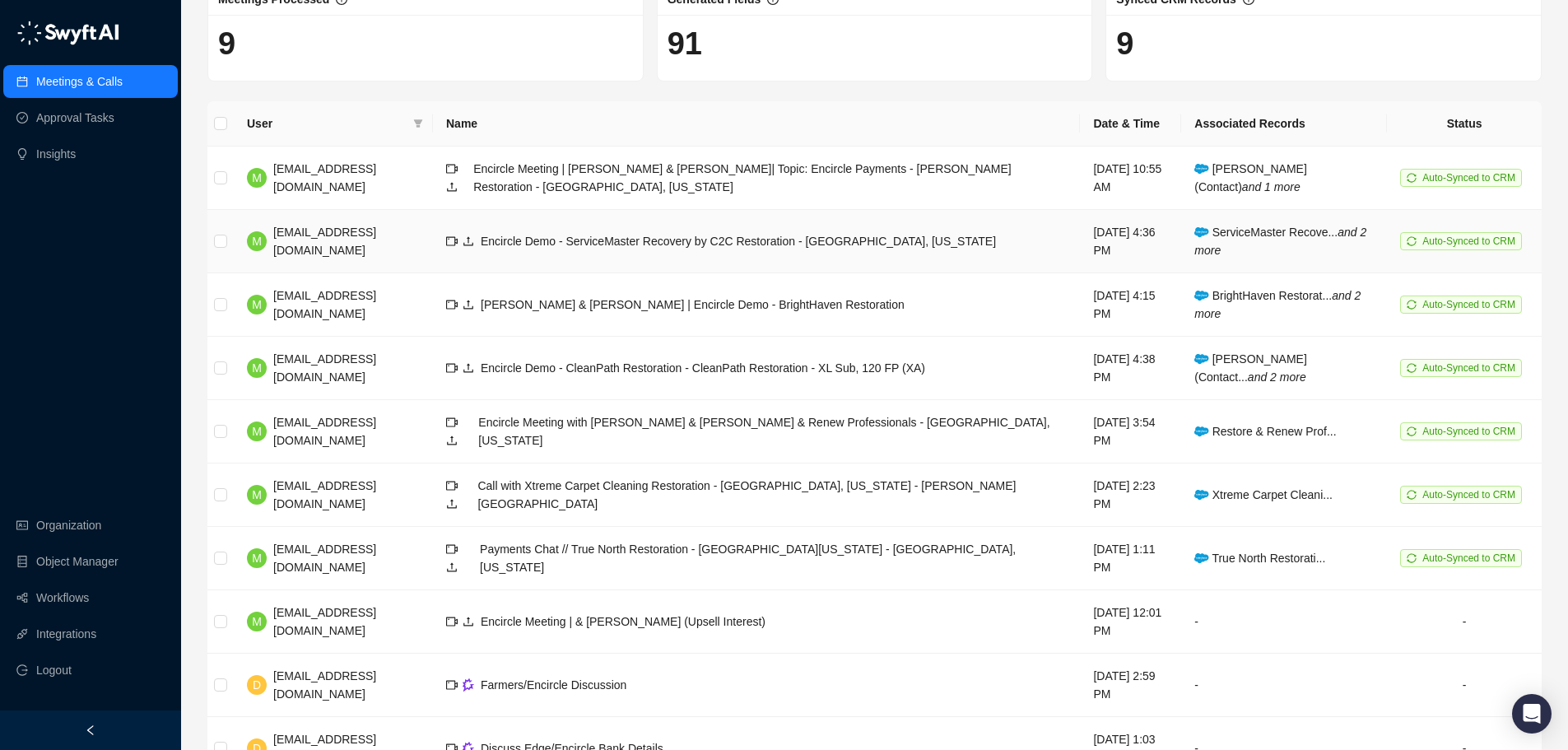
click at [530, 236] on span "Encircle Demo - ServiceMaster Recovery by C2C Restoration - San Diego, Californ…" at bounding box center [738, 241] width 515 height 14
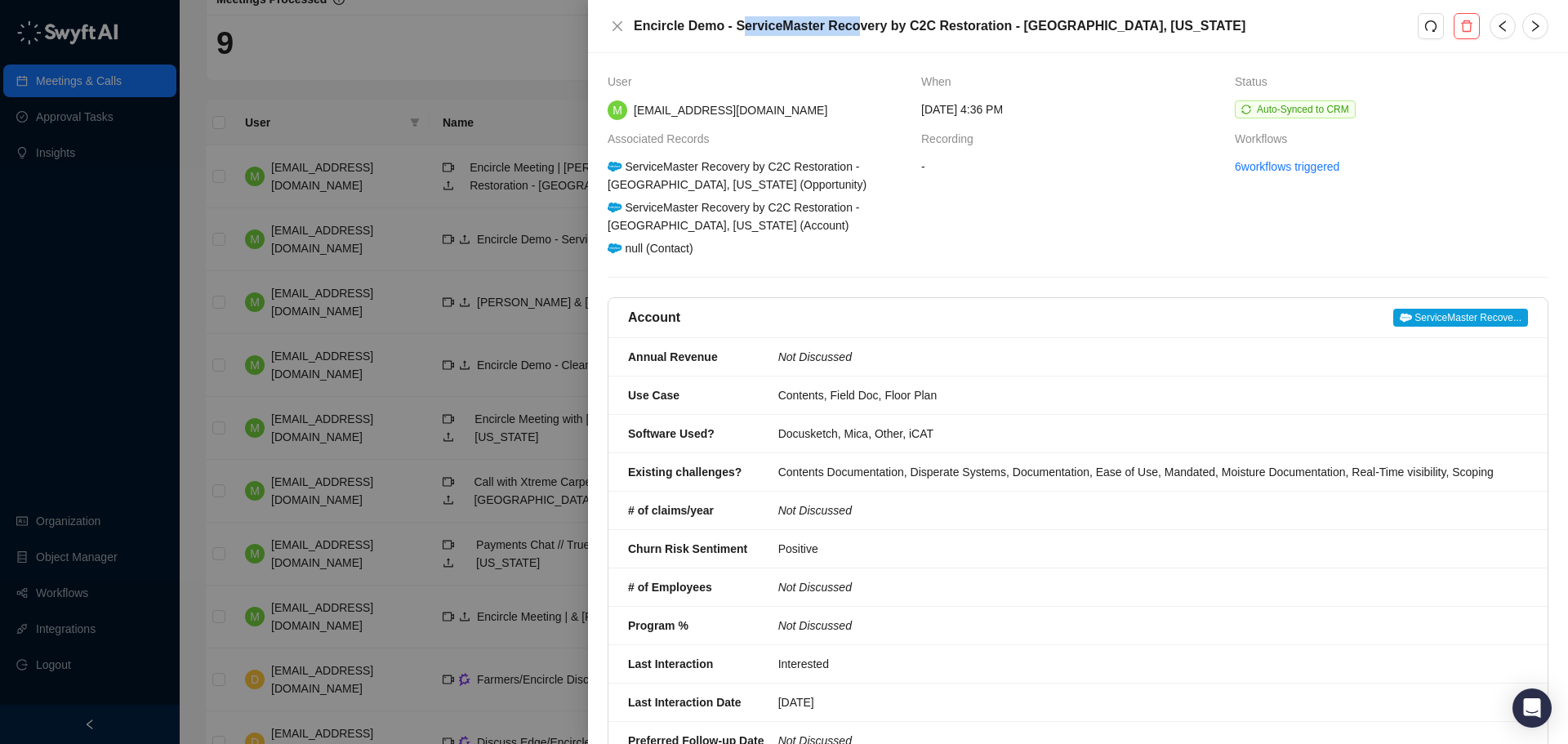
drag, startPoint x: 734, startPoint y: 29, endPoint x: 847, endPoint y: 25, distance: 113.1
click at [847, 25] on h5 "Encircle Demo - ServiceMaster Recovery by C2C Restoration - San Diego, Californ…" at bounding box center [1026, 26] width 784 height 20
drag, startPoint x: 732, startPoint y: 22, endPoint x: 1144, endPoint y: 17, distance: 412.0
click at [1144, 17] on h5 "Encircle Demo - ServiceMaster Recovery by C2C Restoration - San Diego, Californ…" at bounding box center [1026, 26] width 784 height 20
copy h5 "ServiceMaster Recovery by C2C Restoration - San Diego, California"
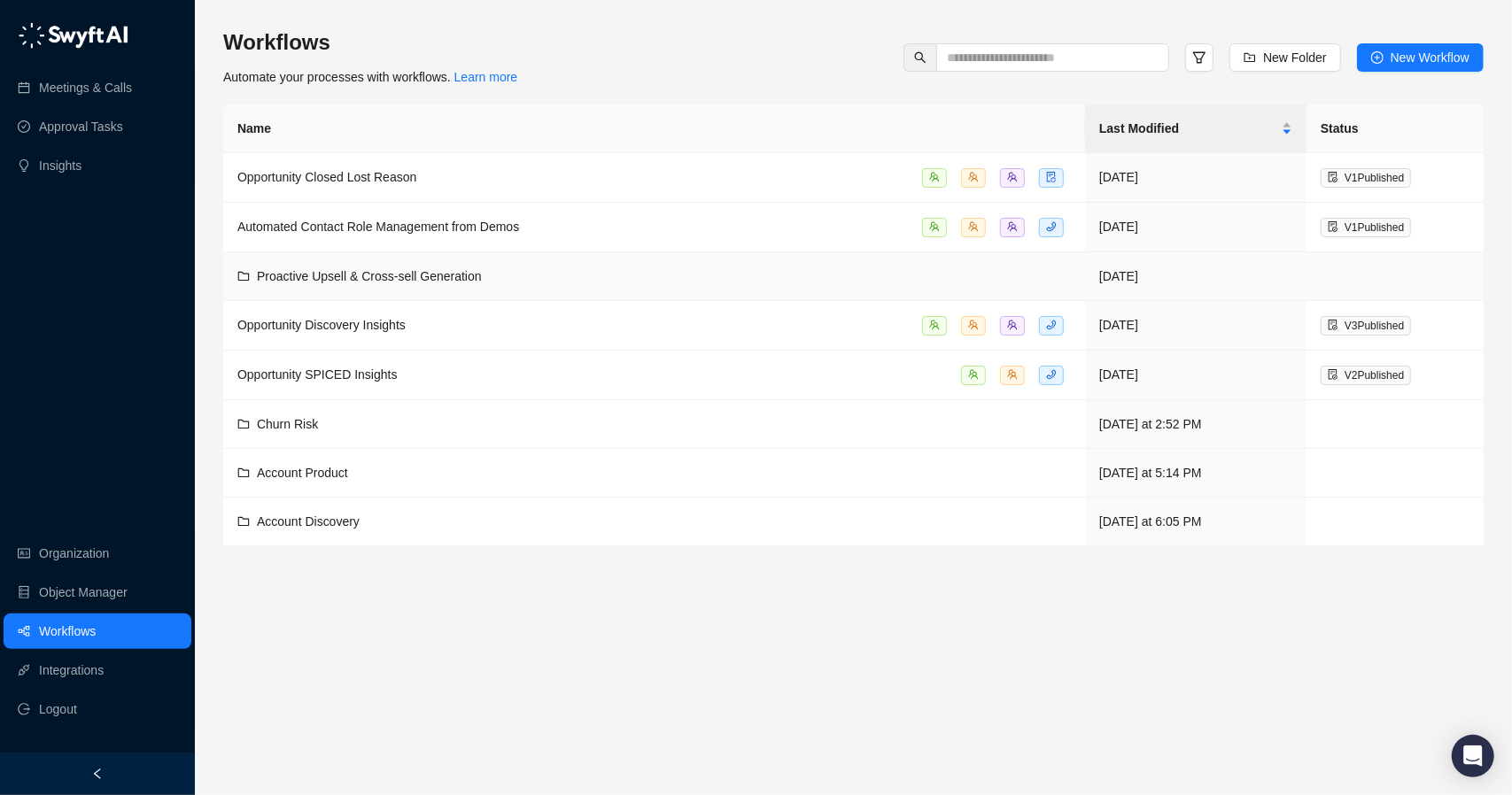
click at [406, 269] on span "Proactive Upsell & Cross-sell Generation" at bounding box center [369, 276] width 225 height 15
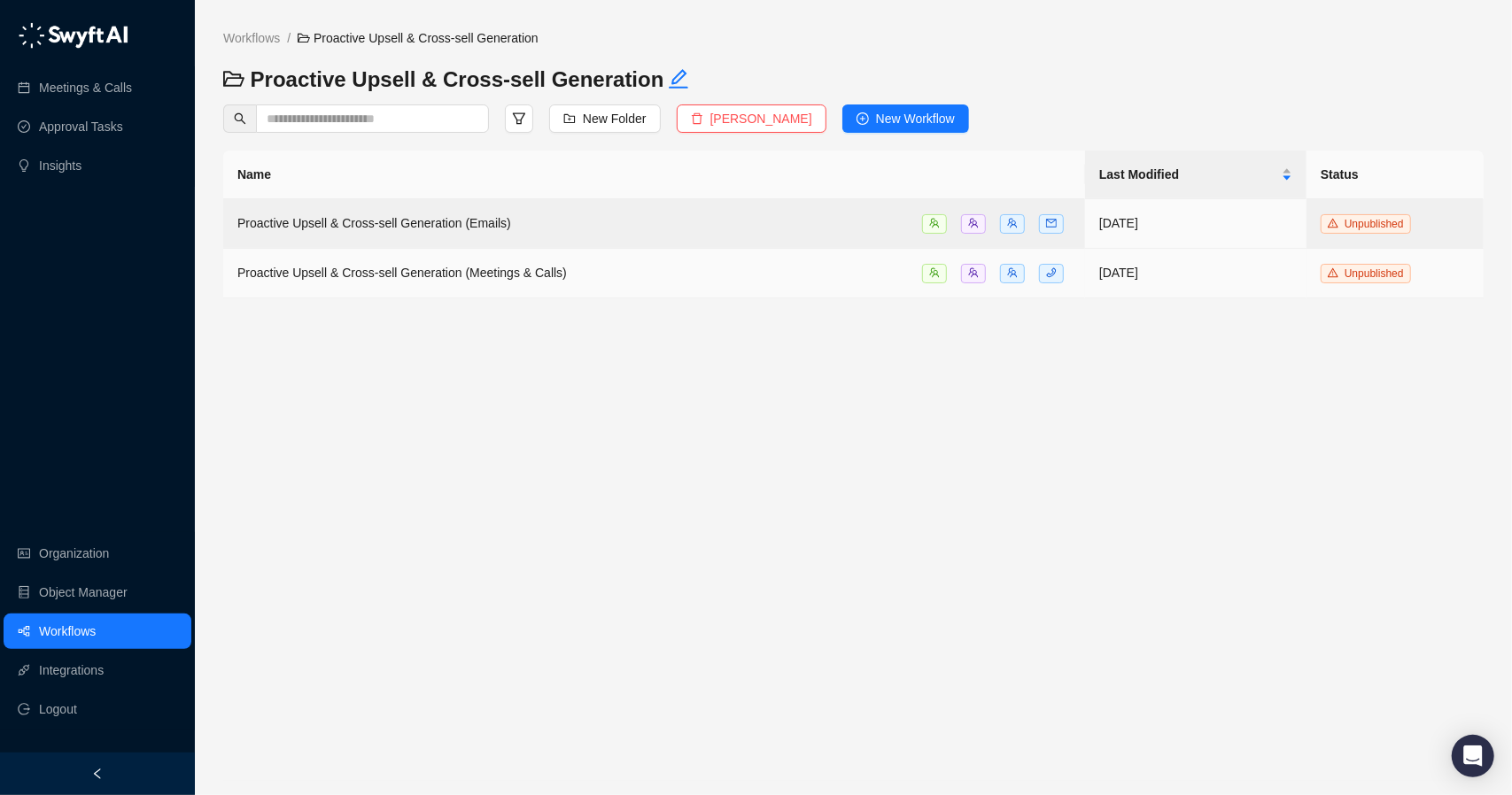
click at [409, 275] on span "Proactive Upsell & Cross-sell Generation (Meetings & Calls)" at bounding box center [402, 272] width 330 height 15
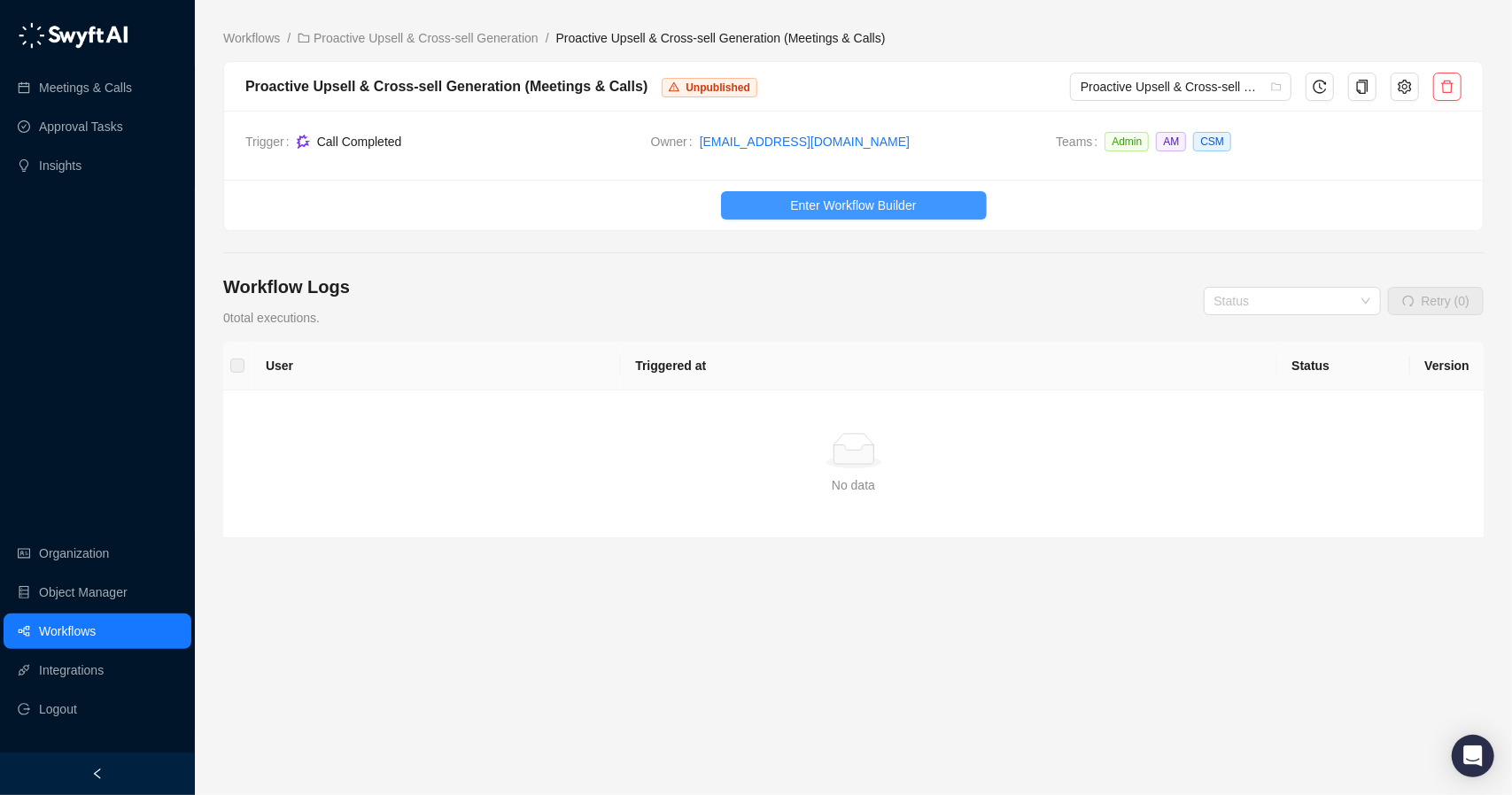
click at [844, 197] on span "Enter Workflow Builder" at bounding box center [853, 205] width 125 height 19
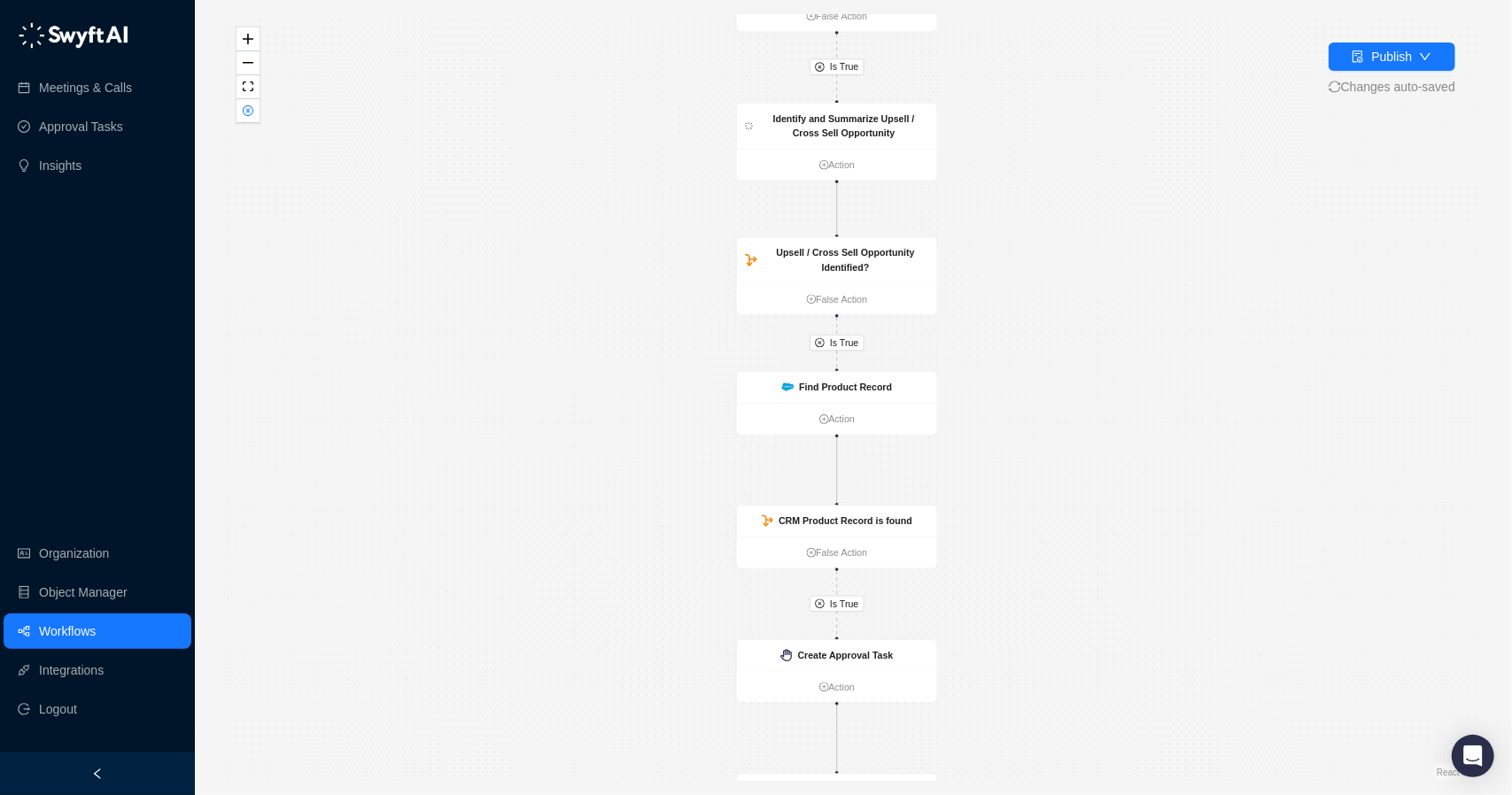
drag, startPoint x: 995, startPoint y: 347, endPoint x: 1003, endPoint y: 502, distance: 155.2
click at [1008, 503] on div "Is True Is True Is True Is True Call Completed Action Is Account = Customer? Fa…" at bounding box center [854, 398] width 1261 height 767
click at [879, 121] on strong "Identify and Summarize Upsell / Cross Sell Opportunity" at bounding box center [844, 127] width 142 height 25
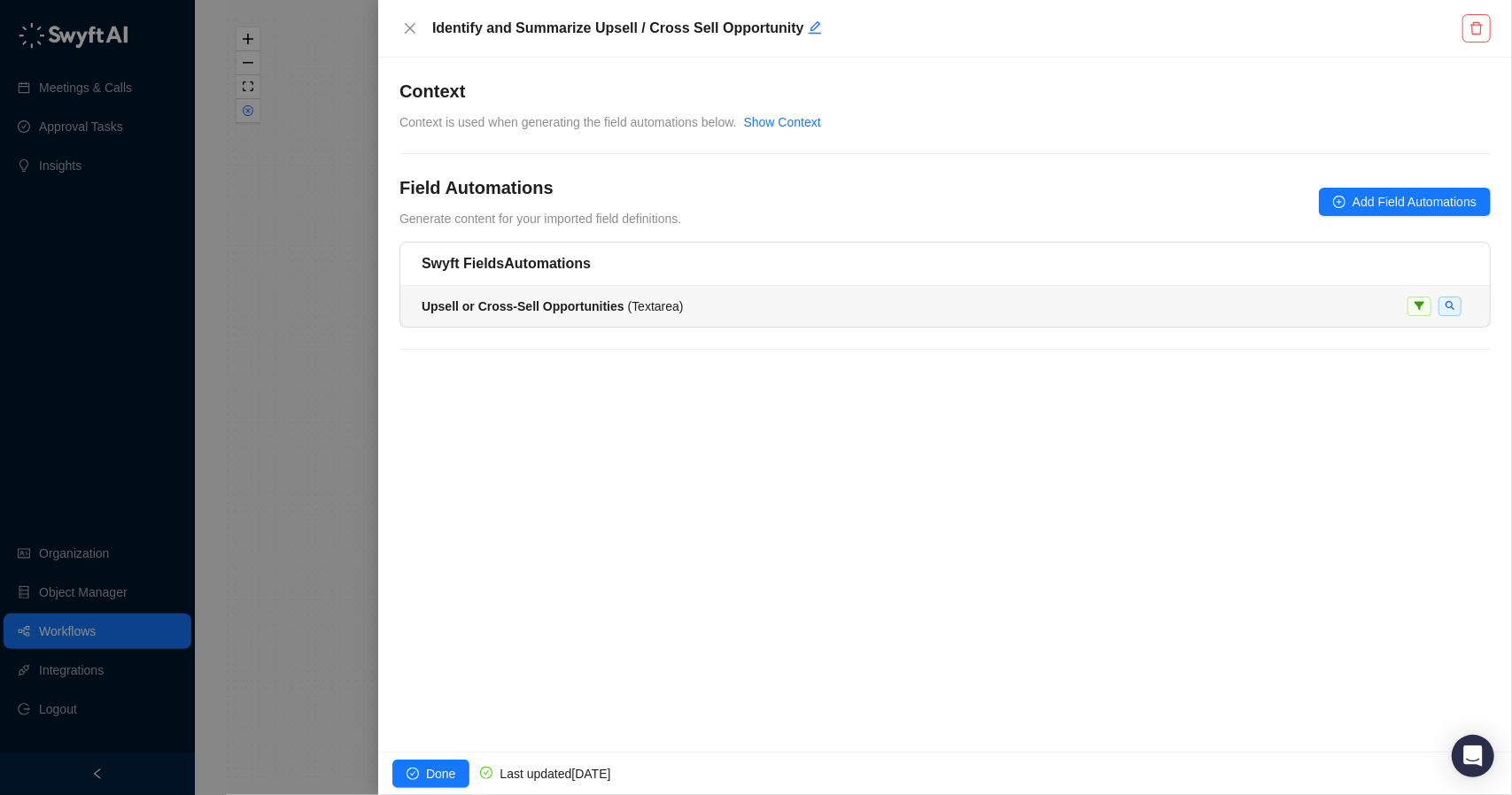
click at [977, 315] on li "Upsell or Cross-Sell Opportunities ( Textarea )" at bounding box center [945, 306] width 1090 height 41
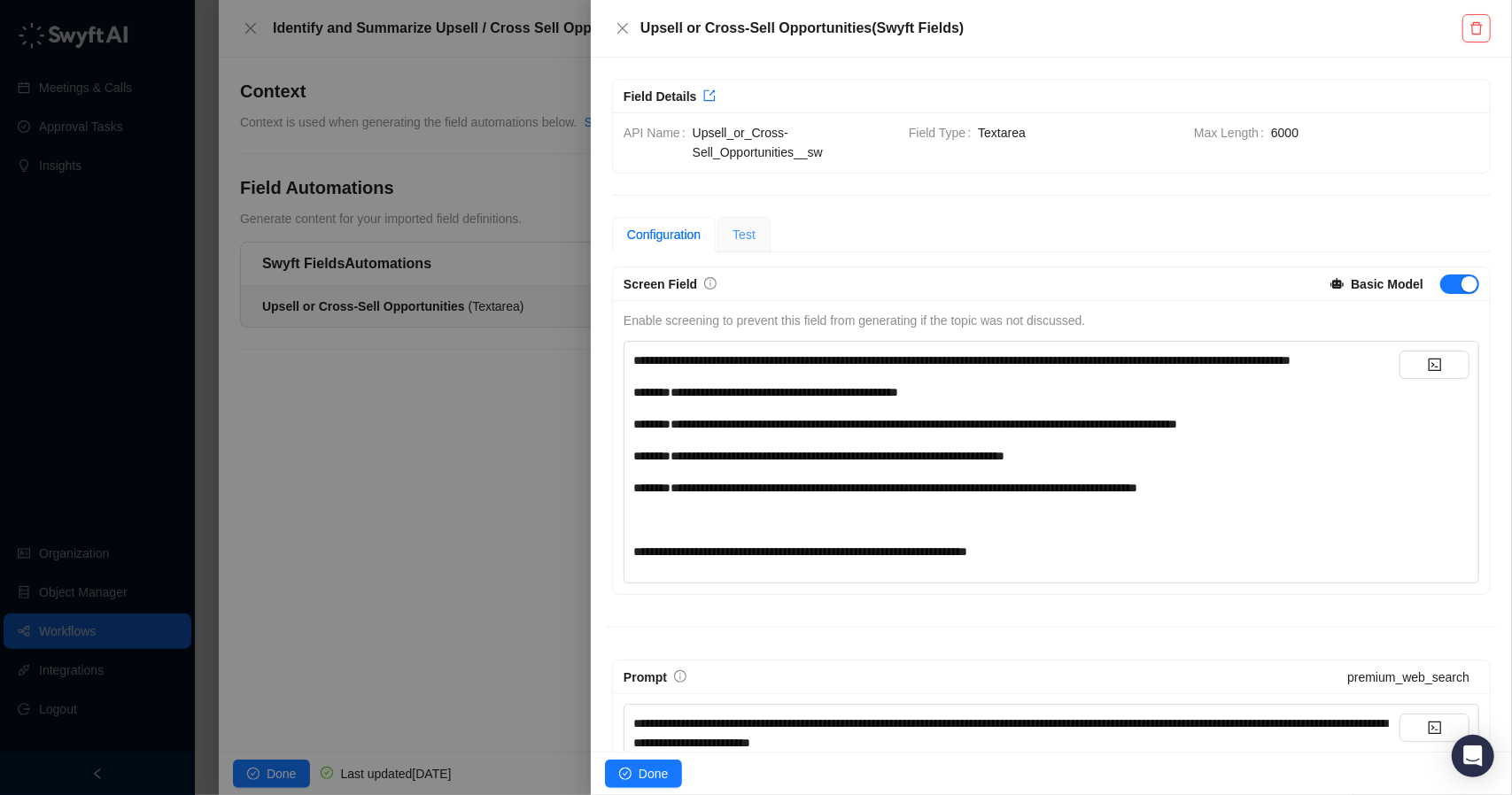
click at [733, 239] on div "Test" at bounding box center [744, 234] width 53 height 35
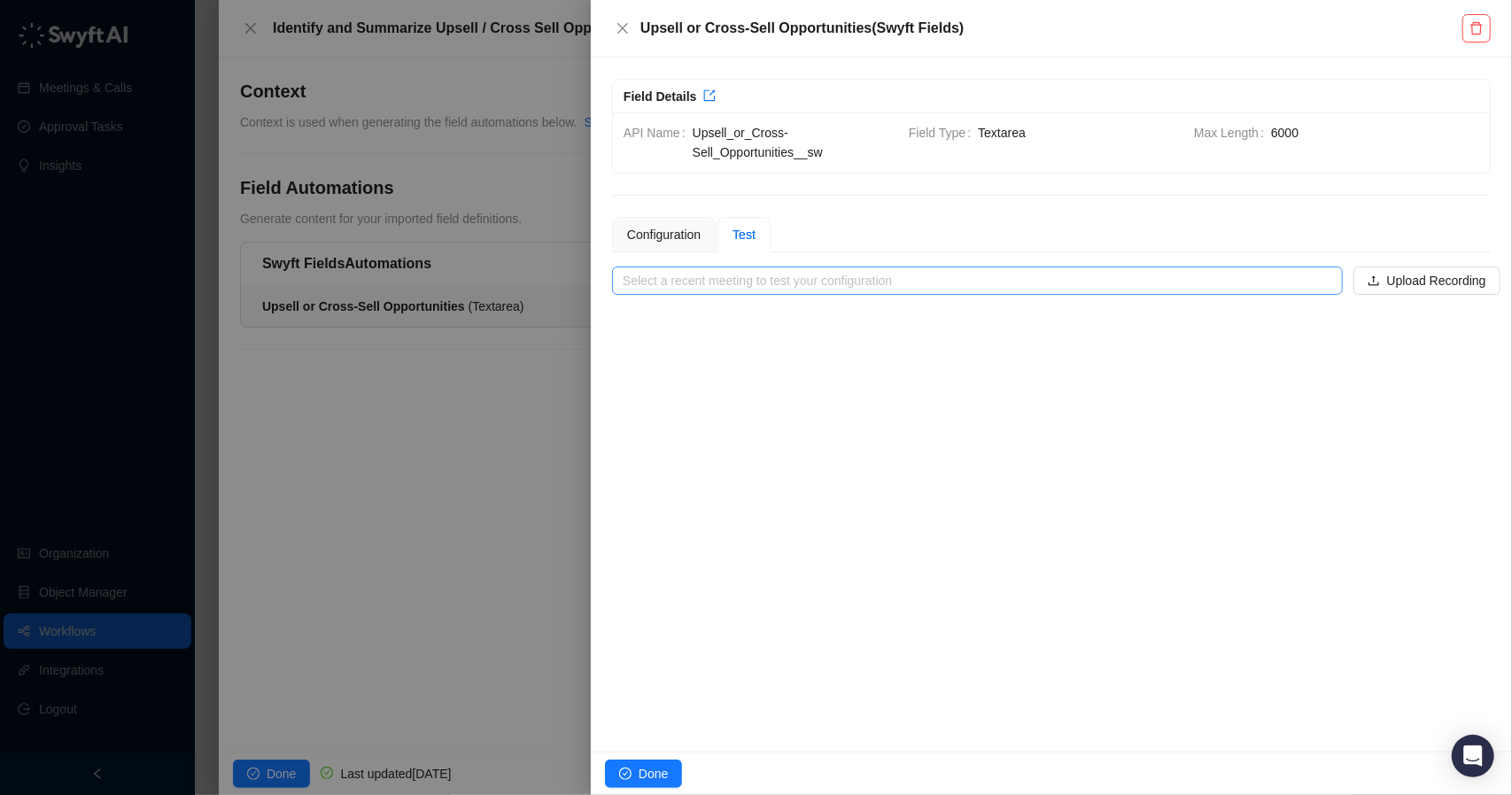
click at [739, 275] on input "search" at bounding box center [972, 280] width 699 height 26
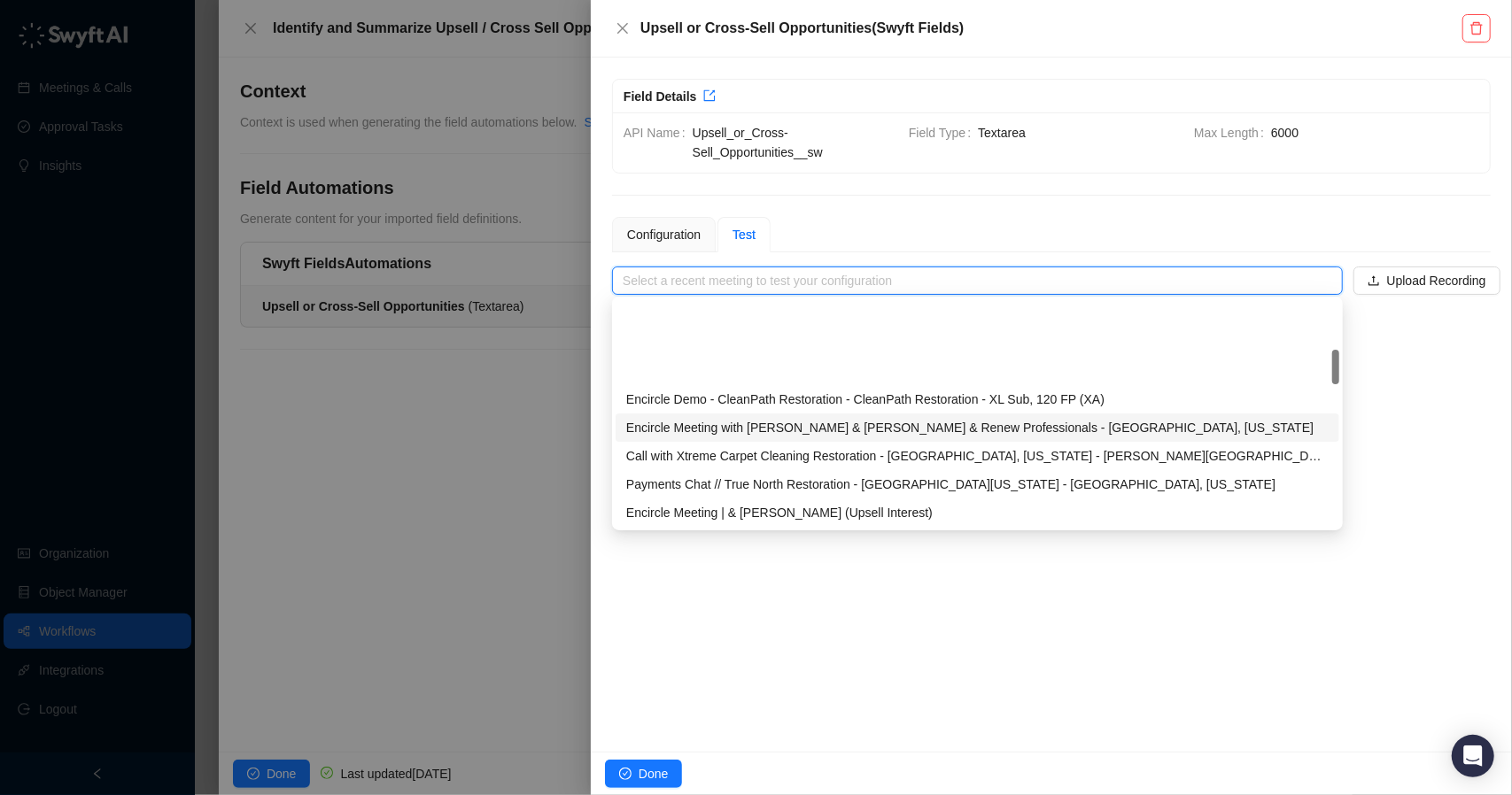
scroll to position [88, 0]
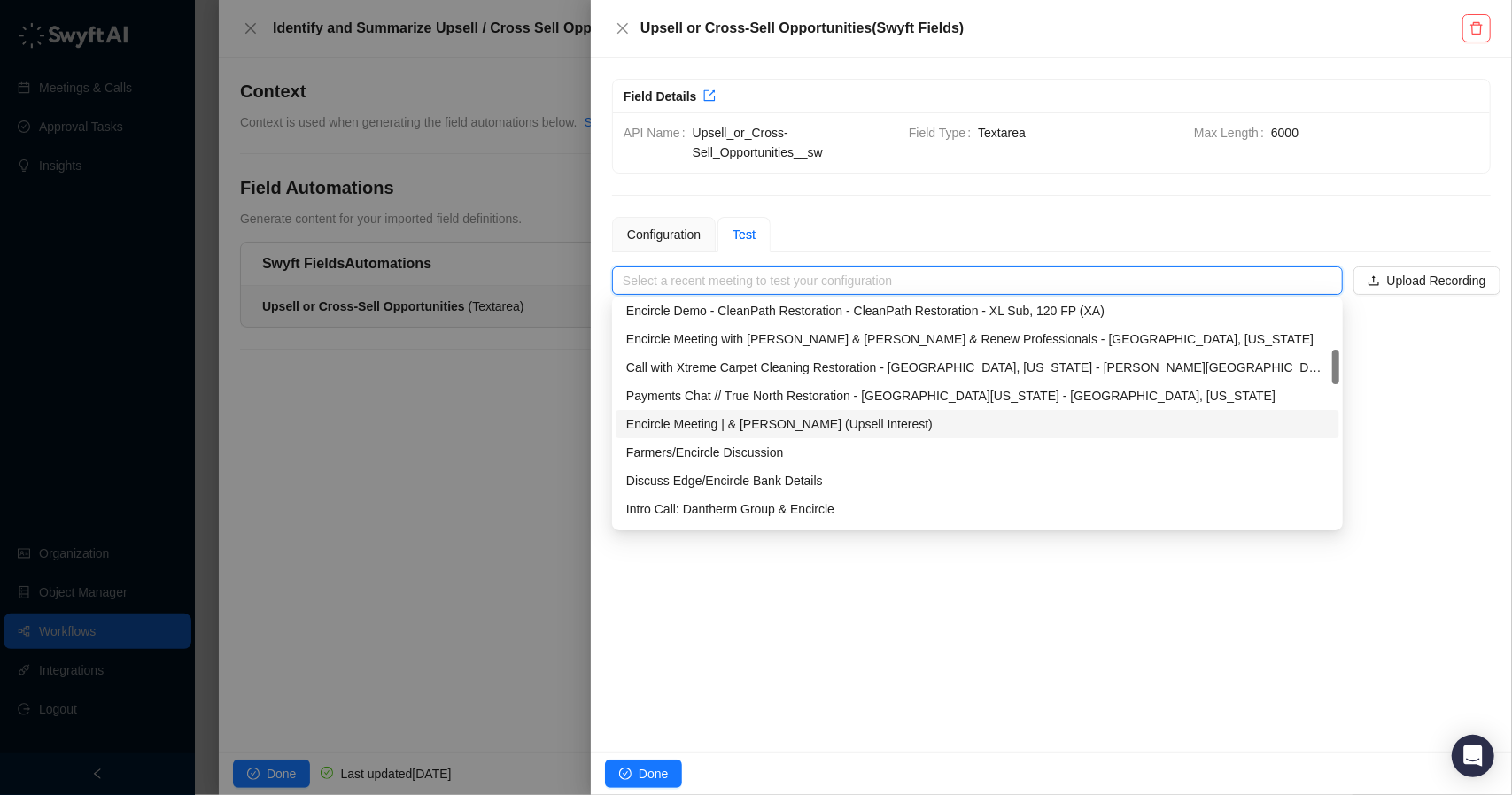
click at [843, 426] on div "Encircle Meeting | & [PERSON_NAME] (Upsell Interest)" at bounding box center [977, 424] width 703 height 19
type input "**********"
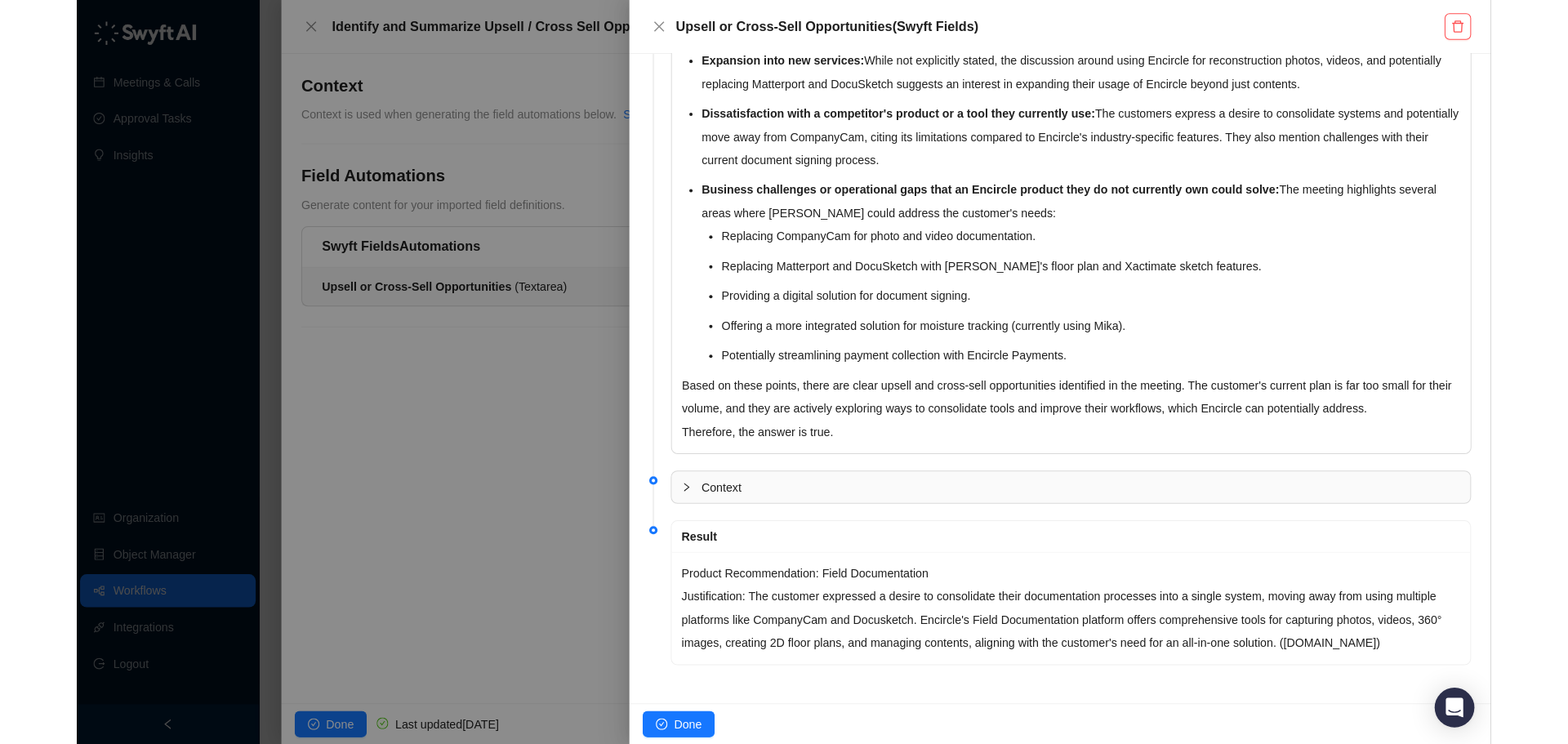
scroll to position [33, 0]
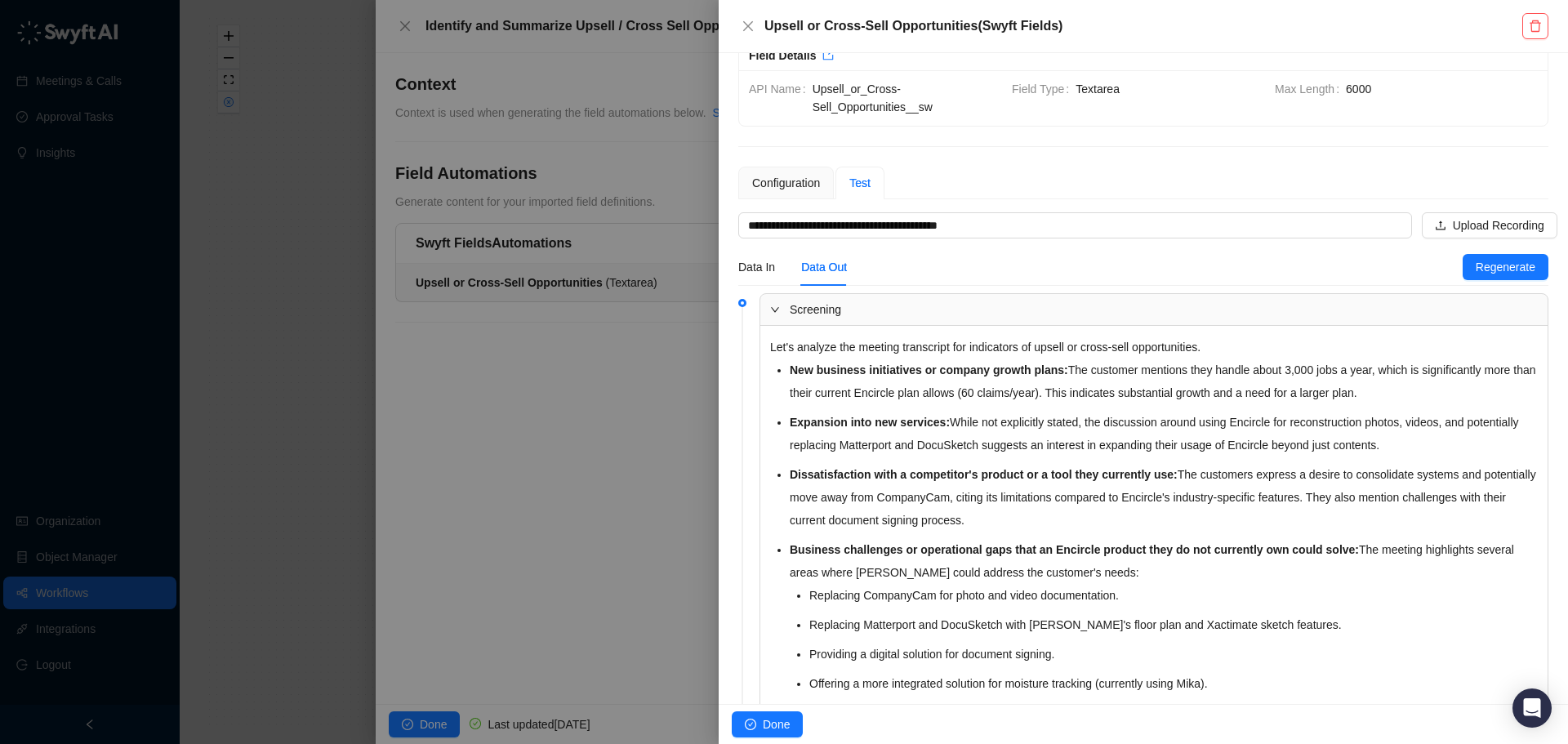
click at [230, 356] on div at bounding box center [784, 372] width 1568 height 744
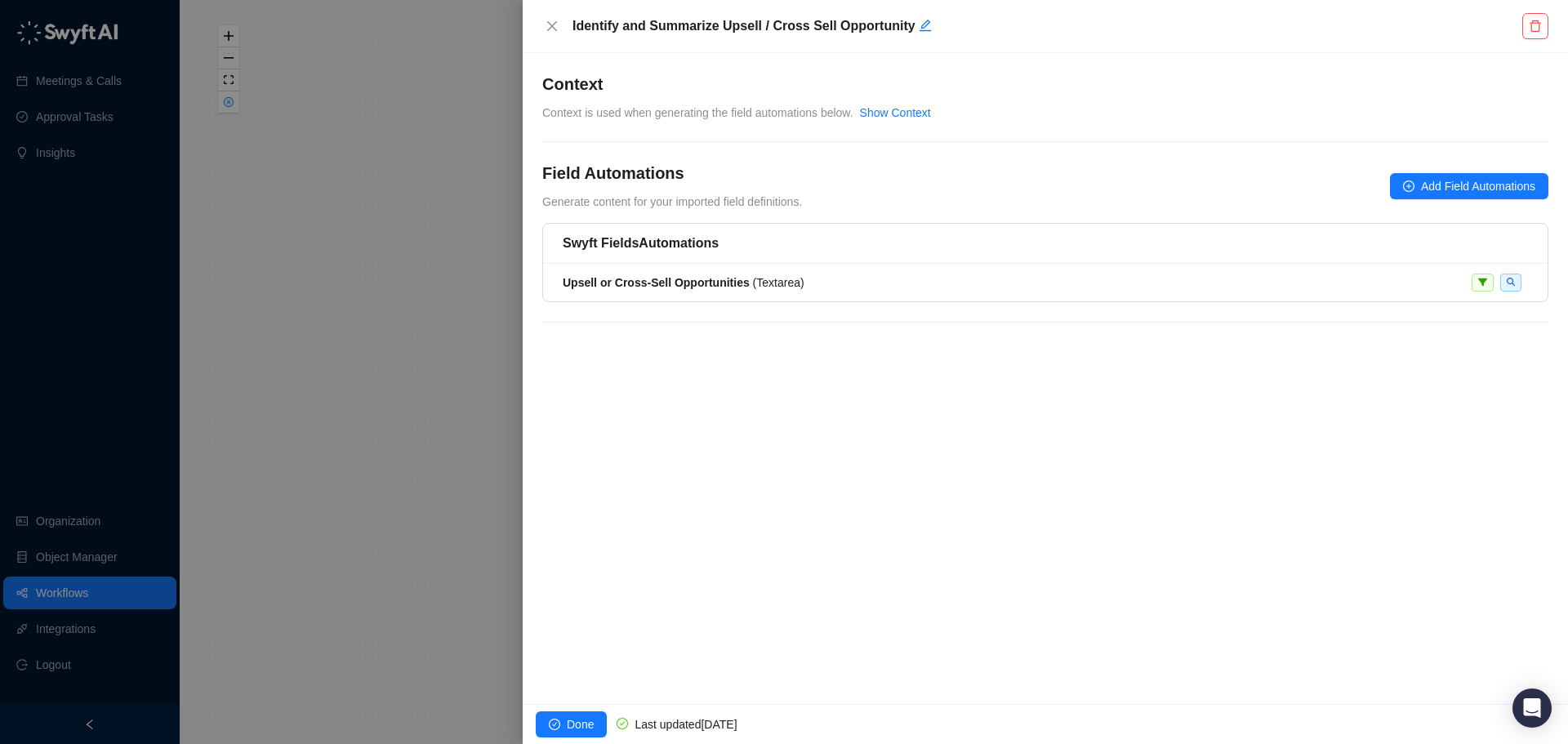
click at [305, 378] on div at bounding box center [784, 372] width 1568 height 744
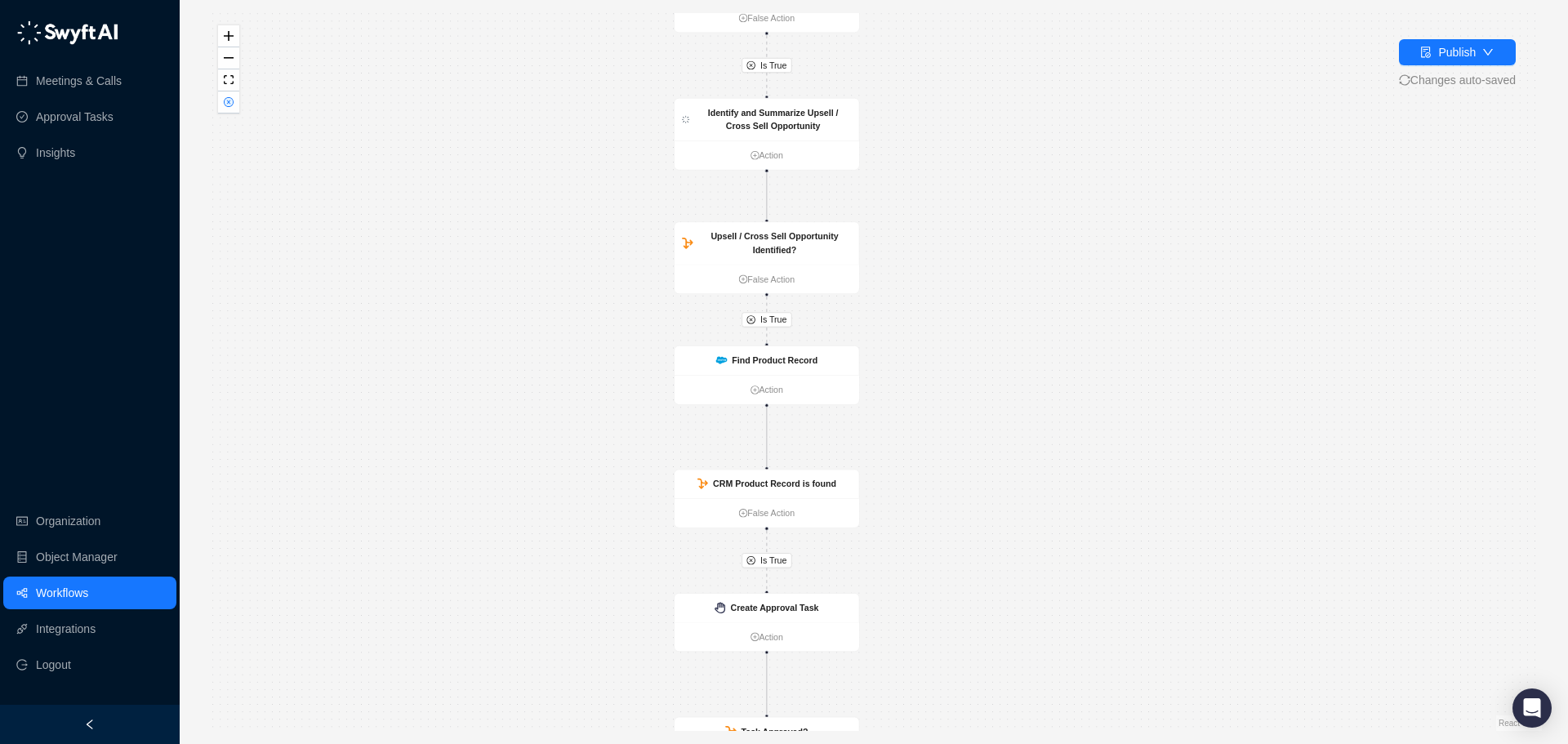
drag, startPoint x: 1025, startPoint y: 227, endPoint x: 998, endPoint y: 396, distance: 171.1
click at [998, 396] on div "Is True Is True Is True Is True Call Completed Action Is Account = Customer? Fa…" at bounding box center [874, 372] width 1337 height 718
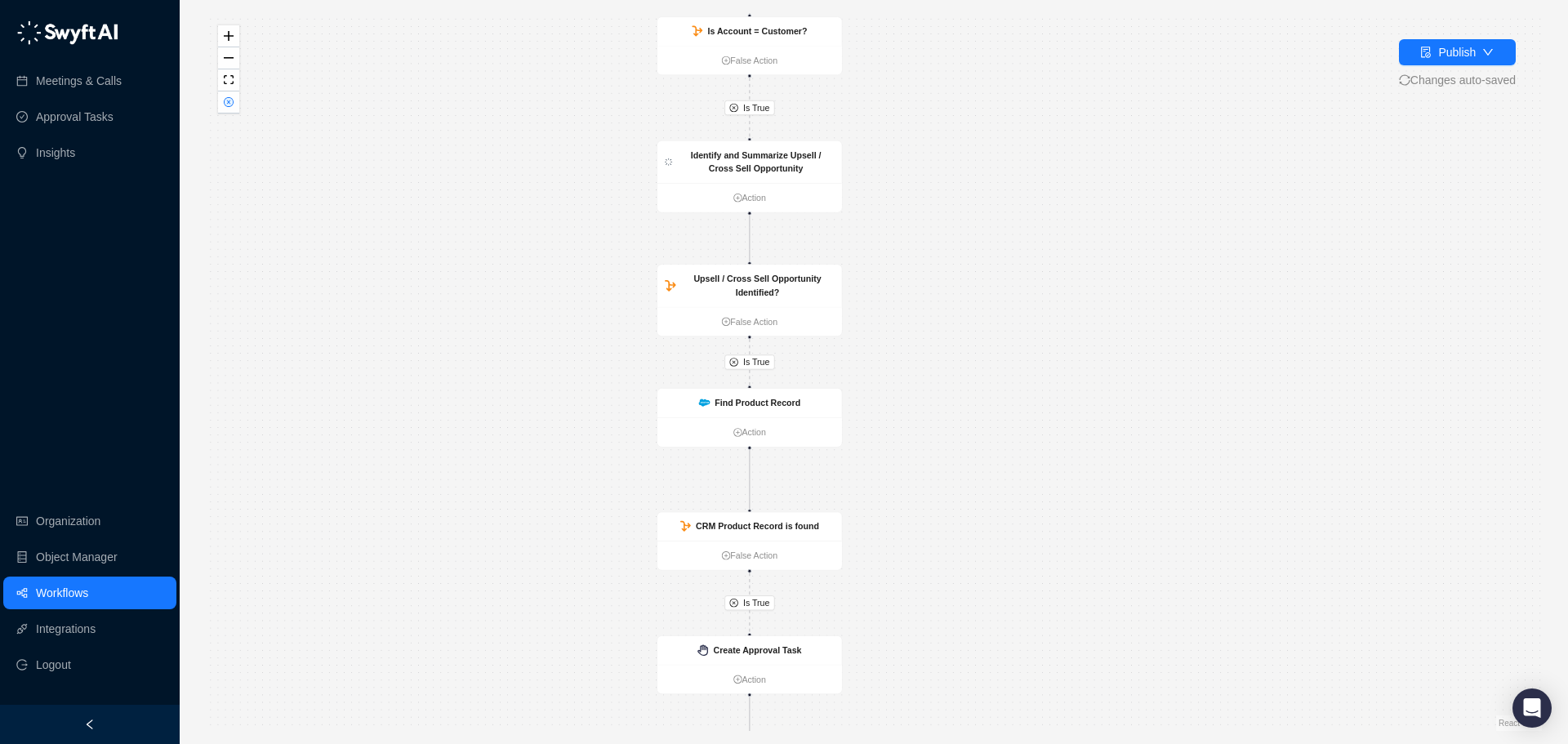
drag, startPoint x: 1005, startPoint y: 344, endPoint x: 996, endPoint y: 286, distance: 58.7
click at [1003, 320] on div "Is True Is True Is True Is True Call Completed Action Is Account = Customer? Fa…" at bounding box center [874, 372] width 1337 height 718
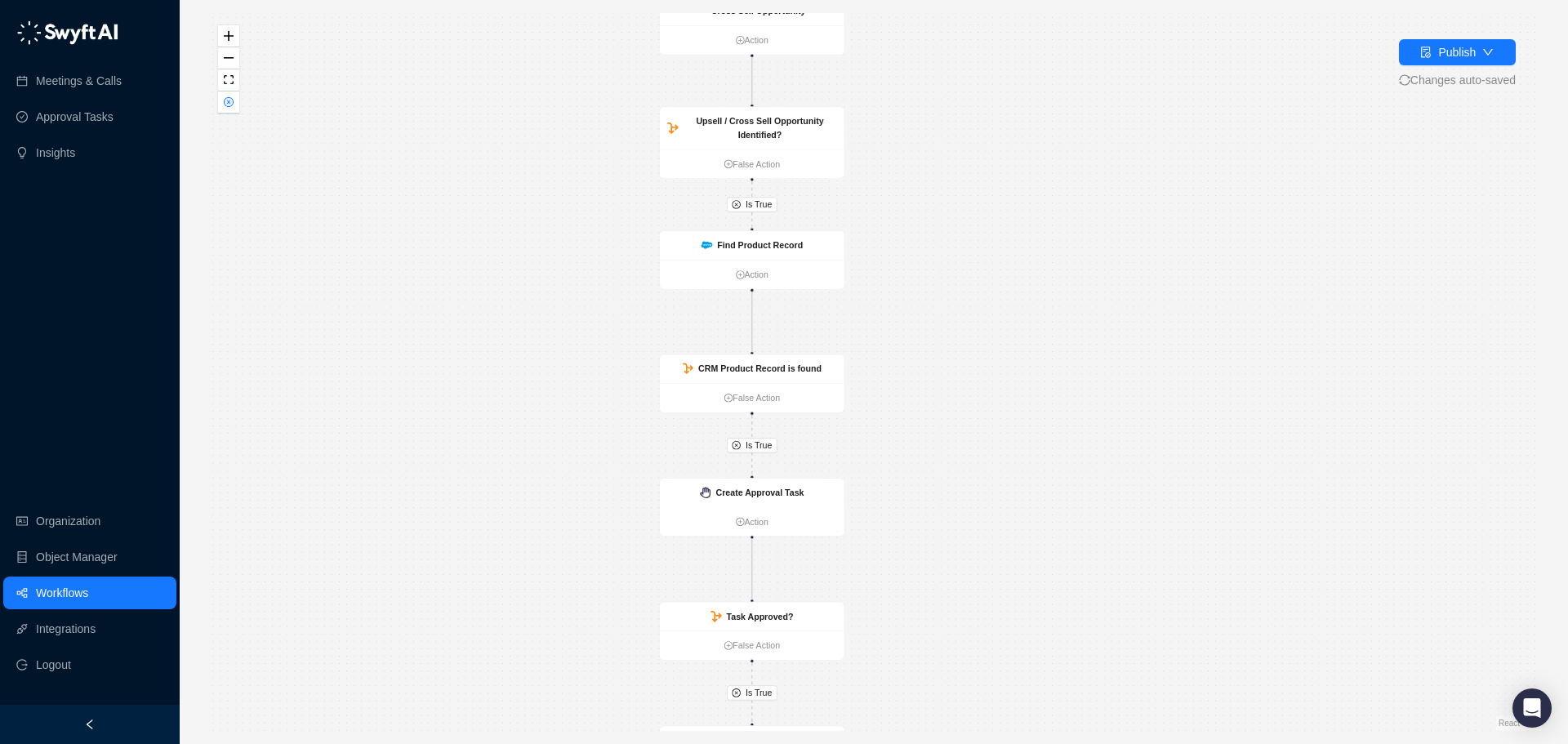
drag, startPoint x: 1011, startPoint y: 473, endPoint x: 1014, endPoint y: 346, distance: 127.0
click at [1013, 287] on div "Is True Is True Is True Is True Call Completed Action Is Account = Customer? Fa…" at bounding box center [874, 372] width 1337 height 718
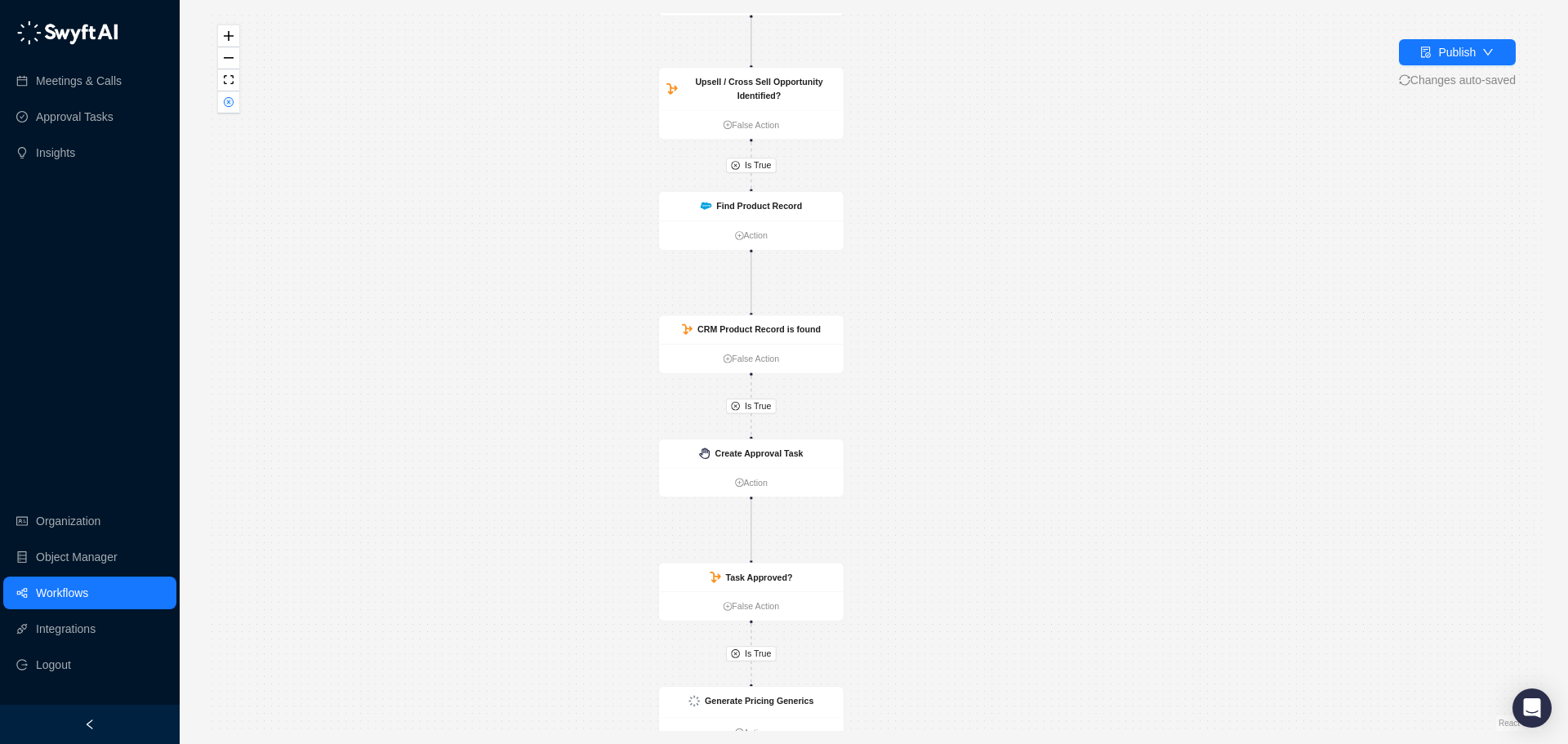
click at [1001, 303] on div "Is True Is True Is True Is True Call Completed Action Is Account = Customer? Fa…" at bounding box center [874, 372] width 1337 height 718
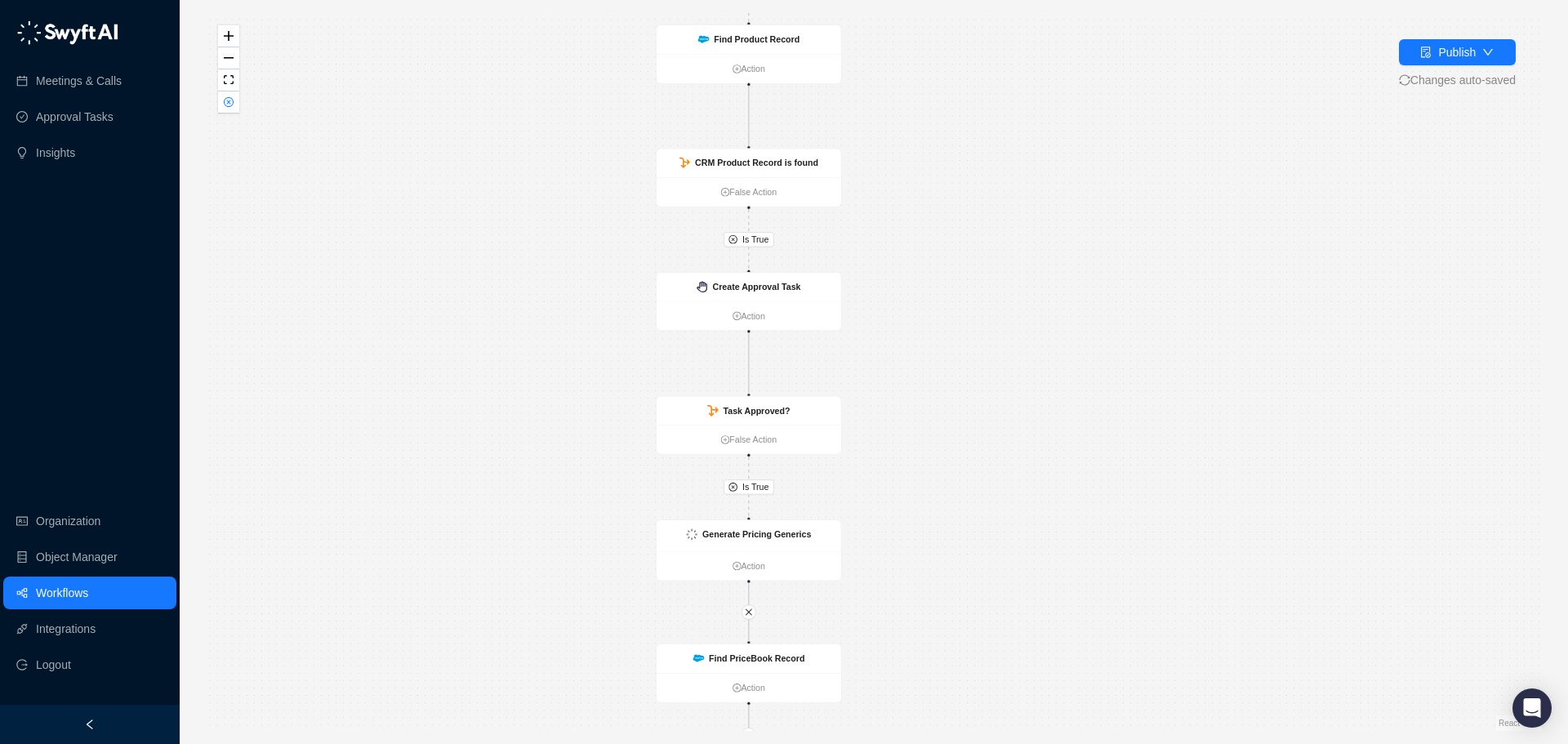
drag, startPoint x: 919, startPoint y: 451, endPoint x: 920, endPoint y: 342, distance: 109.0
click at [921, 343] on div "Is True Is True Is True Is True Call Completed Action Is Account = Customer? Fa…" at bounding box center [874, 372] width 1337 height 718
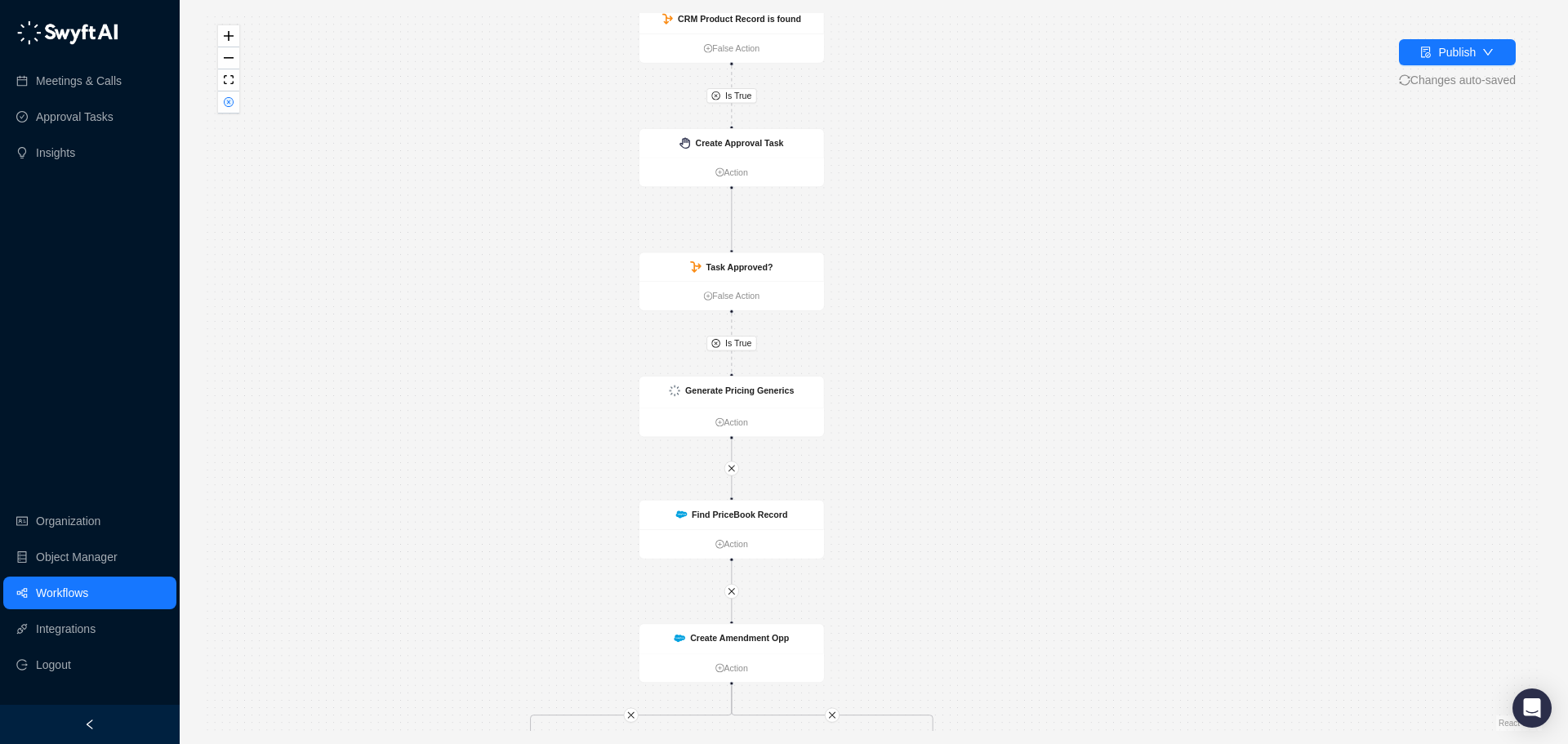
drag, startPoint x: 925, startPoint y: 317, endPoint x: 914, endPoint y: 210, distance: 107.6
click at [914, 210] on div "Is True Is True Is True Is True Call Completed Action Is Account = Customer? Fa…" at bounding box center [874, 372] width 1337 height 718
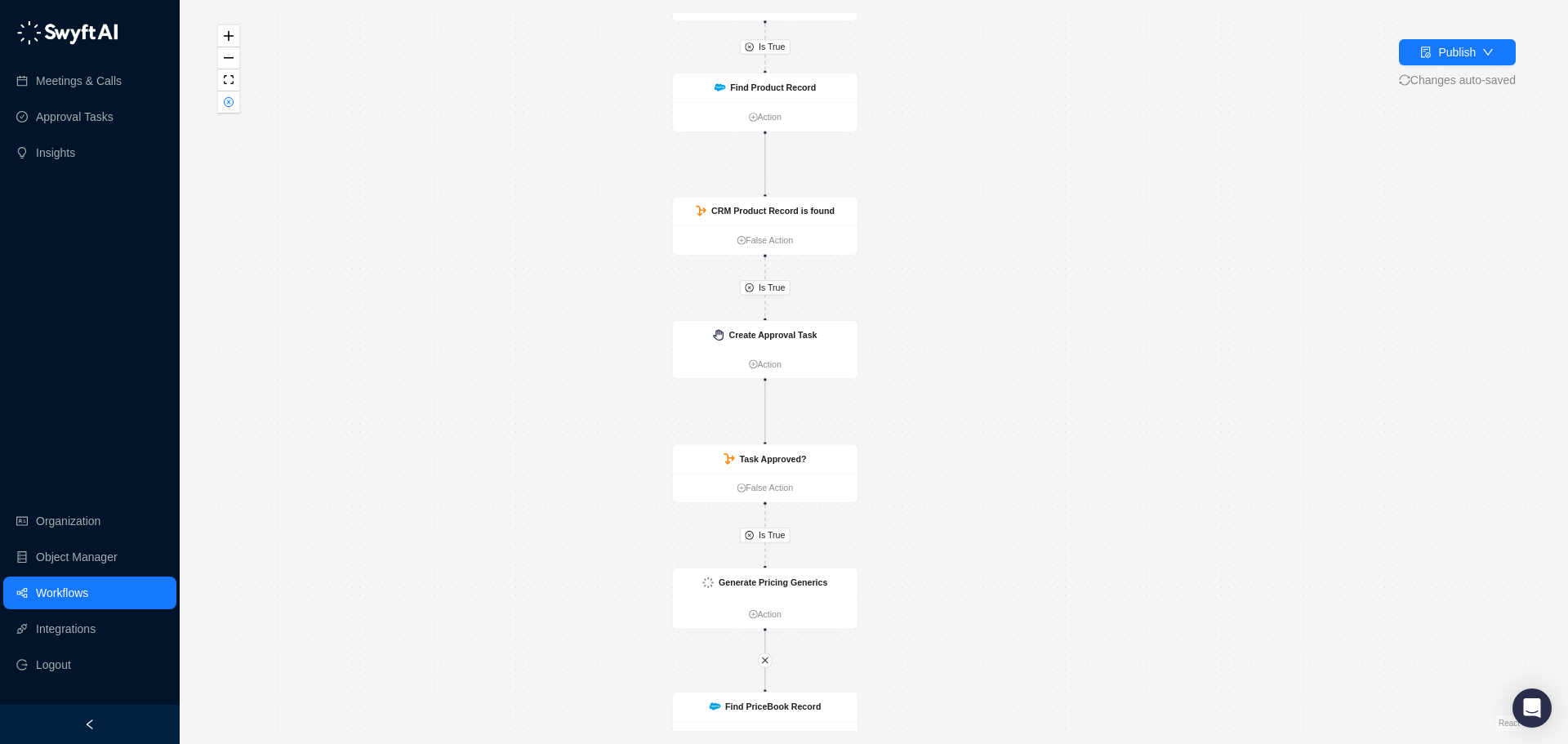
drag, startPoint x: 908, startPoint y: 238, endPoint x: 951, endPoint y: 410, distance: 177.3
click at [944, 433] on div "Is True Is True Is True Is True Call Completed Action Is Account = Customer? Fa…" at bounding box center [874, 372] width 1337 height 718
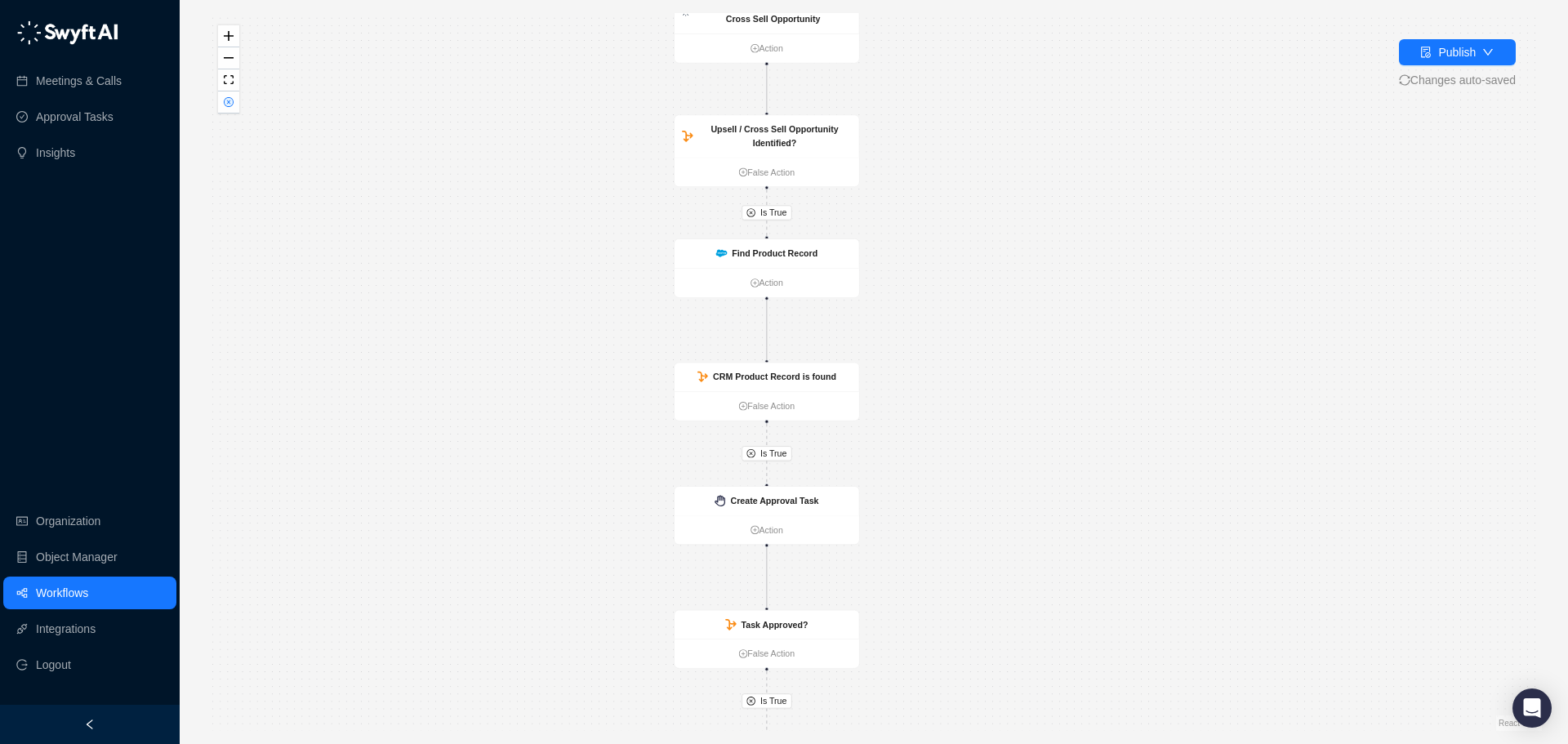
drag, startPoint x: 950, startPoint y: 385, endPoint x: 952, endPoint y: 446, distance: 61.0
click at [952, 446] on div "Is True Is True Is True Is True Call Completed Action Is Account = Customer? Fa…" at bounding box center [874, 372] width 1337 height 718
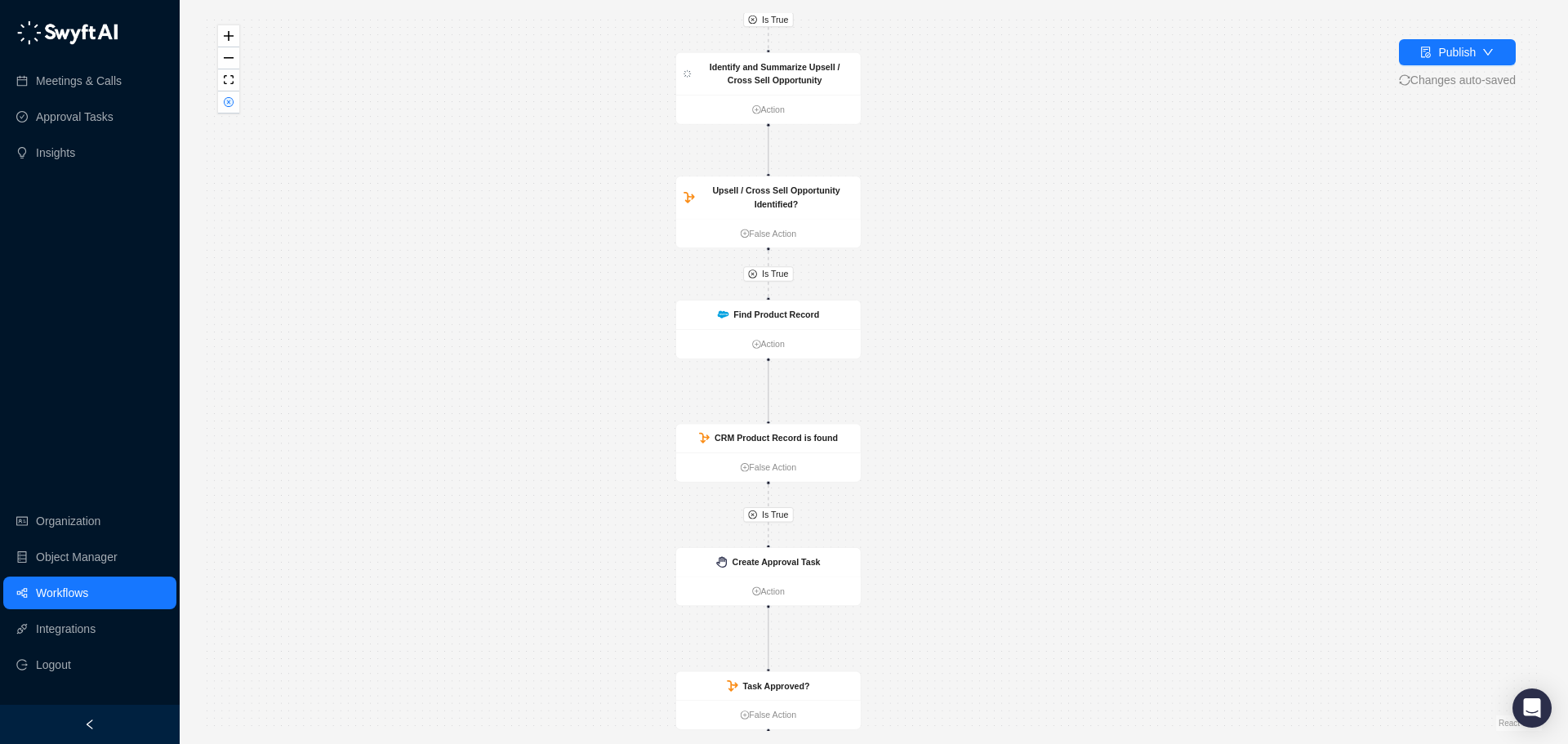
drag, startPoint x: 984, startPoint y: 298, endPoint x: 951, endPoint y: 380, distance: 88.4
click at [951, 380] on div "Is True Is True Is True Is True Call Completed Action Is Account = Customer? Fa…" at bounding box center [874, 372] width 1337 height 718
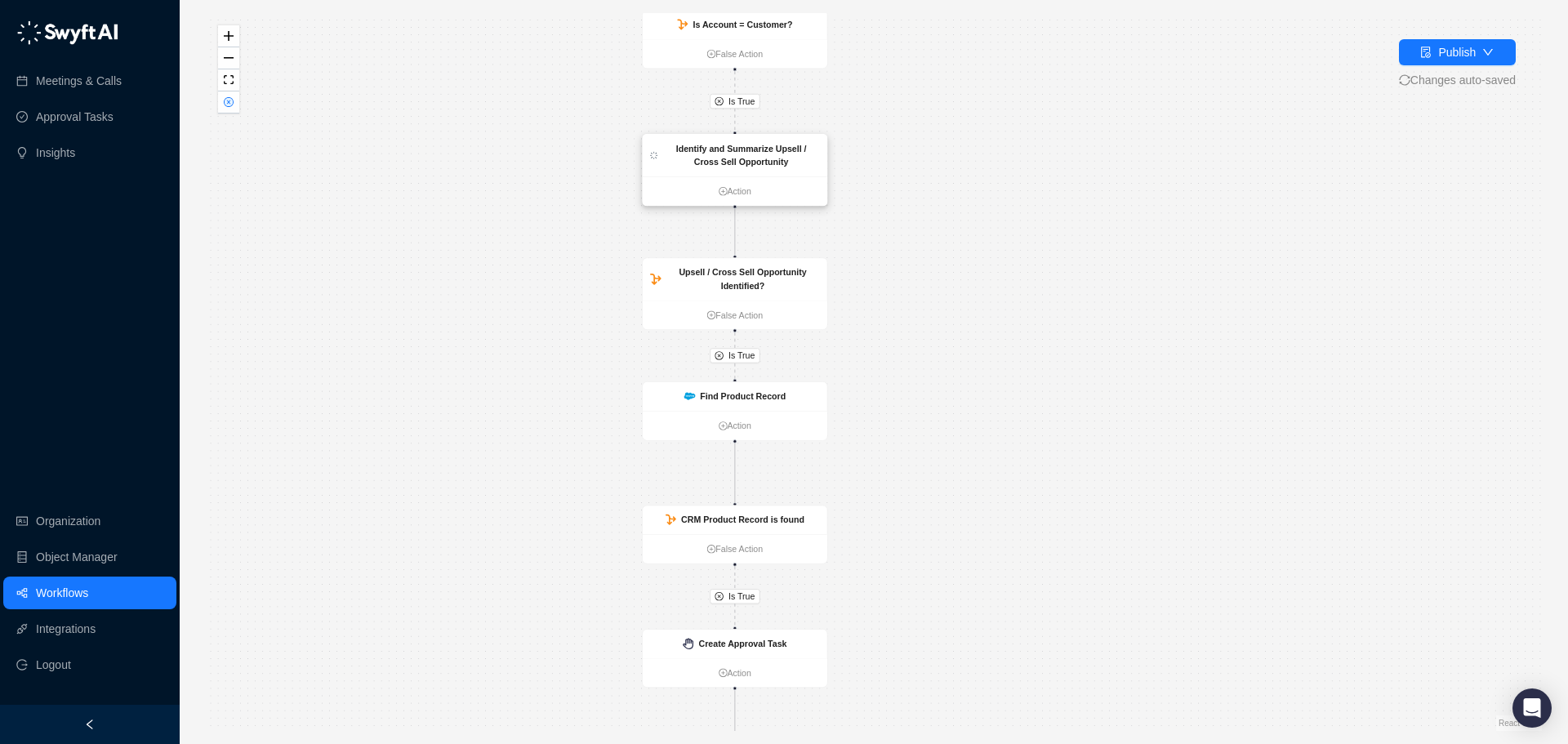
click at [789, 161] on div "Identify and Summarize Upsell / Cross Sell Opportunity" at bounding box center [741, 156] width 157 height 27
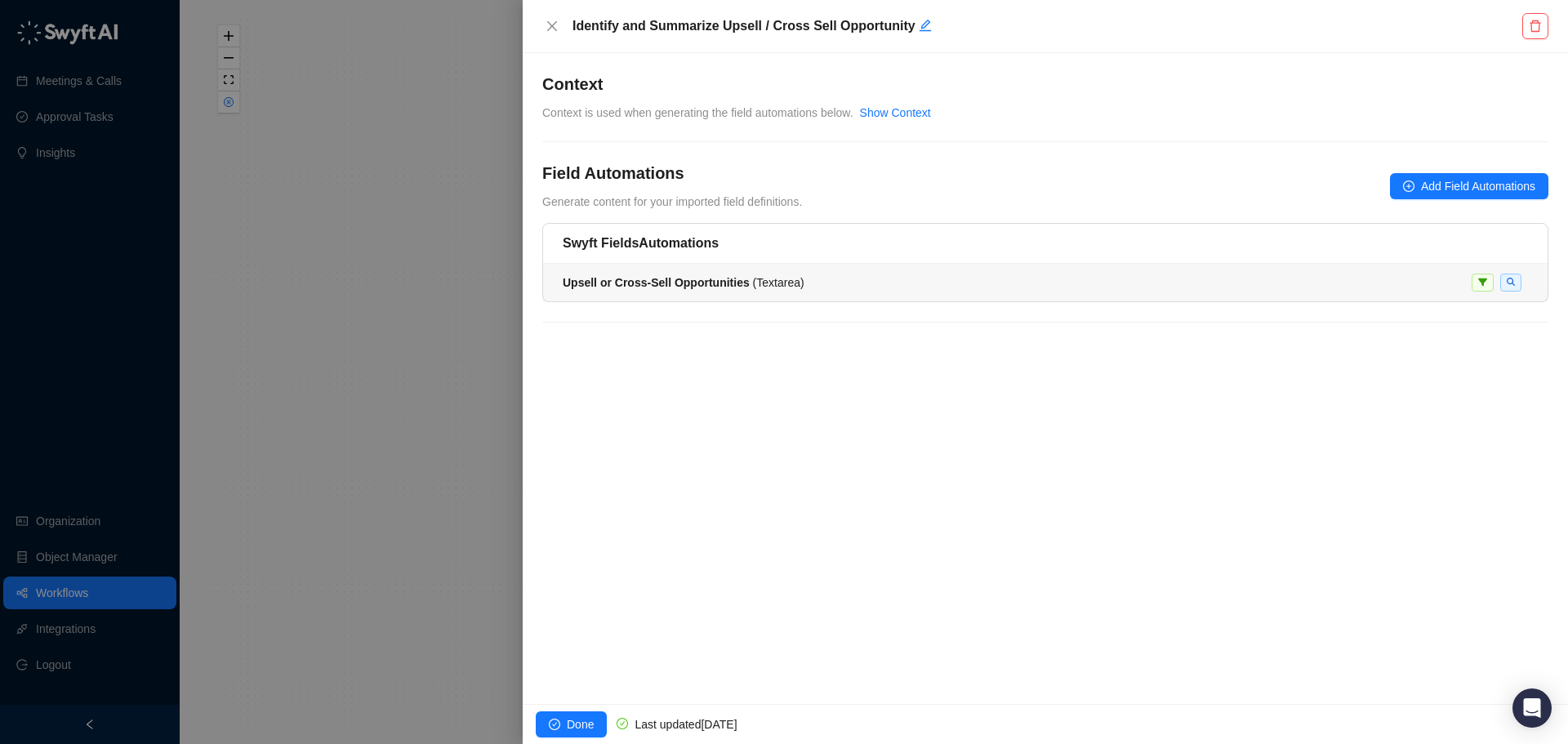
click at [763, 291] on li "Upsell or Cross-Sell Opportunities ( Textarea )" at bounding box center [1045, 282] width 1005 height 38
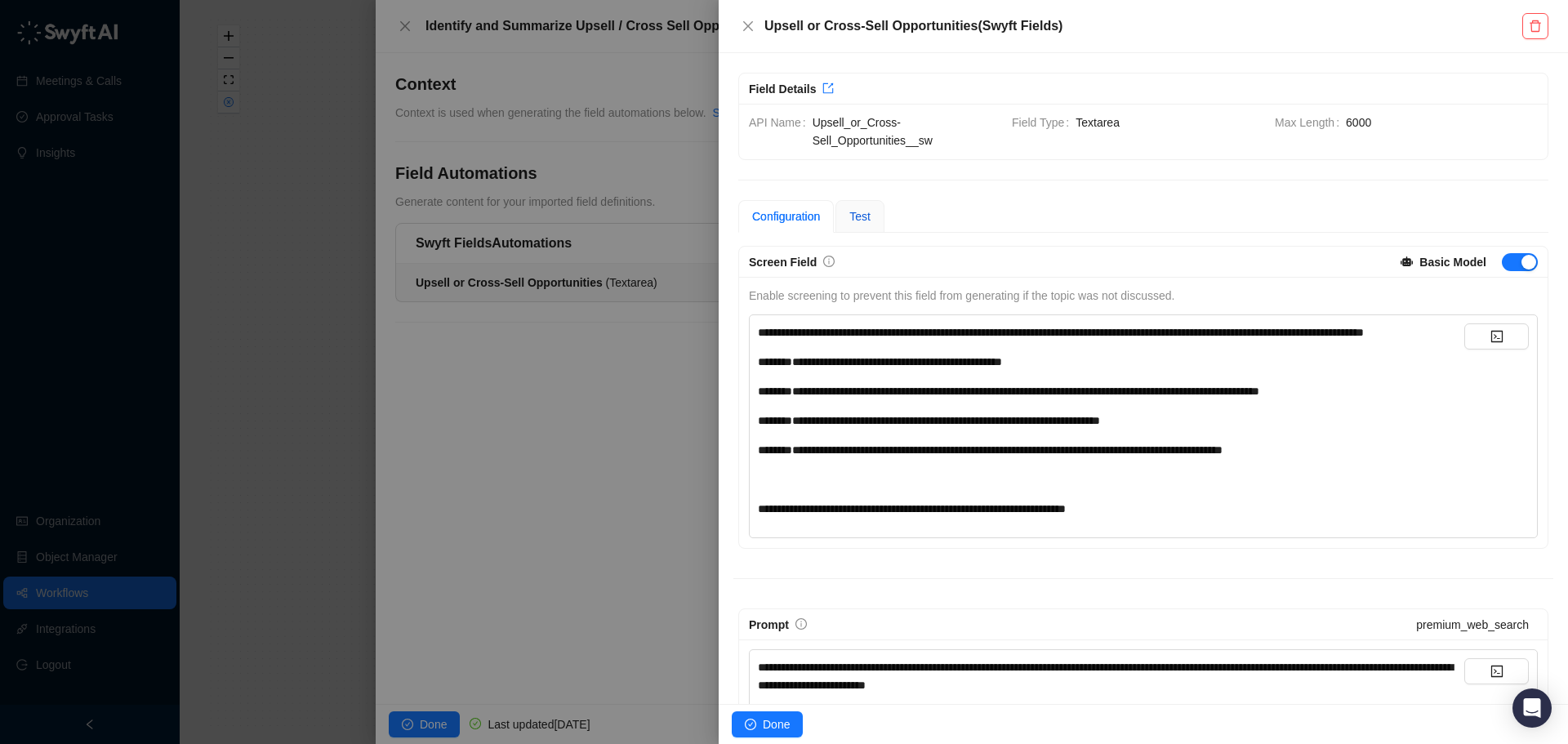
drag, startPoint x: 858, startPoint y: 220, endPoint x: 857, endPoint y: 234, distance: 14.0
click at [857, 220] on span "Test" at bounding box center [861, 216] width 22 height 13
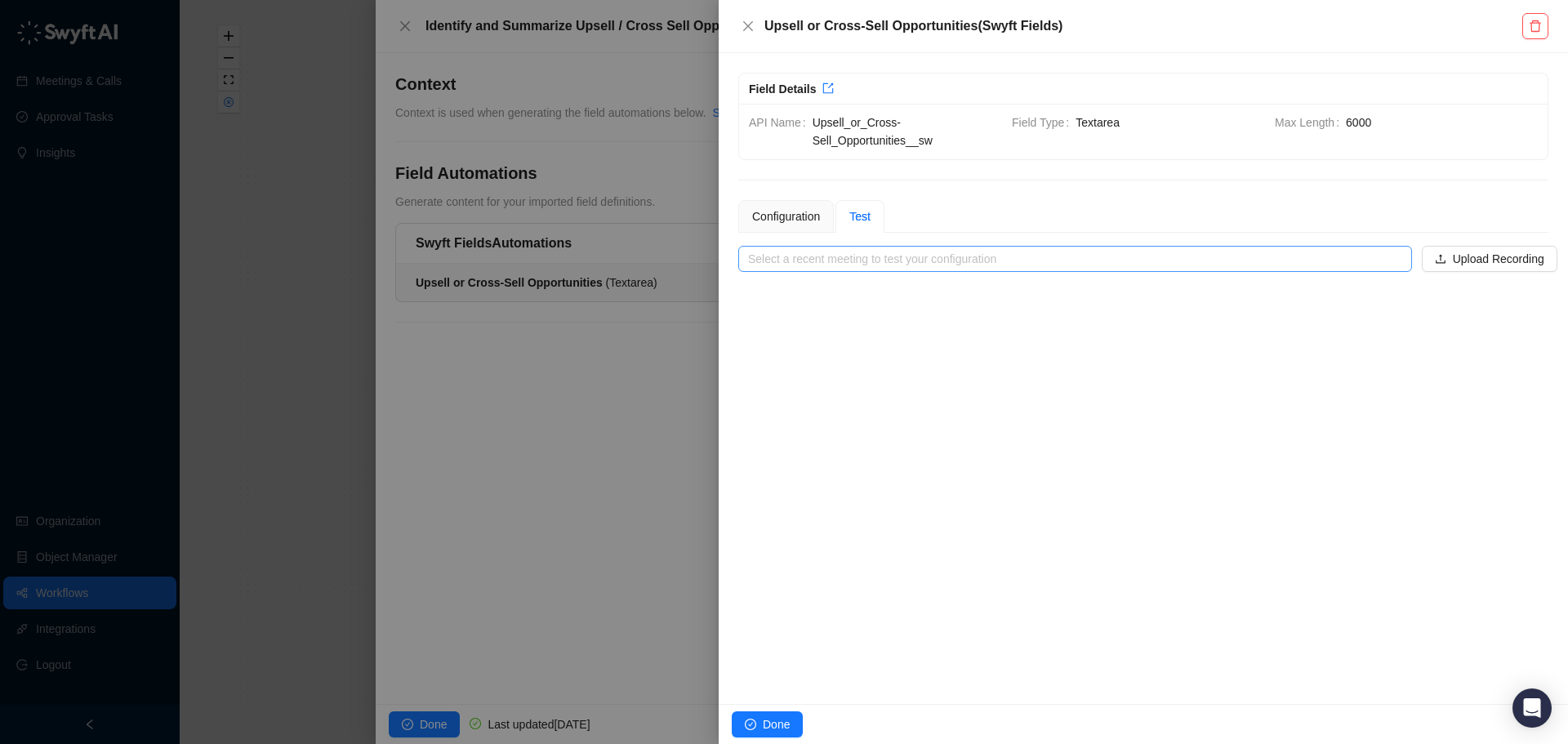
click at [868, 266] on input "search" at bounding box center [1070, 258] width 645 height 24
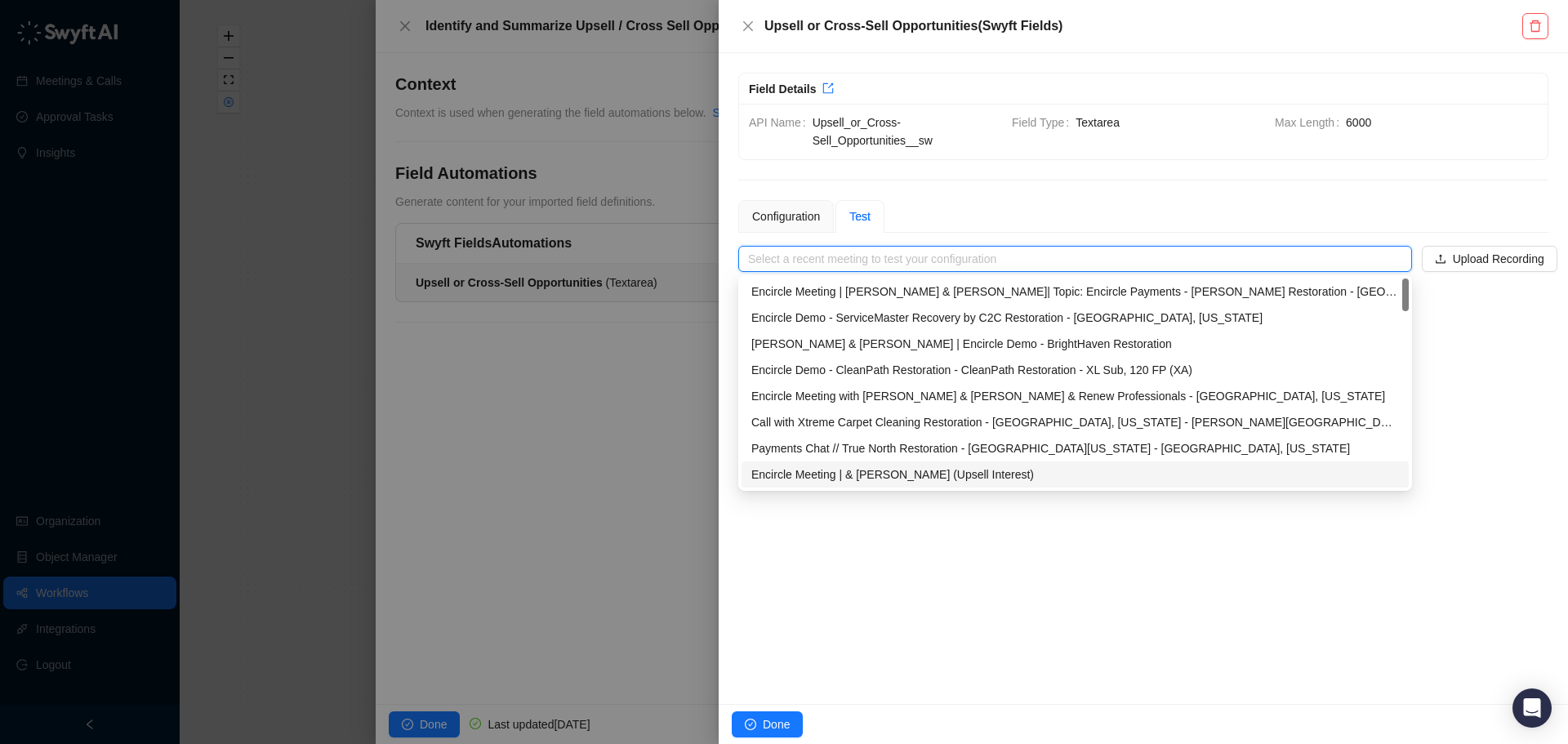
click at [857, 480] on div "Encircle Meeting | & [PERSON_NAME] (Upsell Interest)" at bounding box center [1075, 474] width 648 height 18
type input "**********"
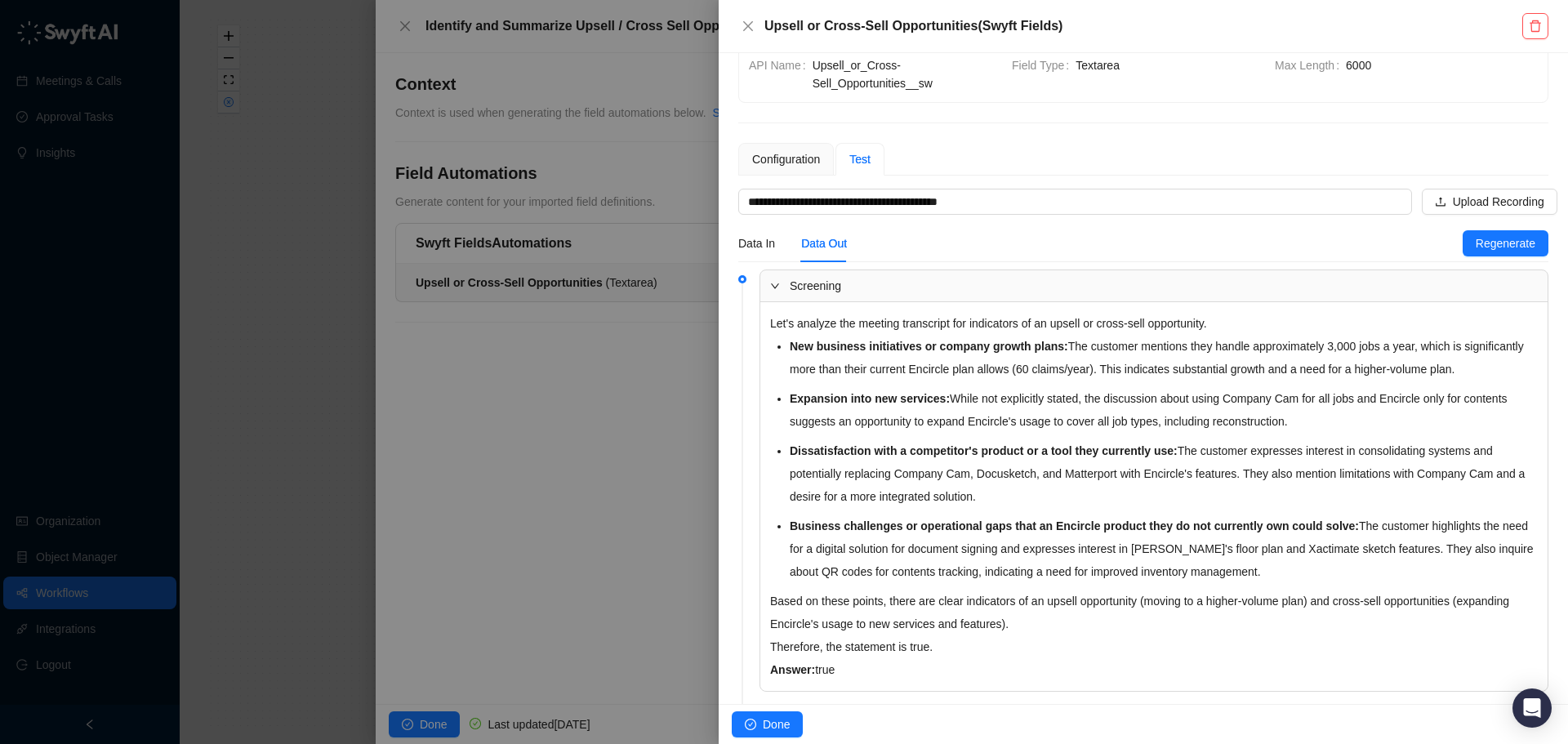
scroll to position [50, 0]
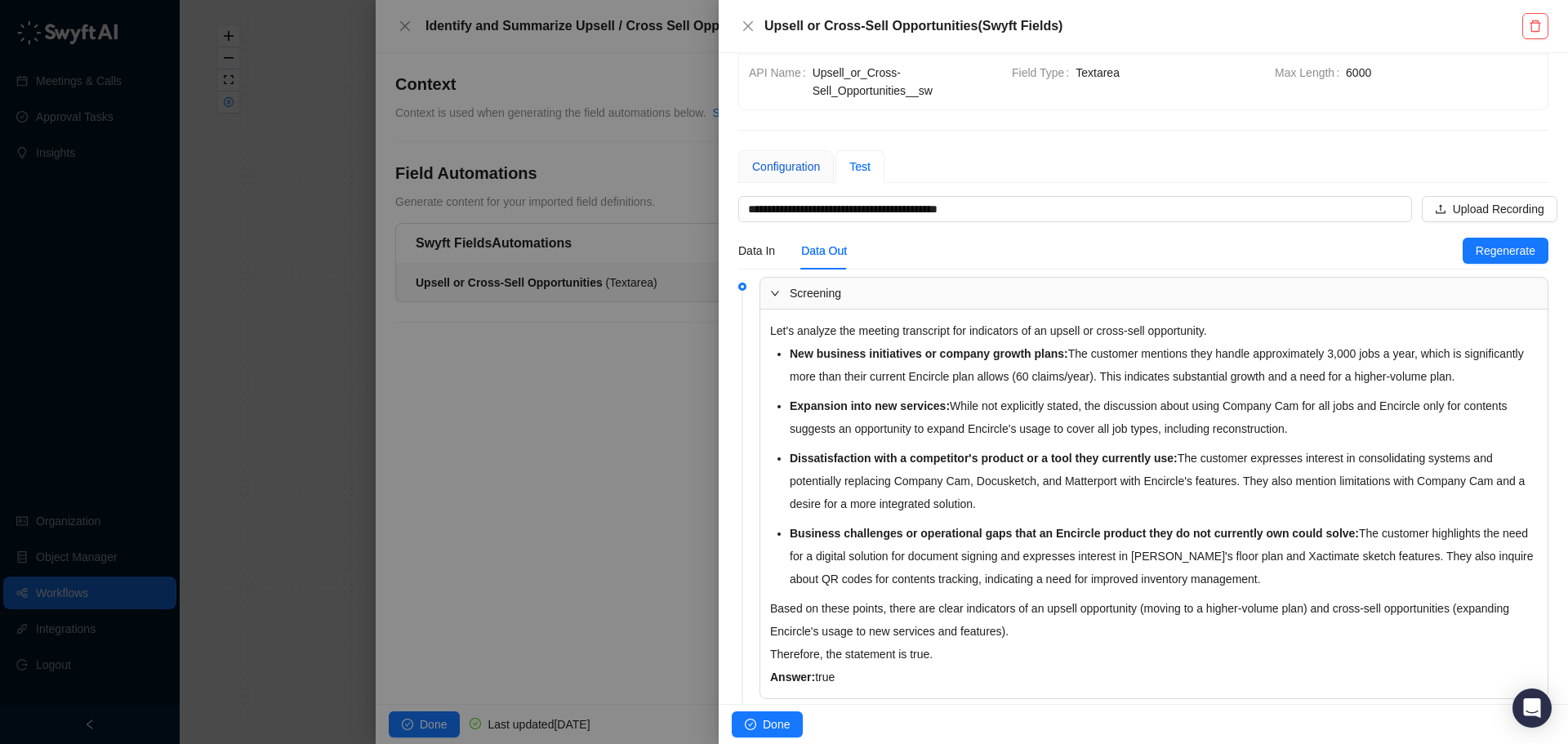
click at [770, 170] on div "Configuration" at bounding box center [786, 167] width 68 height 18
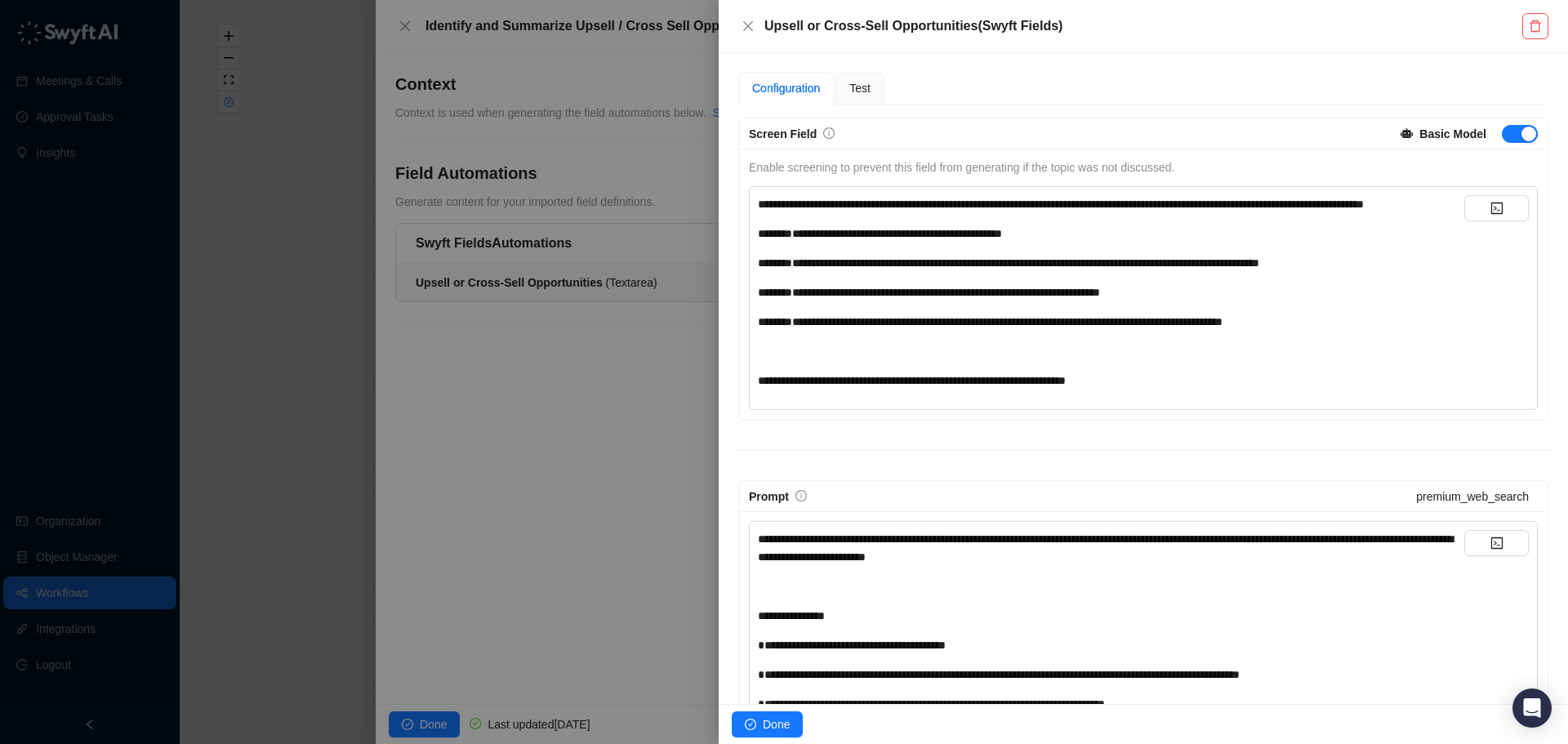
scroll to position [132, 0]
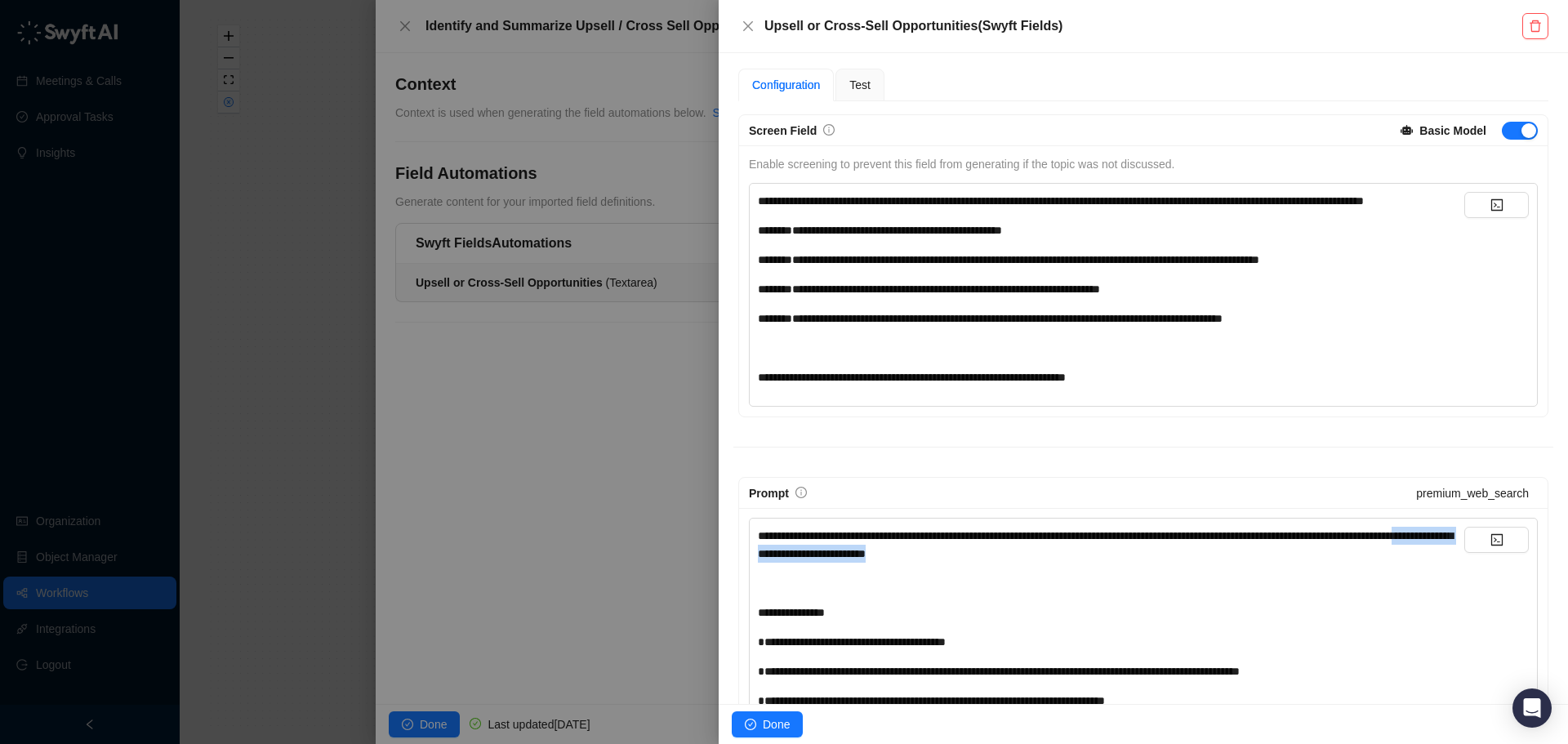
drag, startPoint x: 1078, startPoint y: 572, endPoint x: 851, endPoint y: 579, distance: 227.1
click at [851, 563] on div "**********" at bounding box center [1112, 545] width 706 height 36
click at [335, 321] on div at bounding box center [784, 372] width 1568 height 744
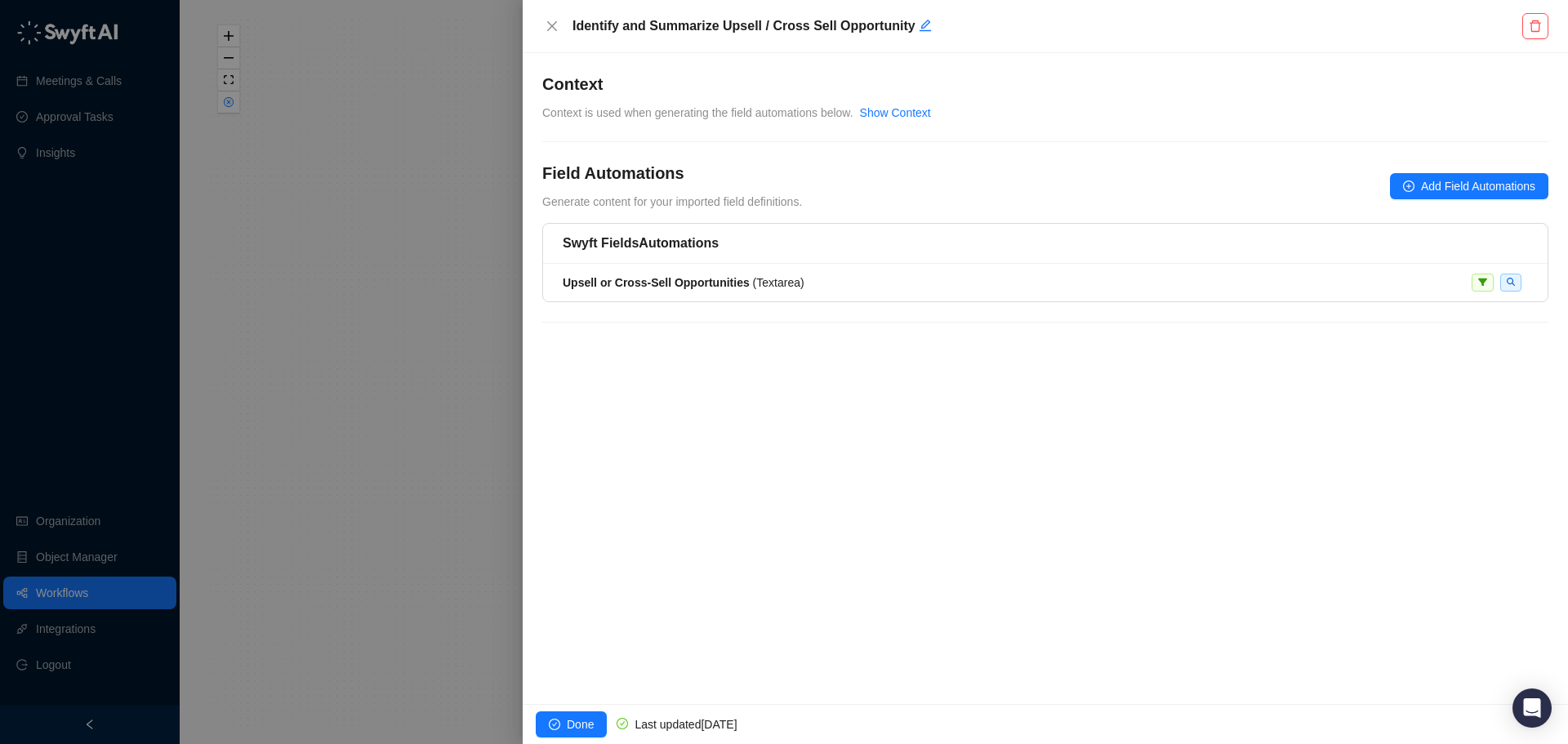
click at [366, 360] on div at bounding box center [784, 372] width 1568 height 744
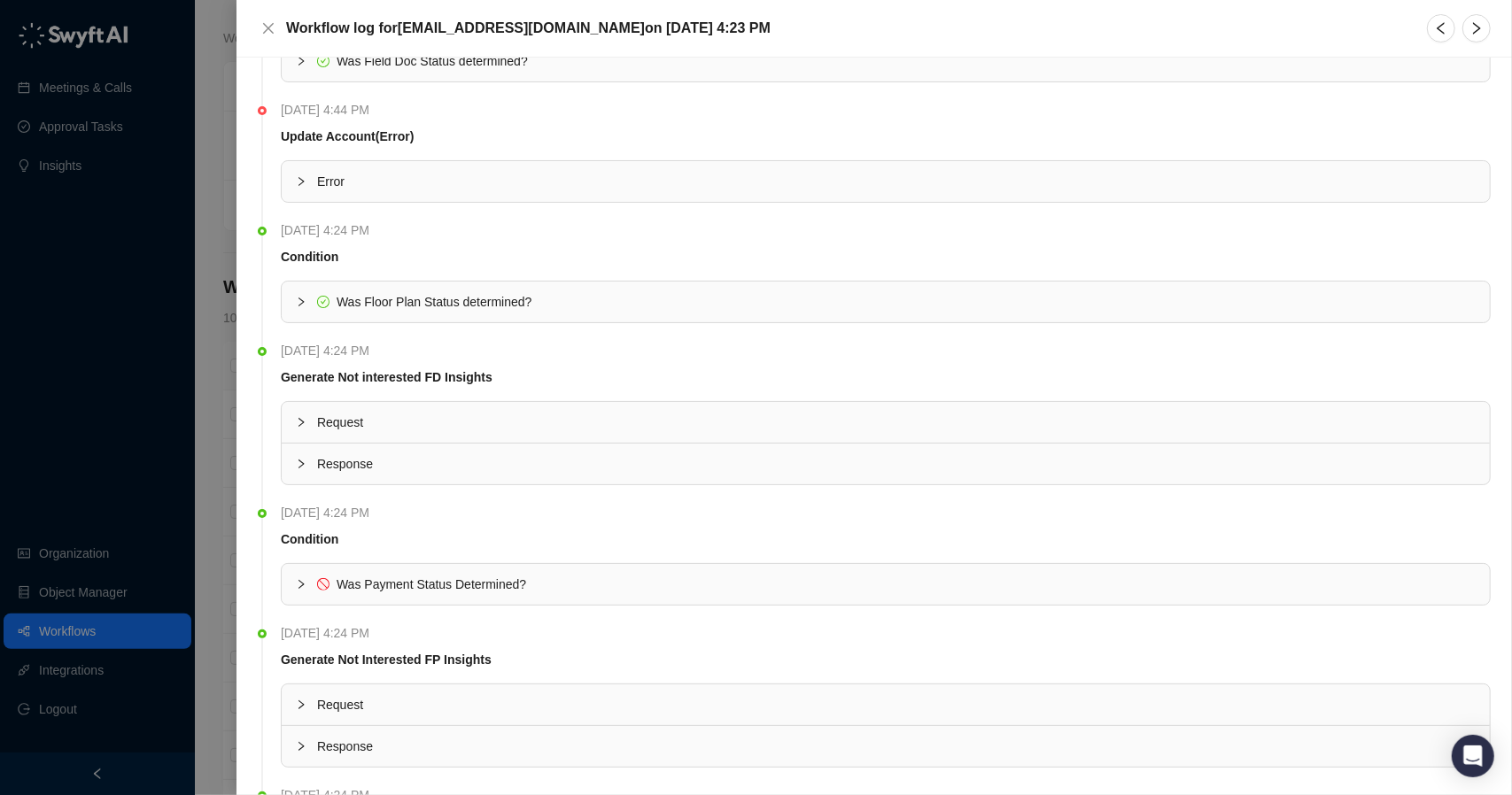
scroll to position [443, 0]
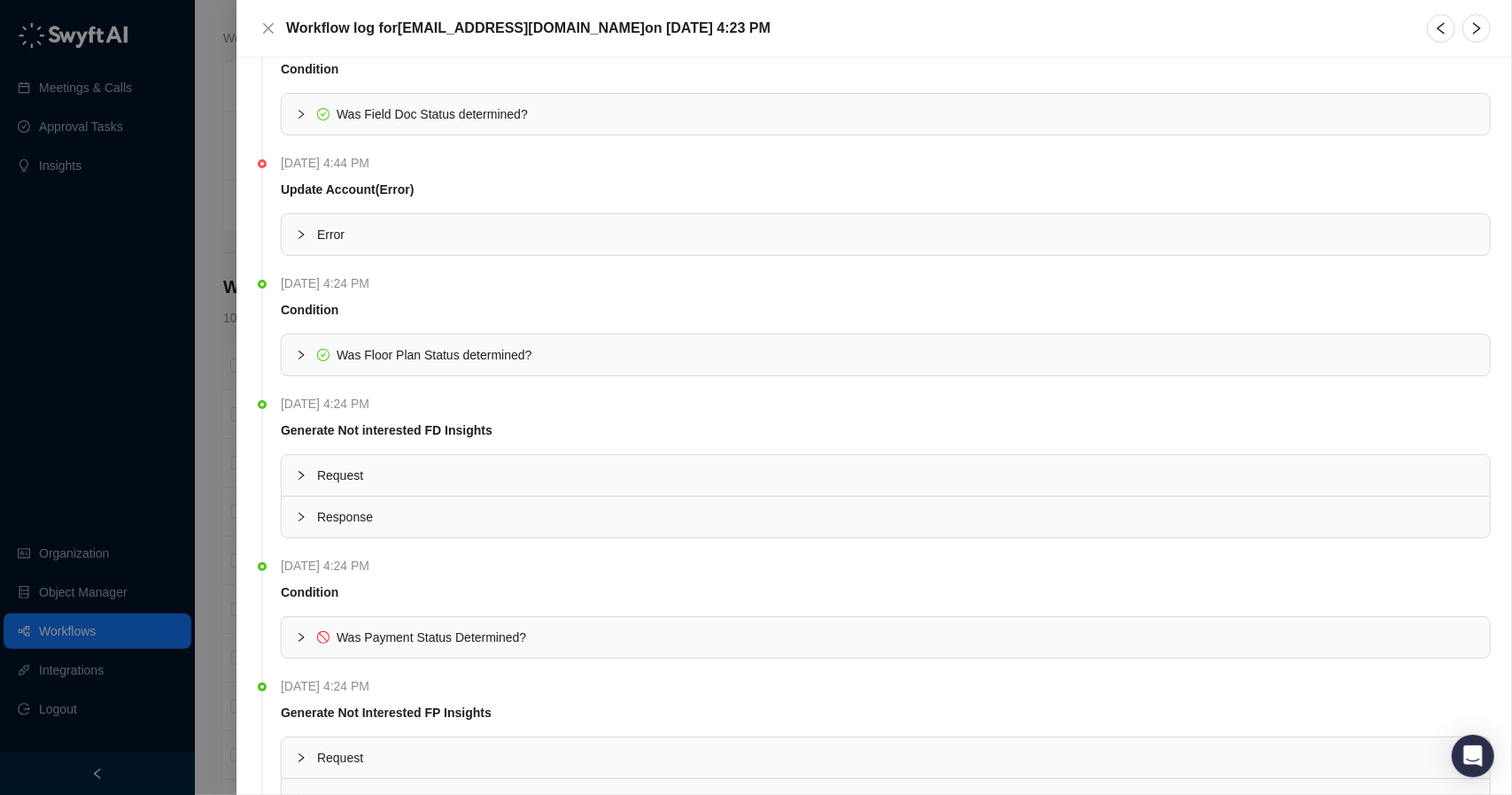
click at [302, 229] on icon "collapsed" at bounding box center [300, 234] width 11 height 11
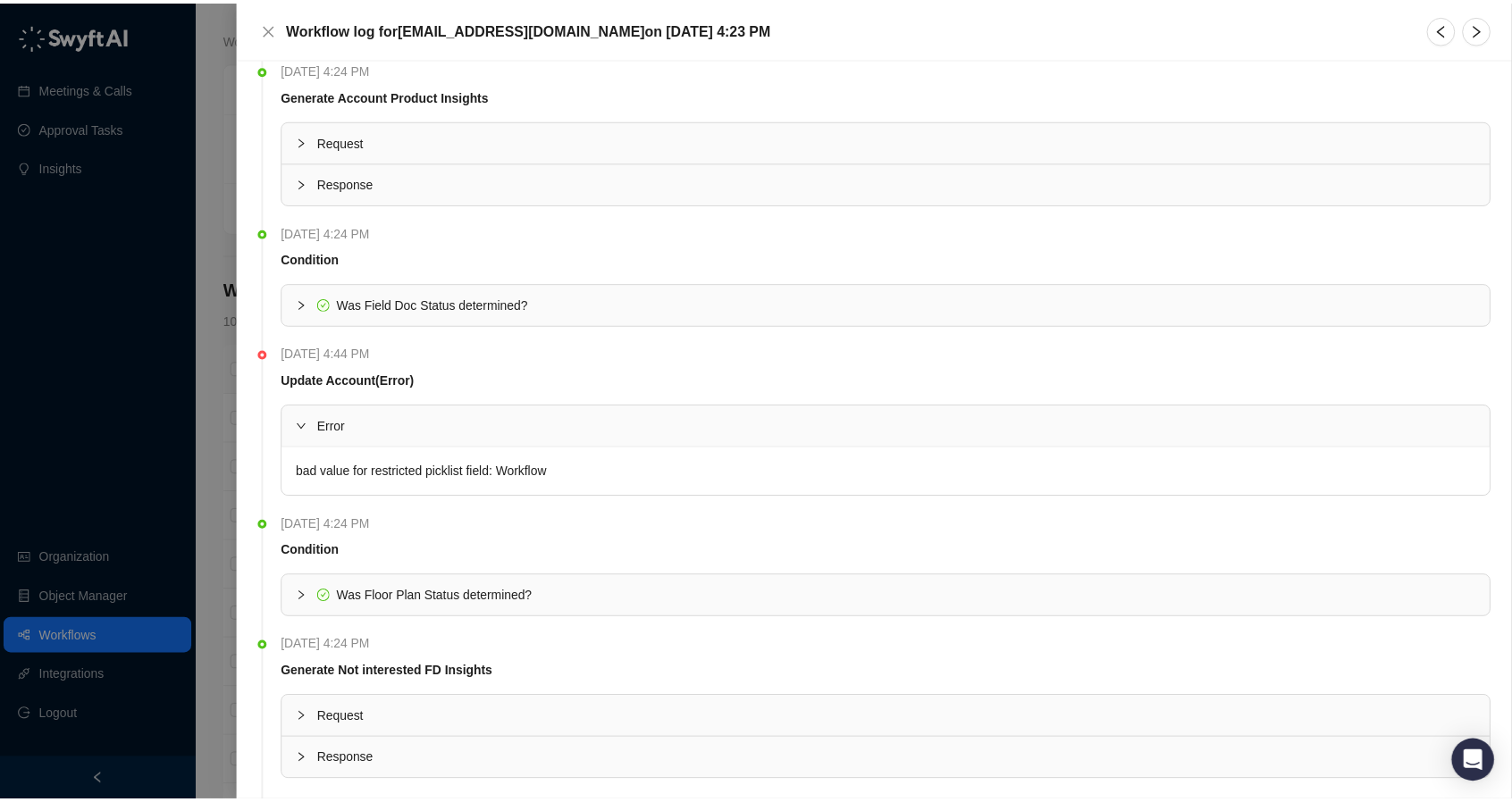
scroll to position [247, 0]
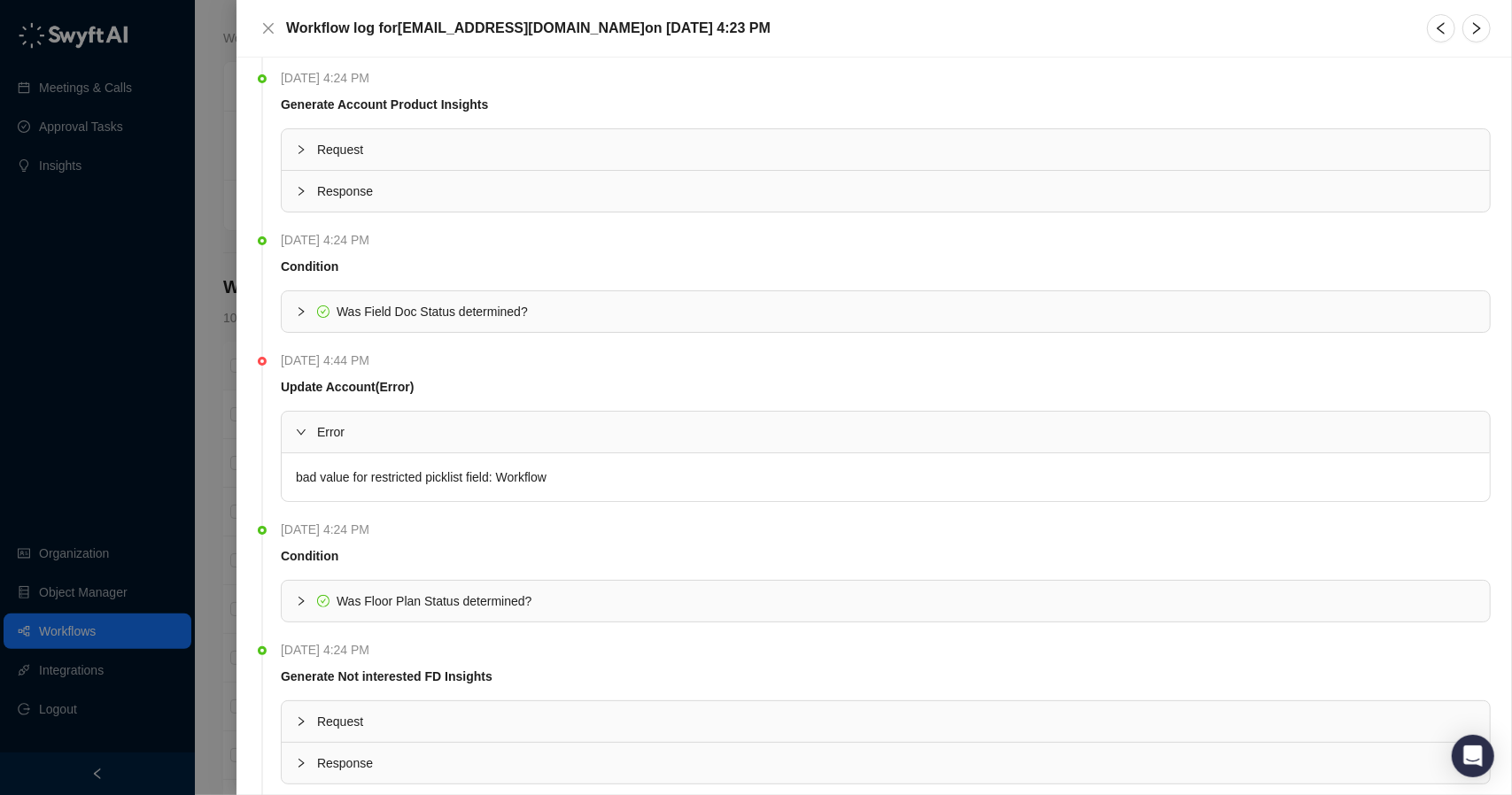
click at [206, 334] on div at bounding box center [756, 398] width 1512 height 795
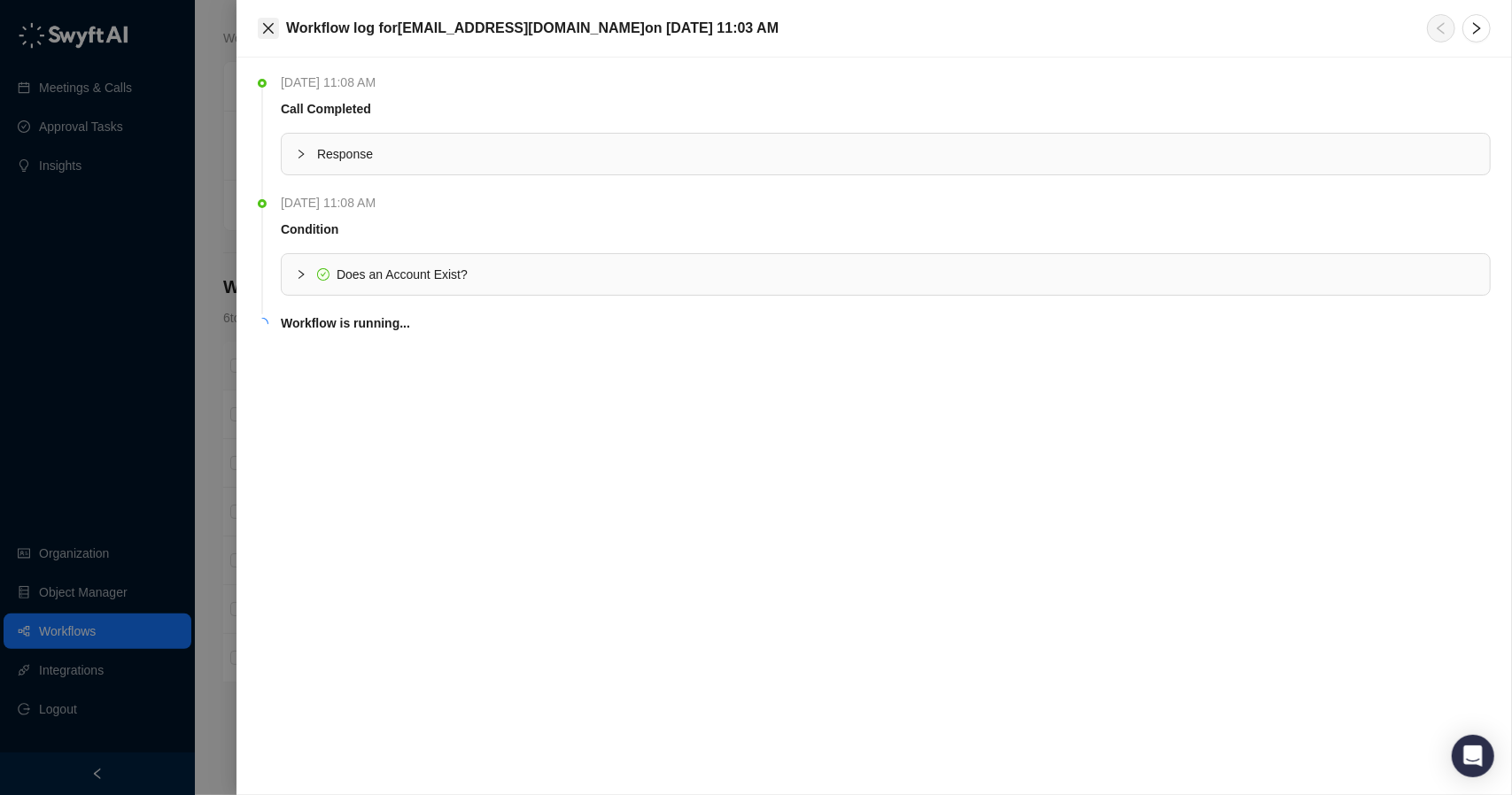
click at [271, 30] on icon "close" at bounding box center [268, 28] width 11 height 11
click at [269, 35] on icon "close" at bounding box center [268, 28] width 15 height 15
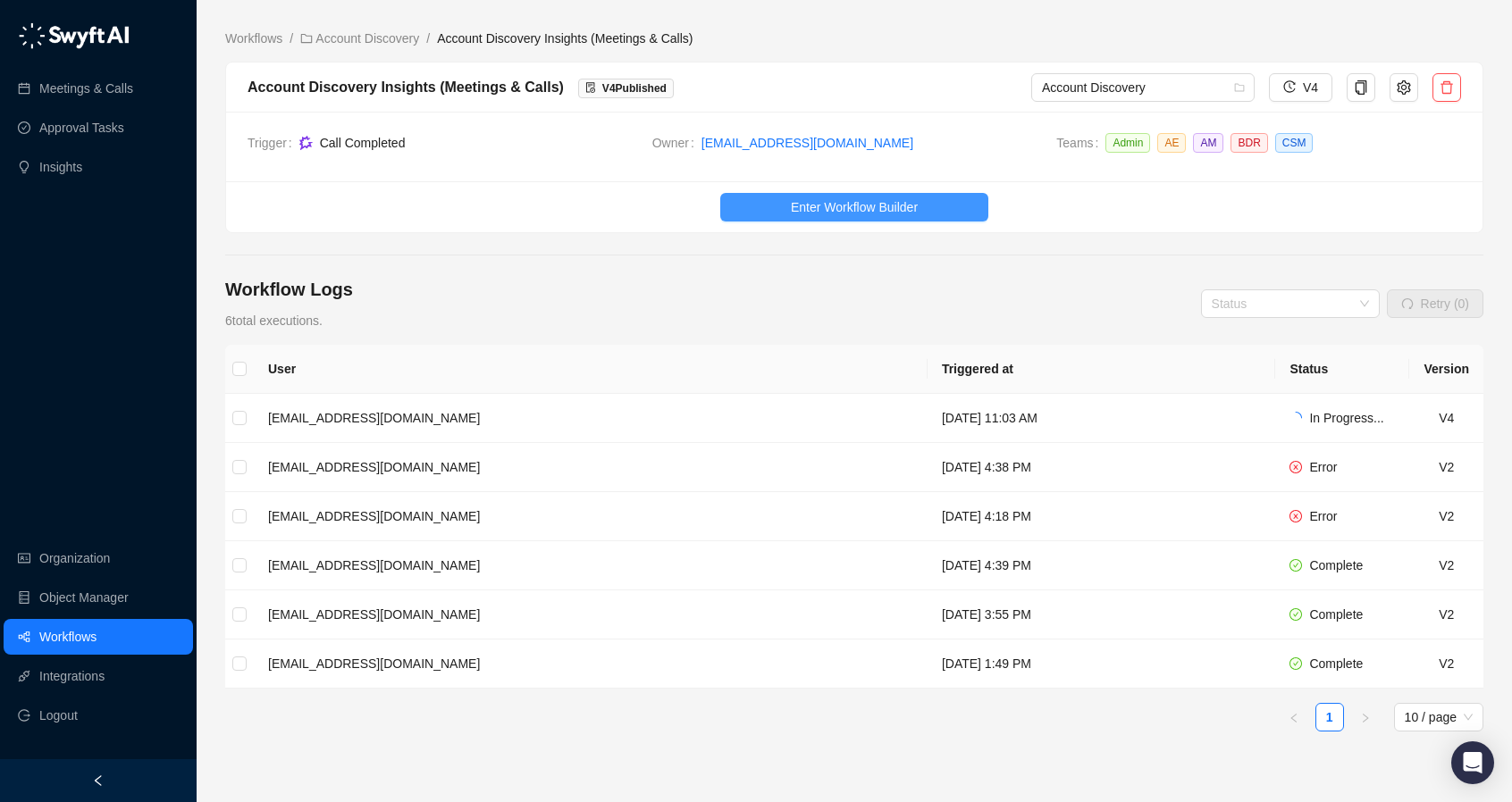
click at [795, 212] on span "Enter Workflow Builder" at bounding box center [853, 207] width 126 height 20
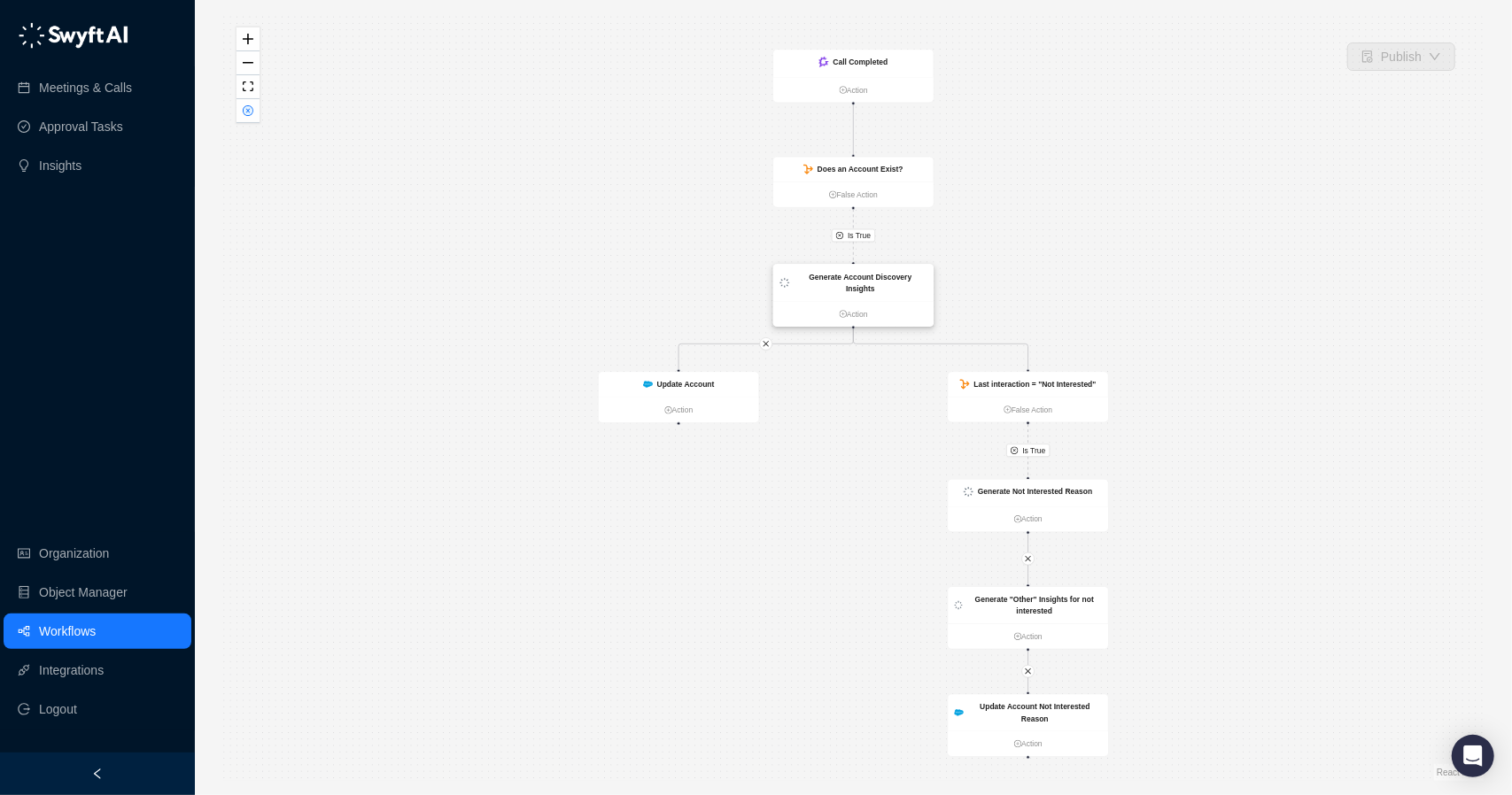
click at [834, 273] on strong "Generate Account Discovery Insights" at bounding box center [861, 283] width 103 height 20
click at [831, 279] on strong "Generate Account Discovery Insights" at bounding box center [861, 282] width 103 height 20
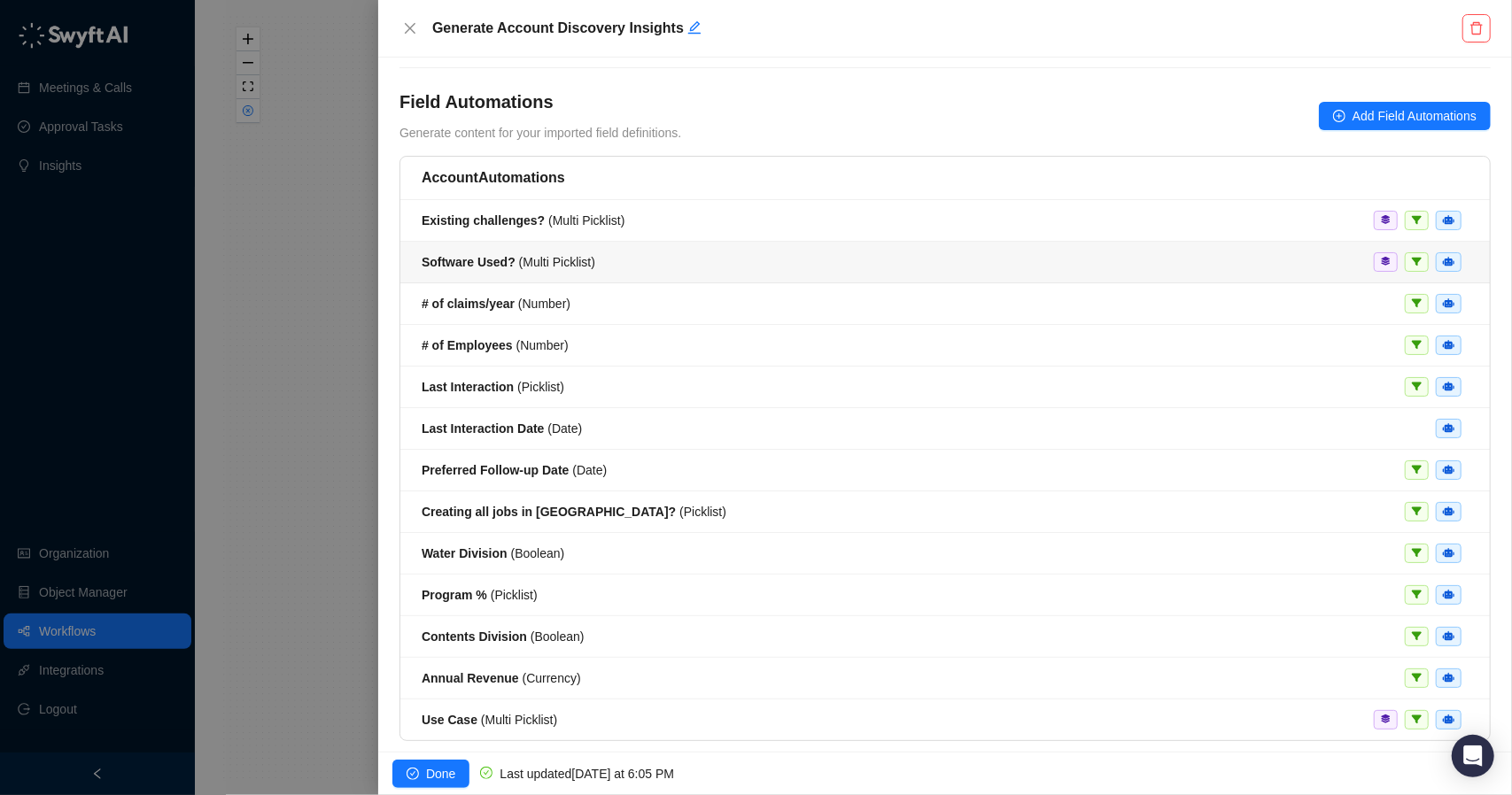
scroll to position [88, 0]
